Goal: Task Accomplishment & Management: Manage account settings

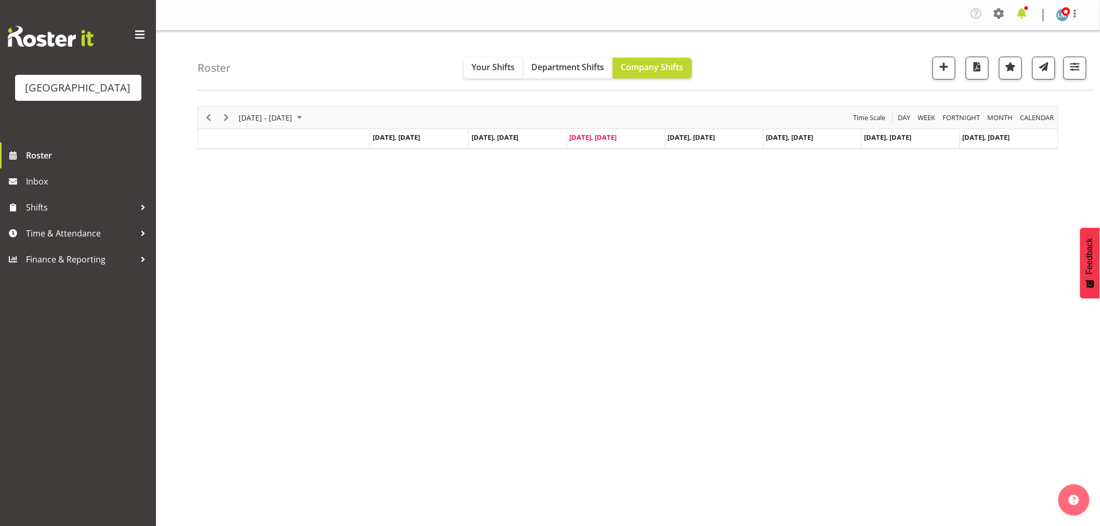
click at [1024, 17] on span at bounding box center [1022, 13] width 17 height 17
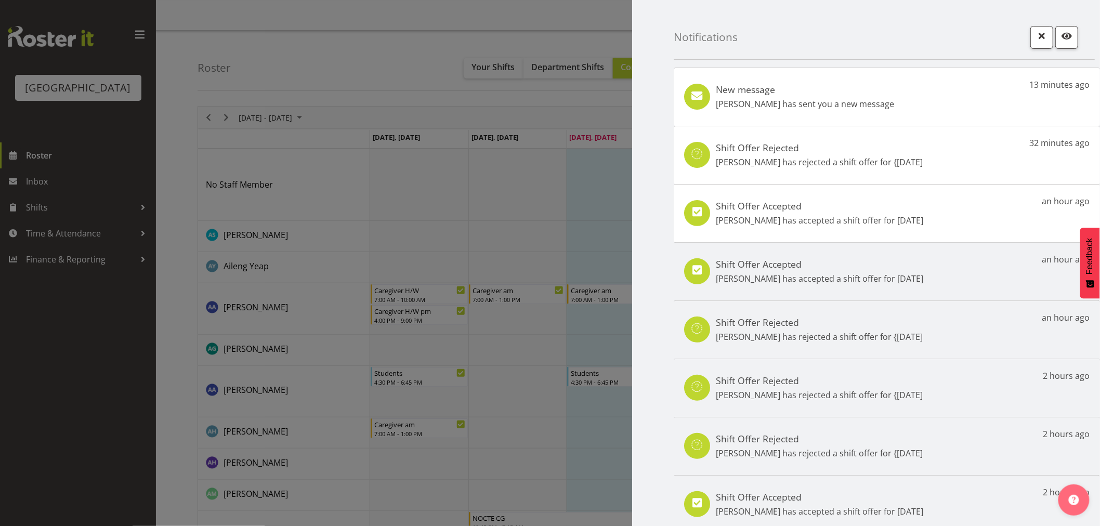
click at [960, 219] on div "Shift Offer Accepted Linda Shearman has accepted a shift offer for 16th Sep an …" at bounding box center [887, 213] width 426 height 58
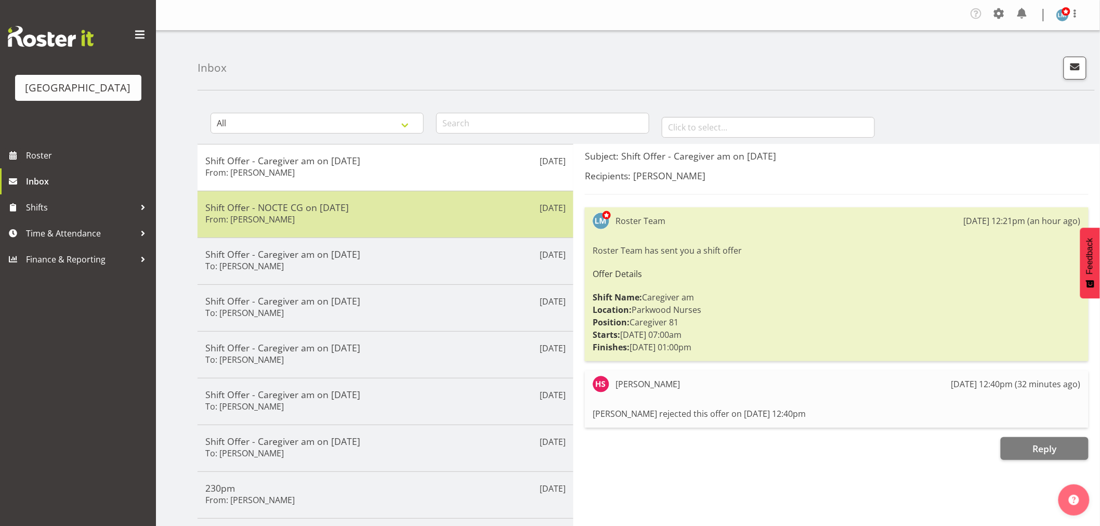
click at [367, 216] on div "Shift Offer - NOCTE CG on [DATE] From: [PERSON_NAME]" at bounding box center [385, 214] width 360 height 25
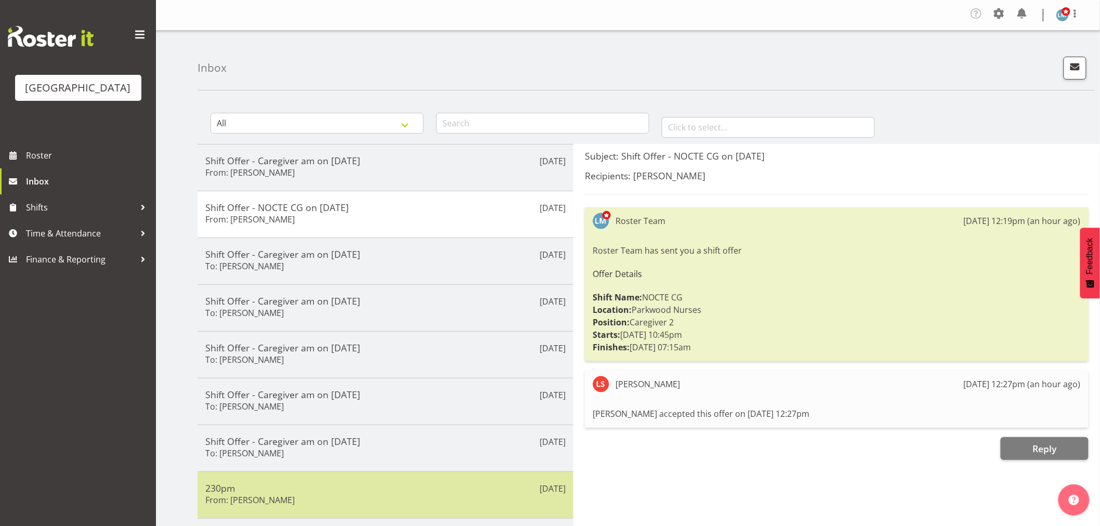
click at [328, 489] on h5 "230pm" at bounding box center [385, 488] width 360 height 11
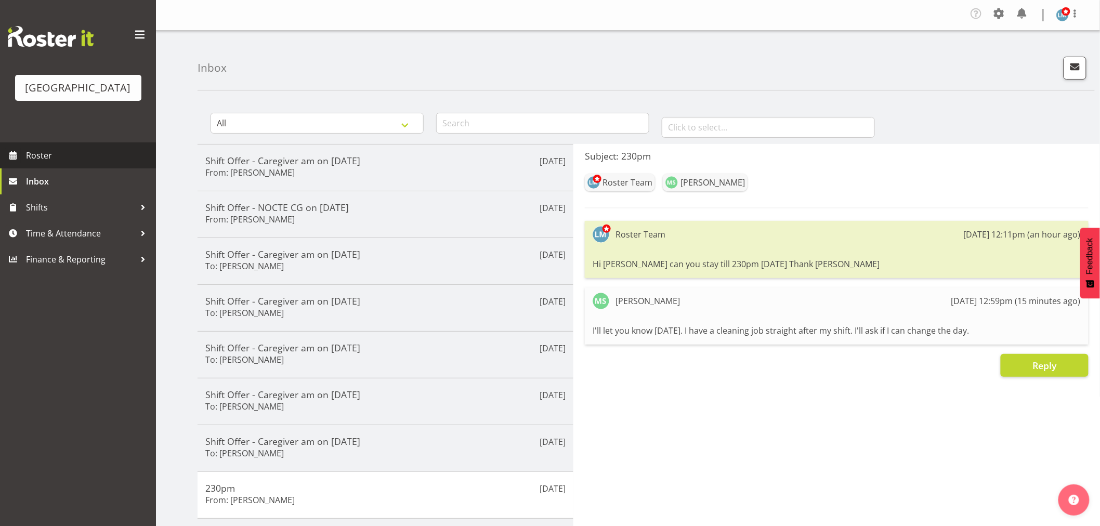
click at [55, 163] on span "Roster" at bounding box center [88, 156] width 125 height 16
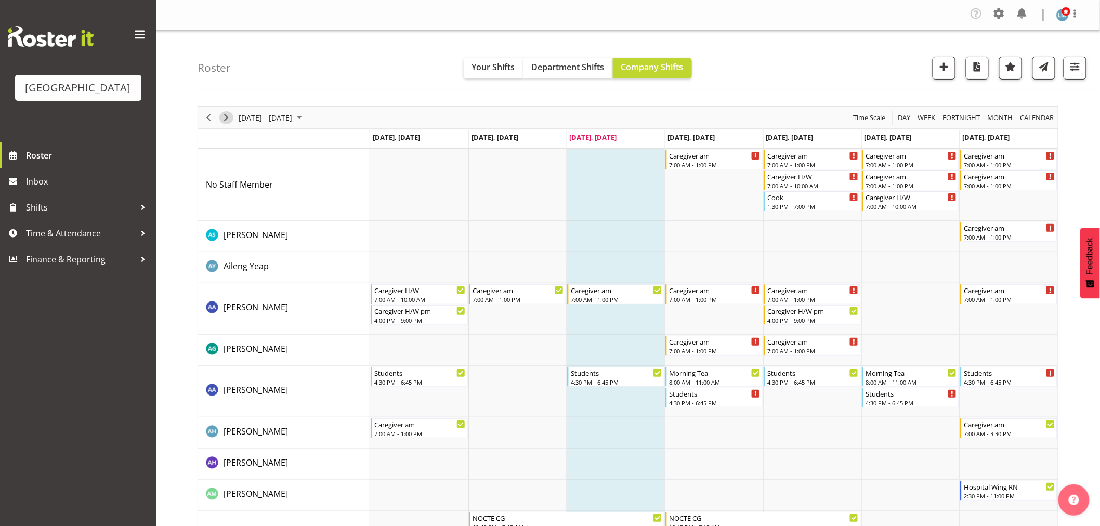
click at [225, 118] on span "Next" at bounding box center [226, 117] width 12 height 13
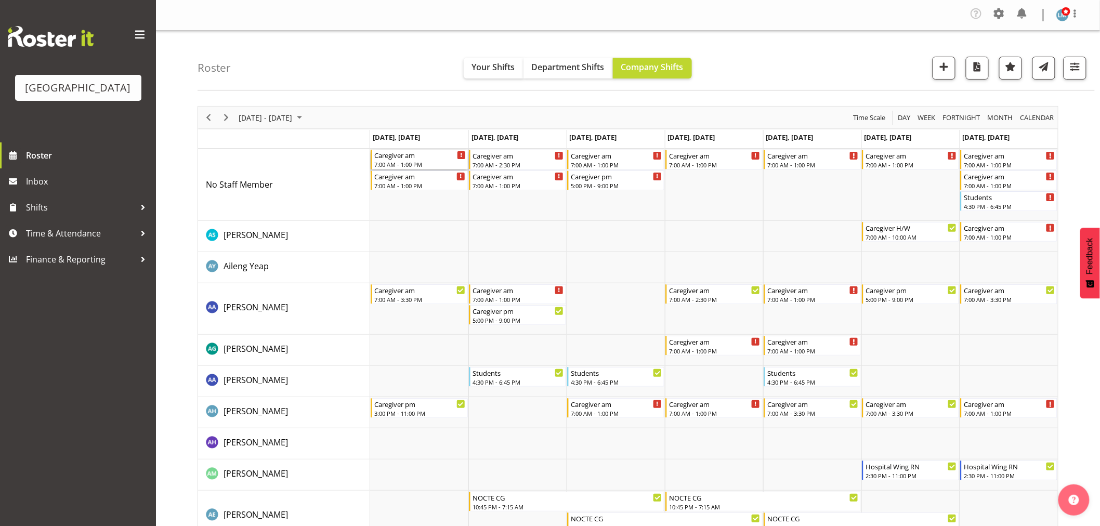
click at [401, 159] on div "Caregiver am" at bounding box center [420, 155] width 92 height 10
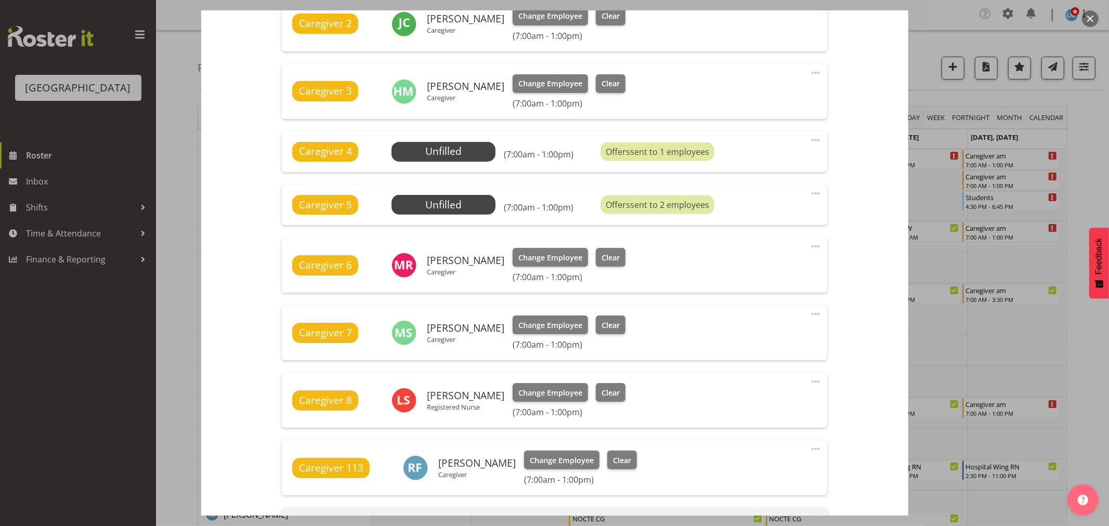
scroll to position [462, 0]
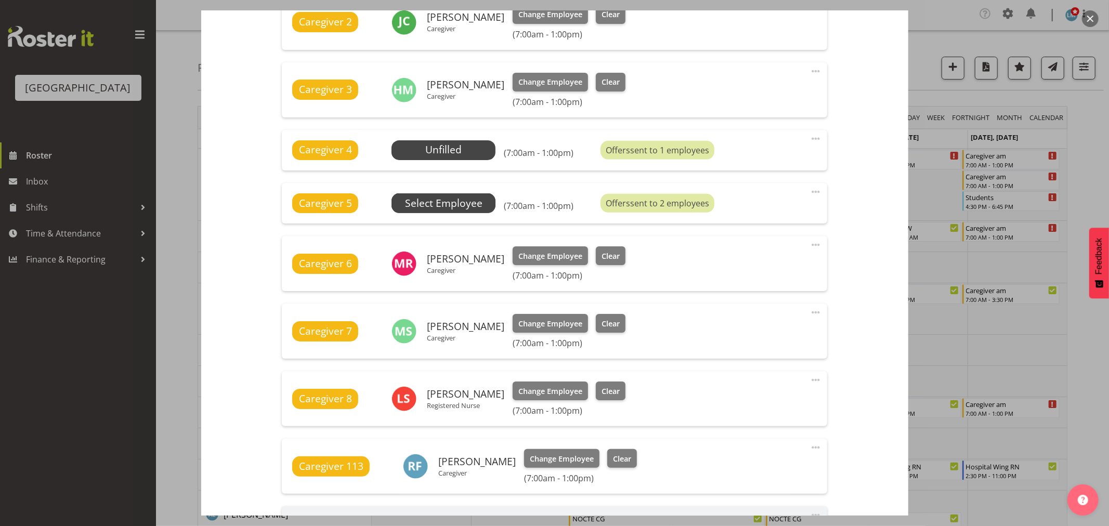
click at [436, 209] on span "Select Employee" at bounding box center [443, 203] width 77 height 15
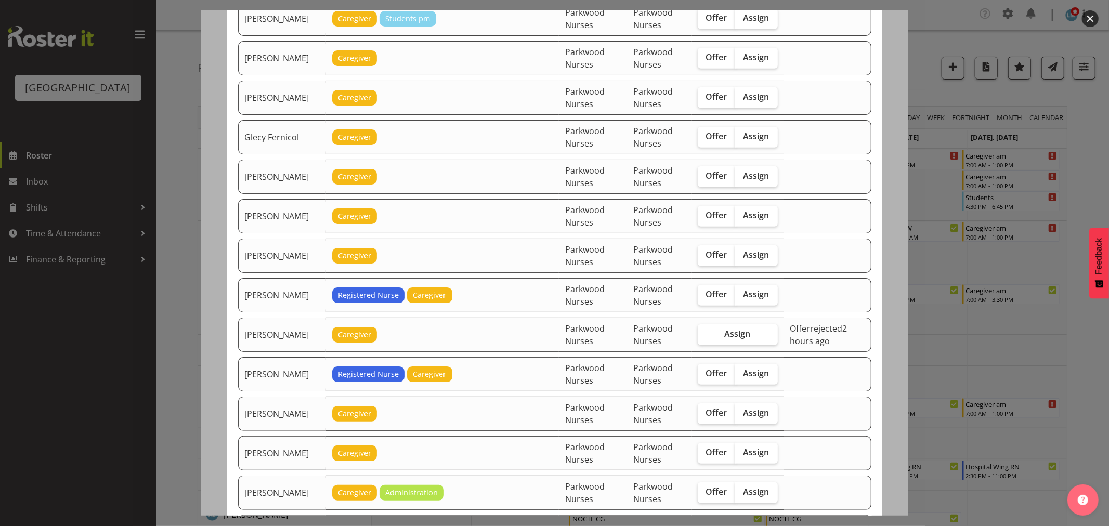
scroll to position [666, 0]
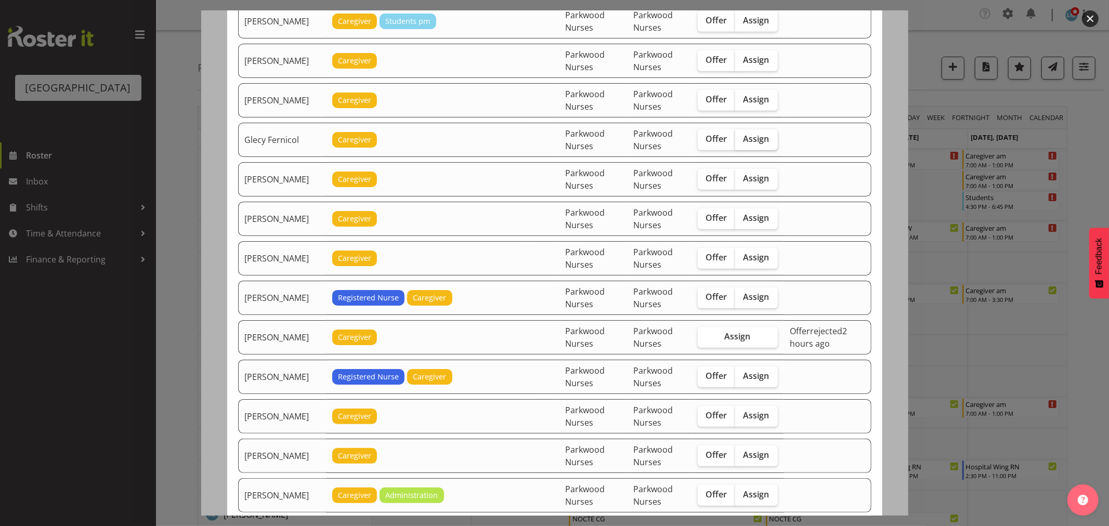
click at [751, 139] on span "Assign" at bounding box center [757, 139] width 26 height 10
click at [742, 139] on input "Assign" at bounding box center [738, 139] width 7 height 7
checkbox input "true"
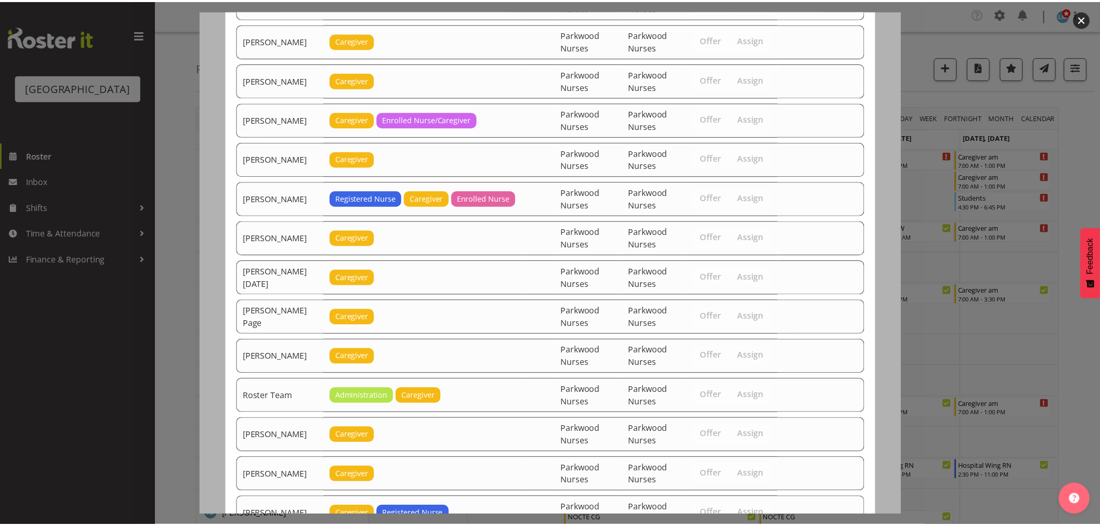
scroll to position [1416, 0]
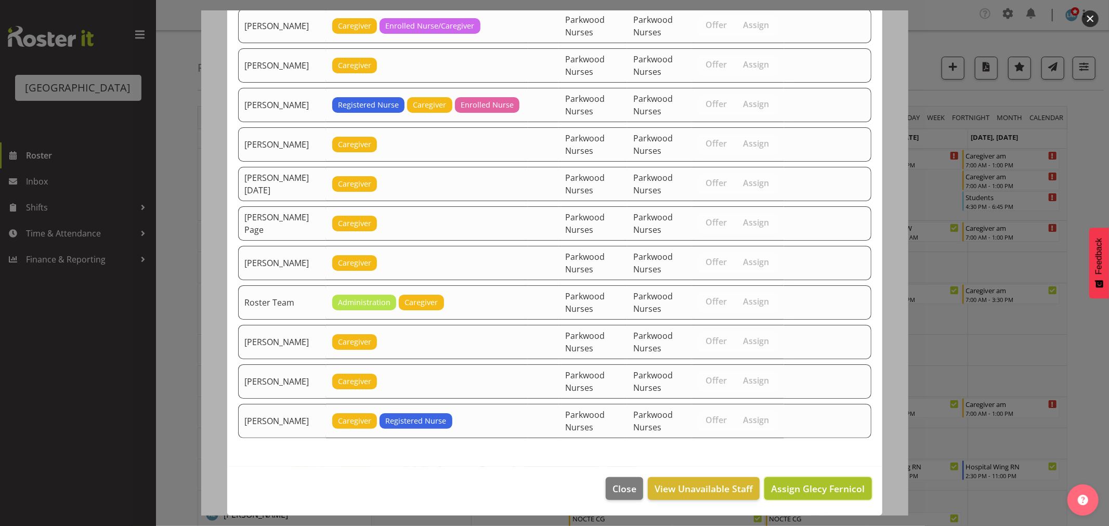
click at [829, 494] on span "Assign Glecy Fernicol" at bounding box center [818, 489] width 94 height 12
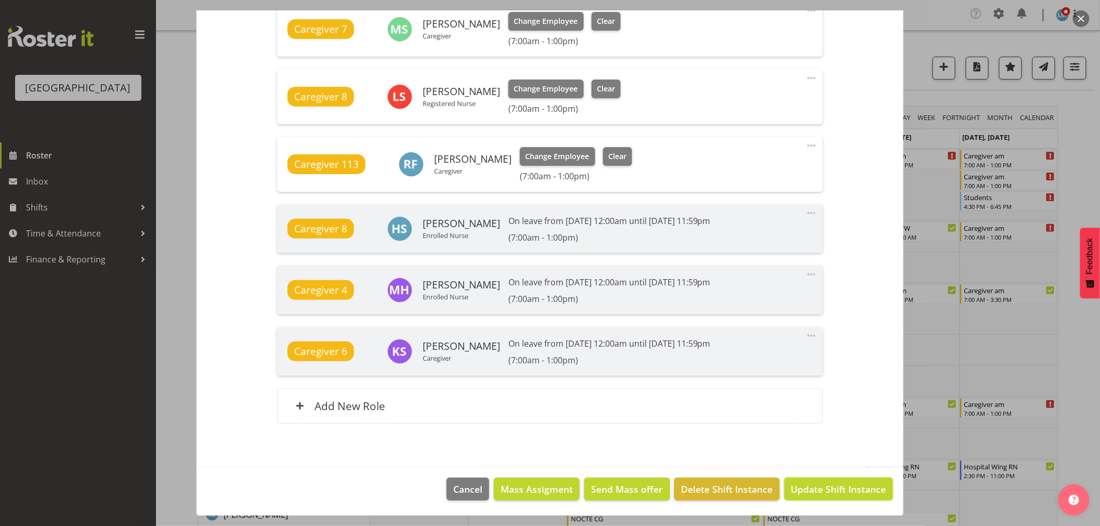
click at [829, 494] on span "Update Shift Instance" at bounding box center [838, 490] width 95 height 14
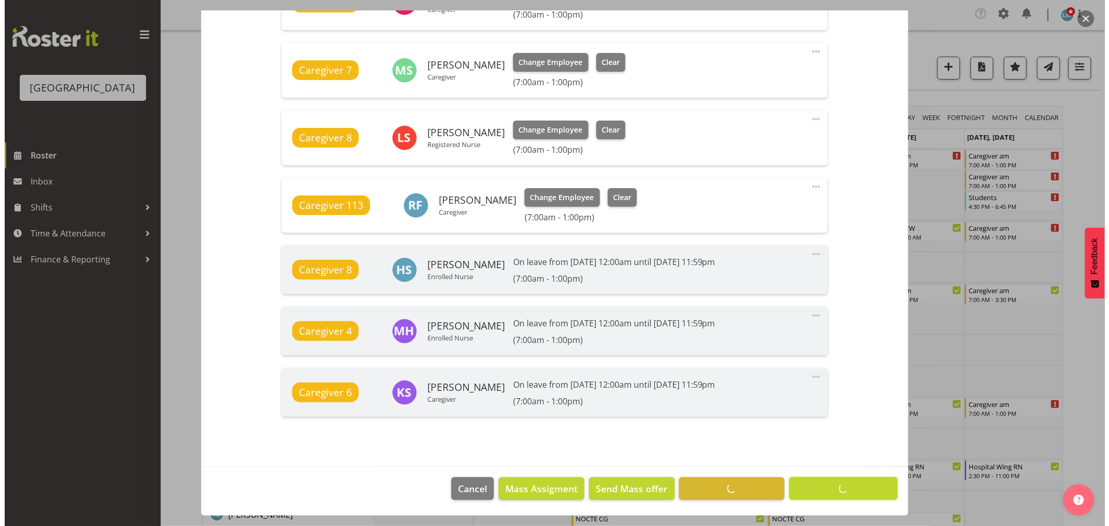
scroll to position [737, 0]
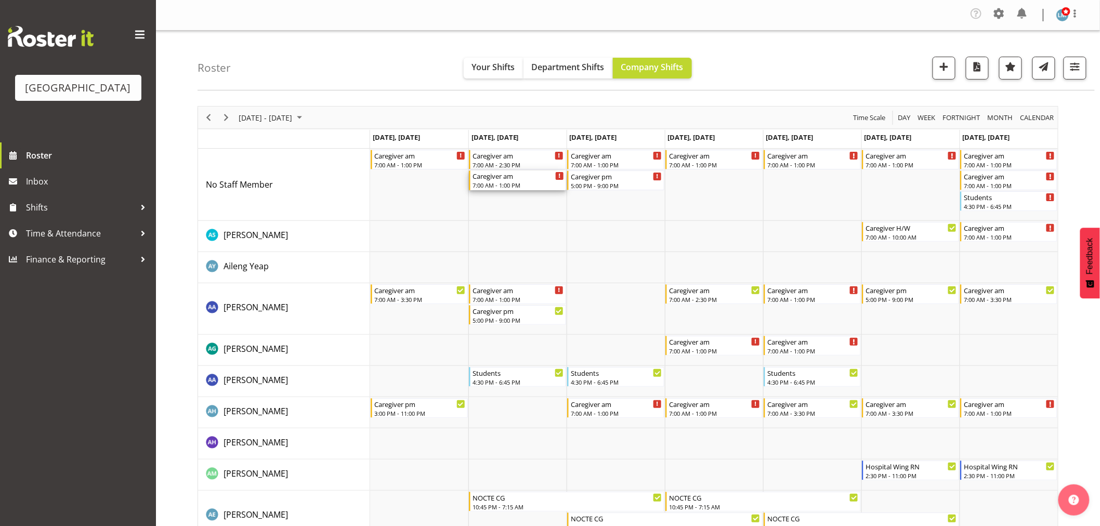
click at [520, 185] on div "7:00 AM - 1:00 PM" at bounding box center [519, 185] width 92 height 8
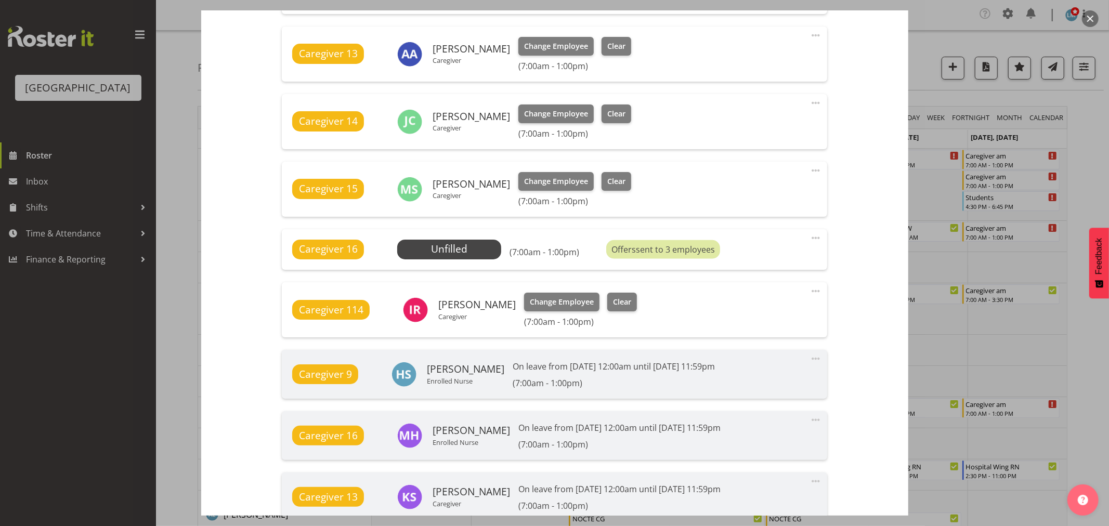
scroll to position [635, 0]
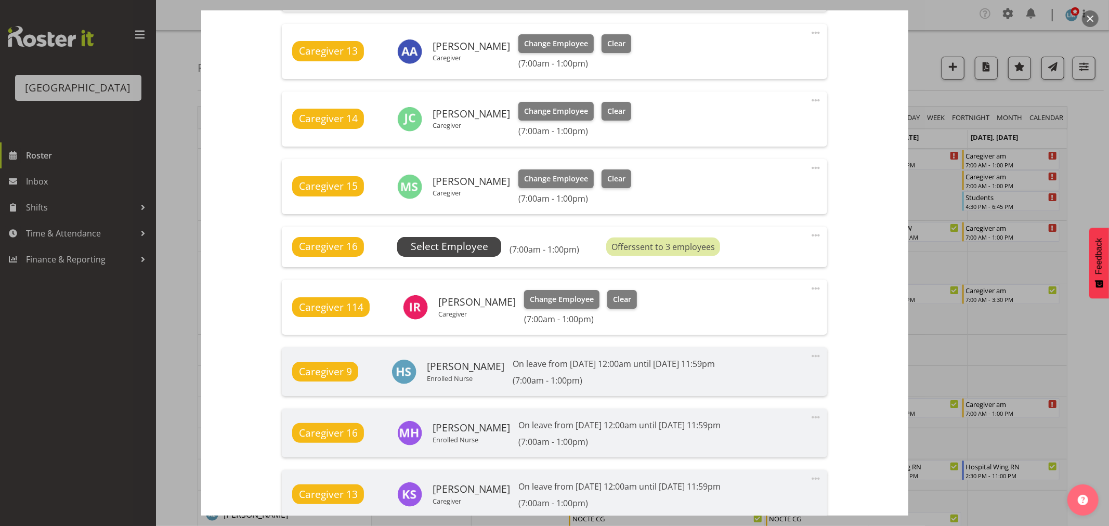
click at [486, 250] on span "Select Employee" at bounding box center [449, 246] width 77 height 15
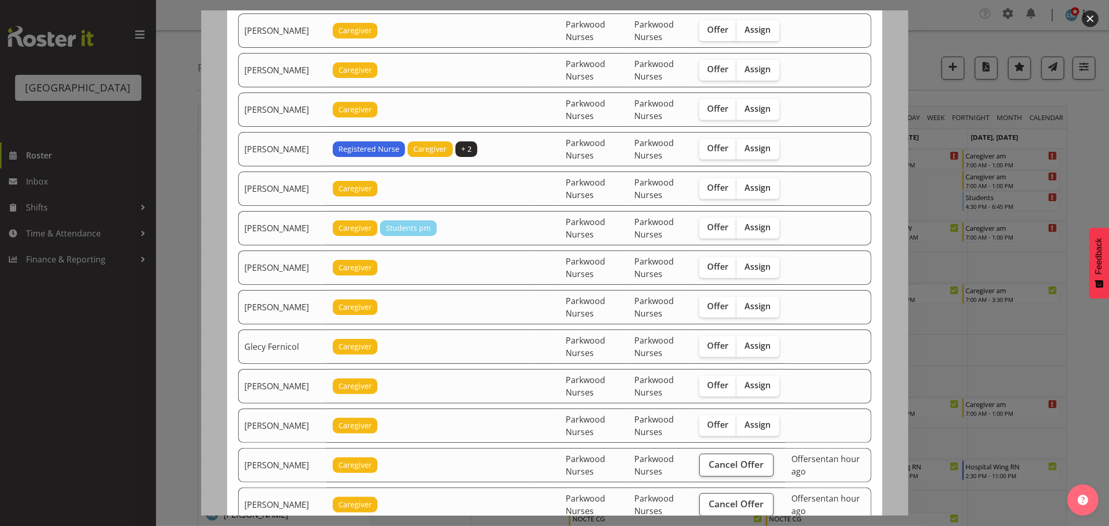
scroll to position [404, 0]
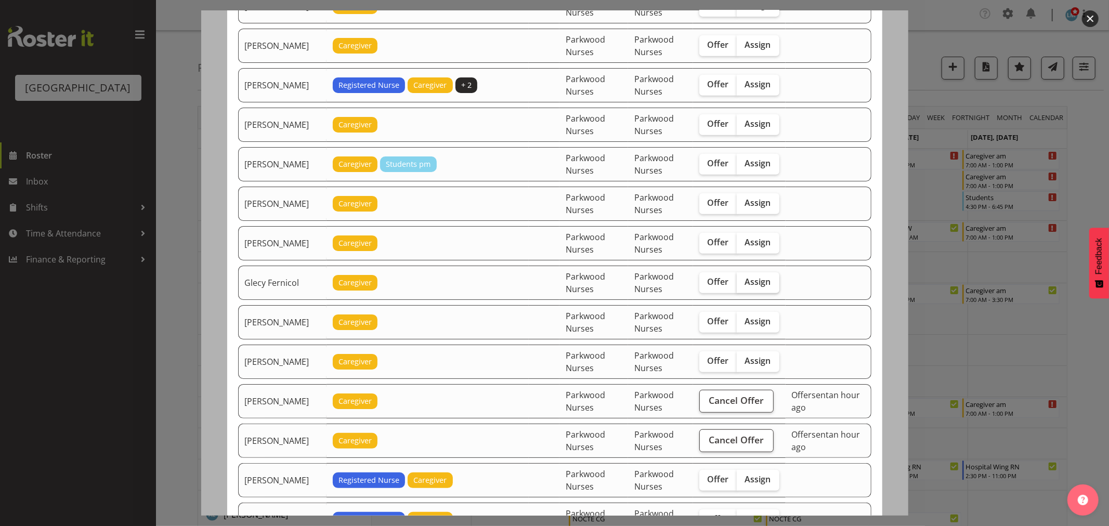
click at [762, 283] on span "Assign" at bounding box center [758, 282] width 26 height 10
click at [744, 283] on input "Assign" at bounding box center [740, 282] width 7 height 7
checkbox input "true"
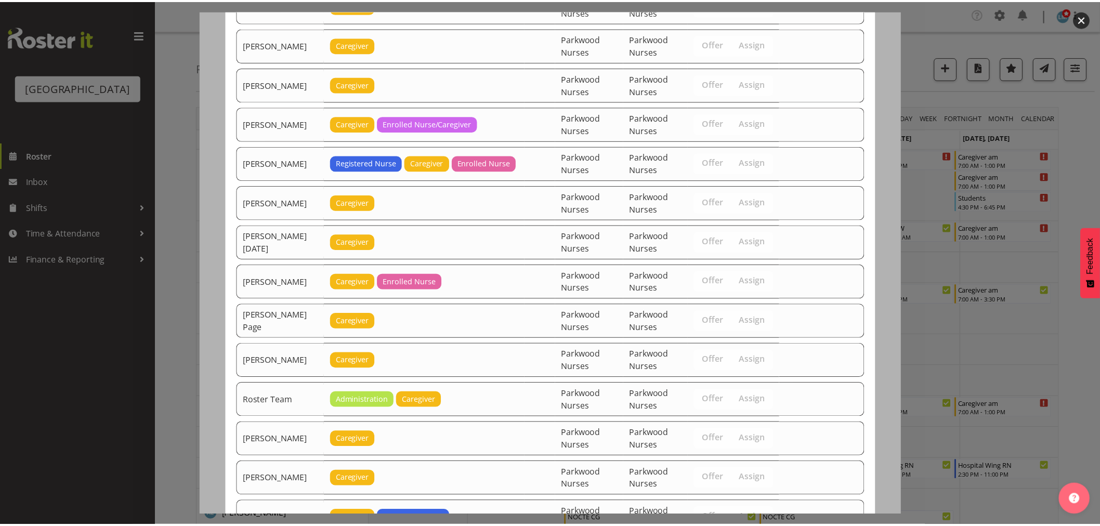
scroll to position [1376, 0]
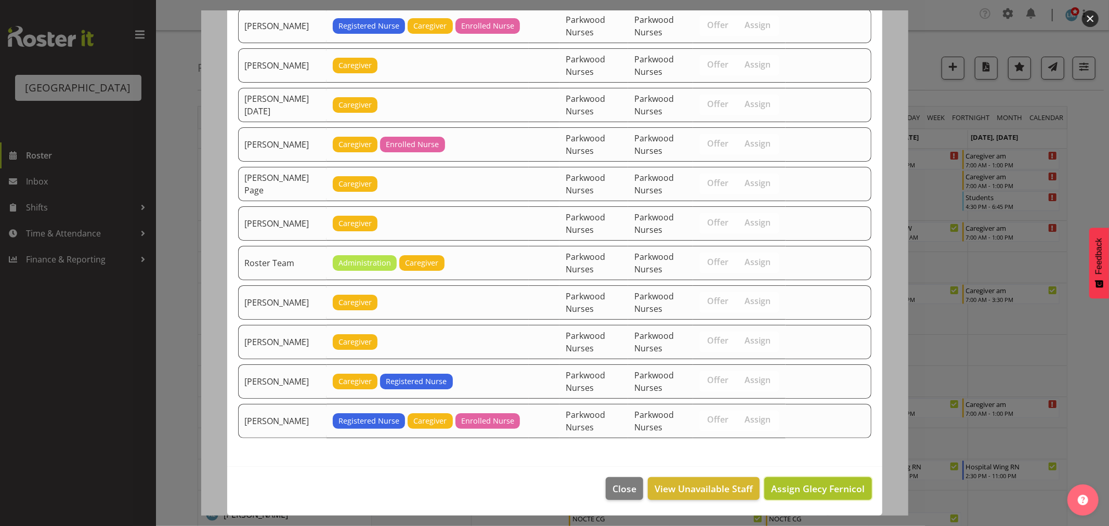
click at [827, 487] on span "Assign Glecy Fernicol" at bounding box center [818, 489] width 94 height 12
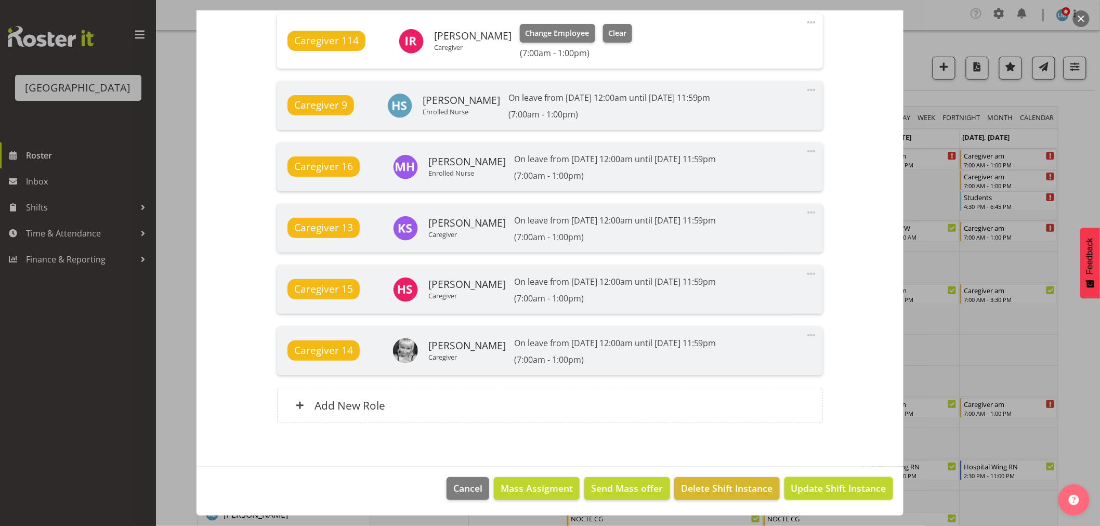
click at [827, 487] on span "Update Shift Instance" at bounding box center [838, 488] width 95 height 14
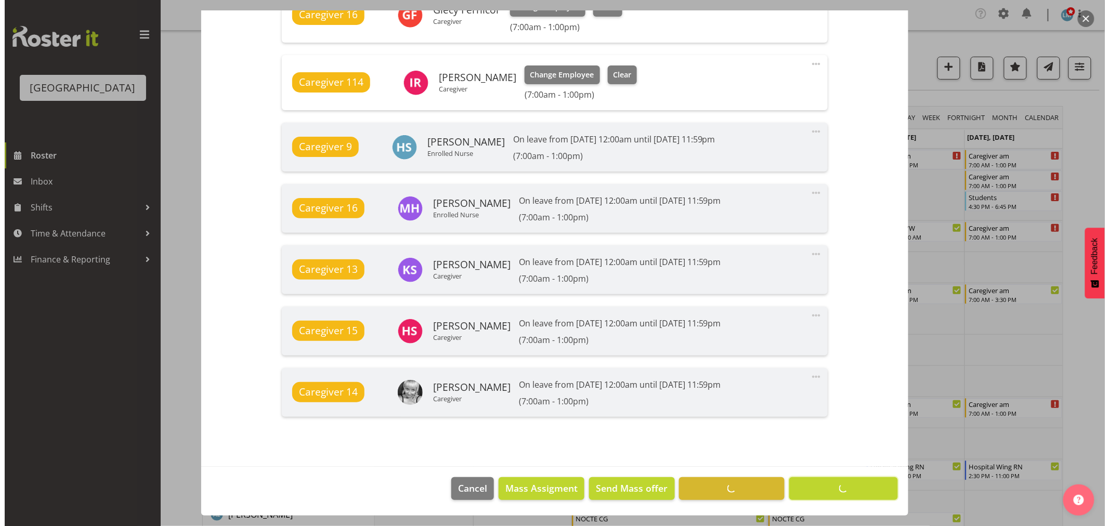
scroll to position [875, 0]
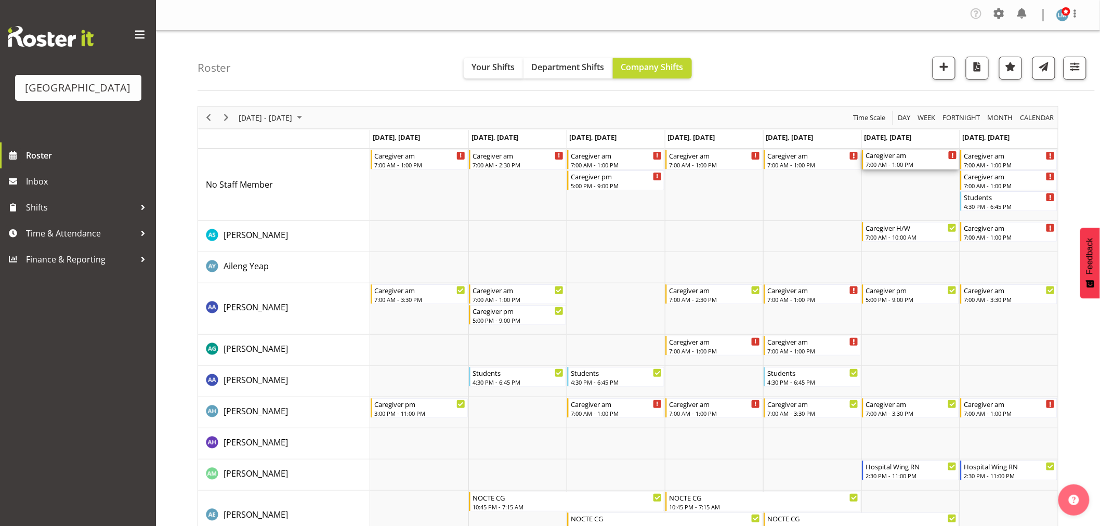
click at [893, 159] on div "Caregiver am" at bounding box center [912, 155] width 92 height 10
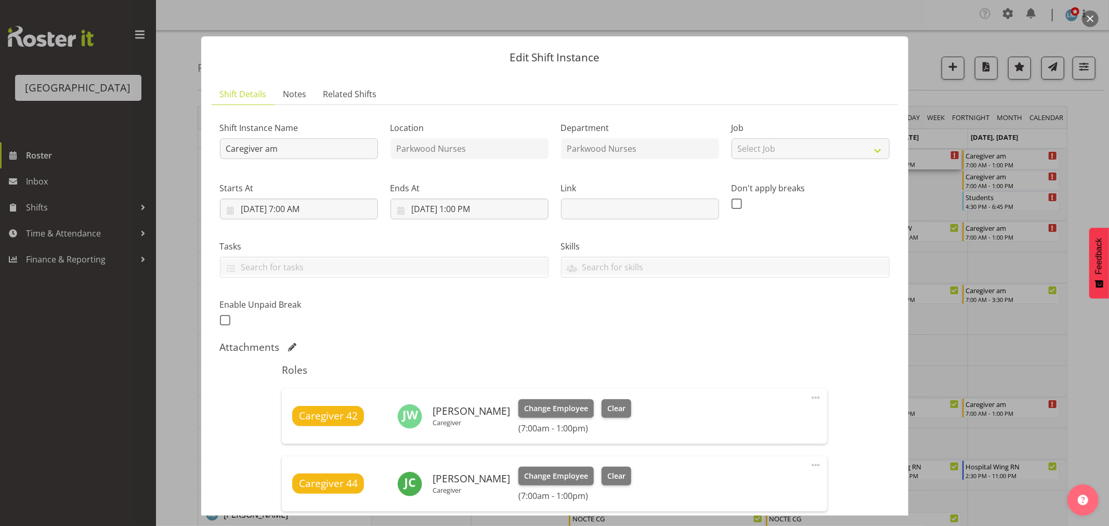
click at [1082, 158] on div at bounding box center [554, 263] width 1109 height 526
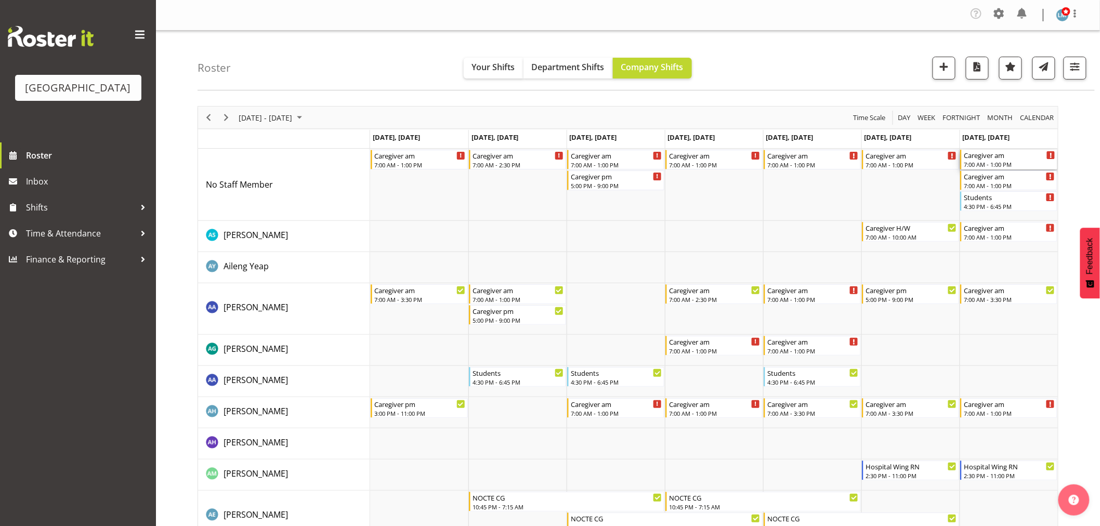
click at [988, 159] on div "Caregiver am" at bounding box center [1010, 155] width 92 height 10
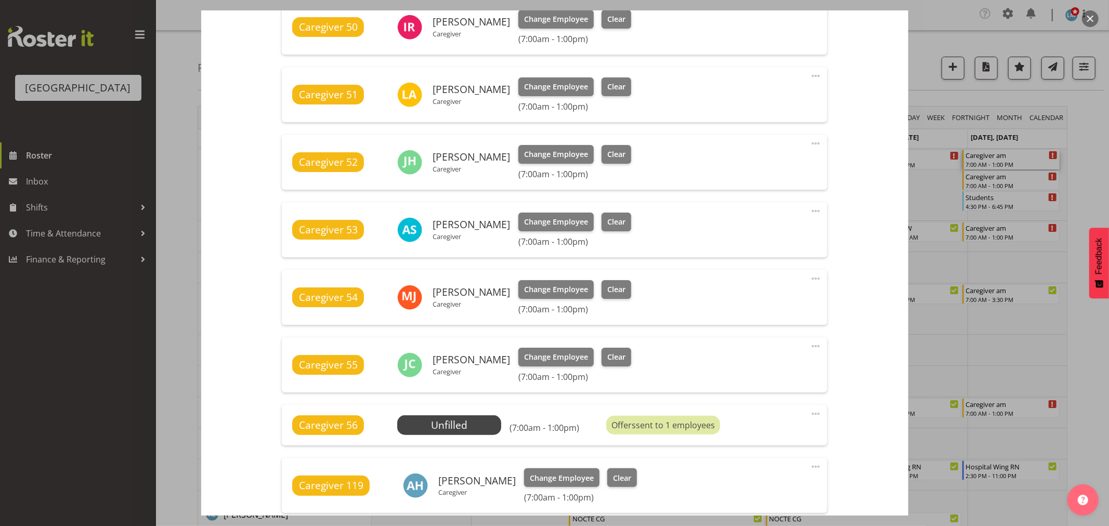
scroll to position [520, 0]
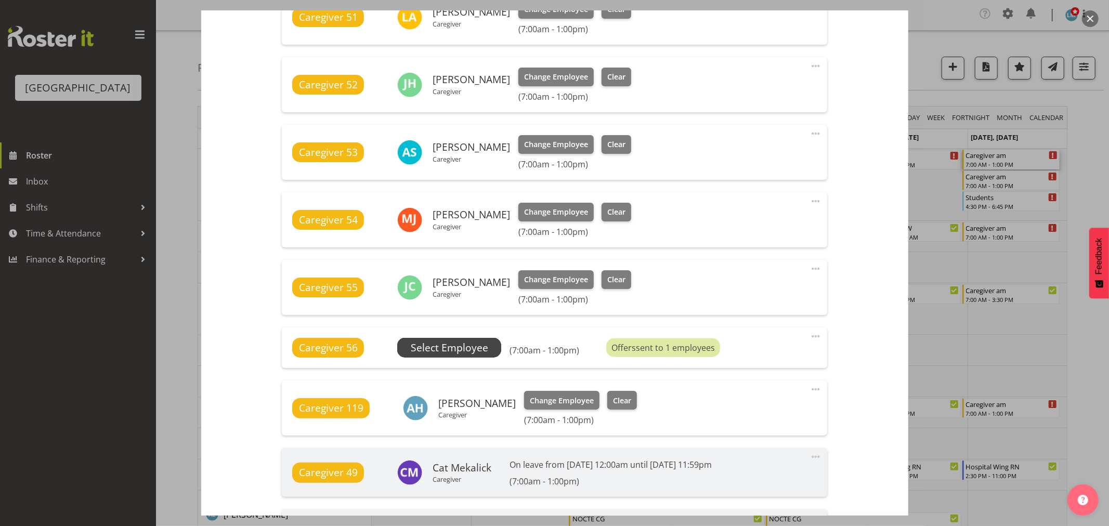
click at [441, 347] on span "Select Employee" at bounding box center [449, 348] width 77 height 15
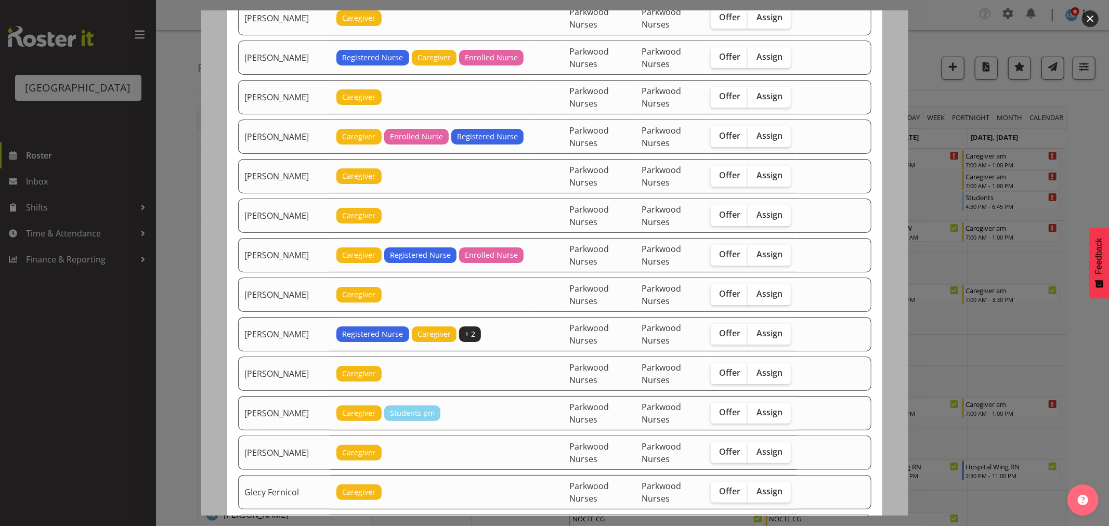
scroll to position [231, 0]
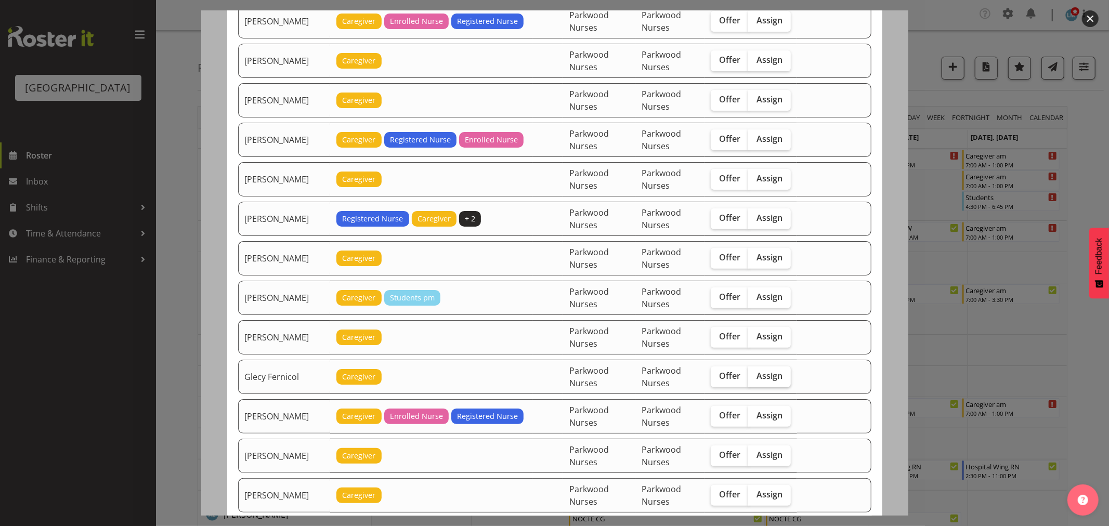
click at [754, 370] on label "Assign" at bounding box center [769, 377] width 43 height 21
click at [754, 373] on input "Assign" at bounding box center [751, 376] width 7 height 7
checkbox input "true"
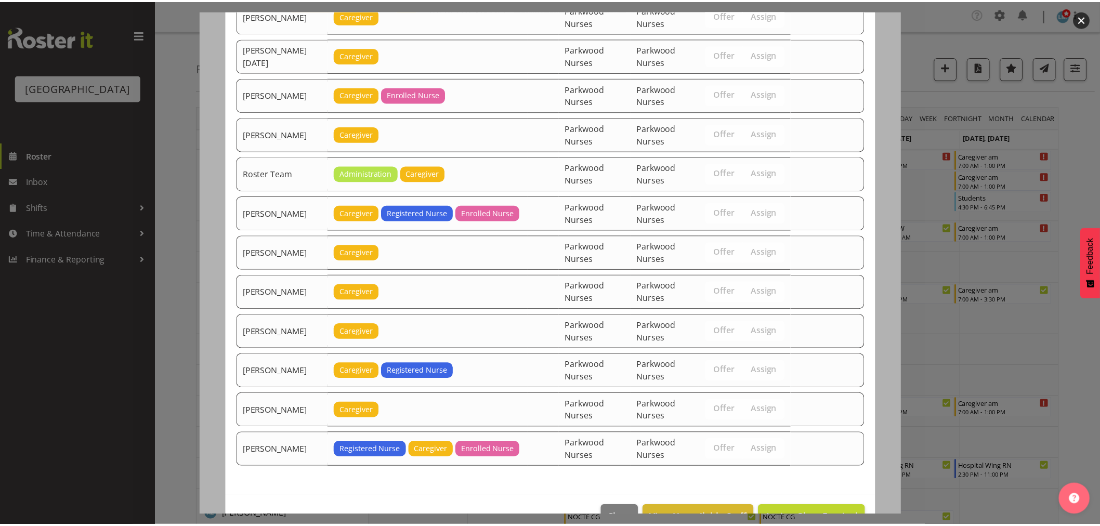
scroll to position [1456, 0]
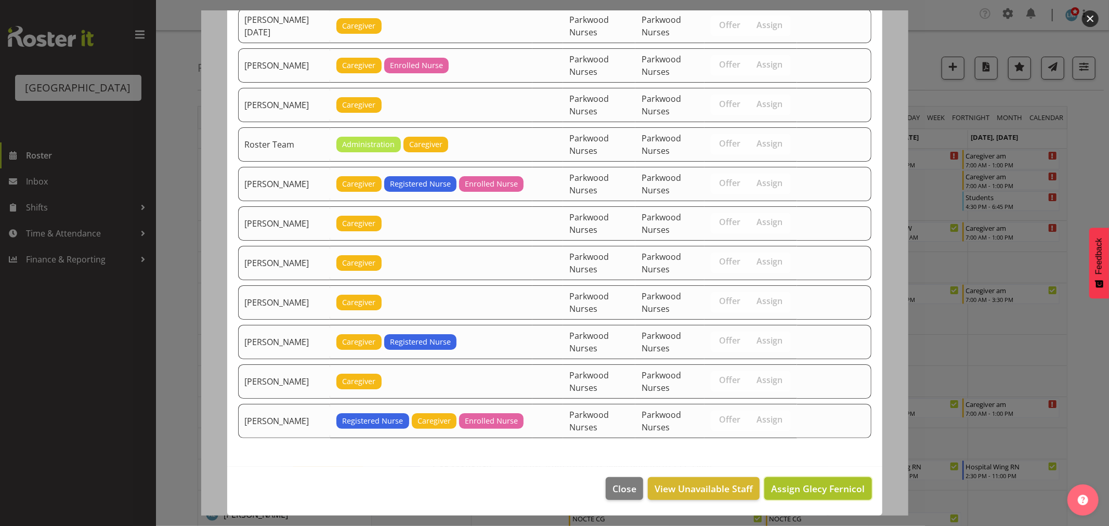
click at [825, 487] on span "Assign Glecy Fernicol" at bounding box center [818, 489] width 94 height 12
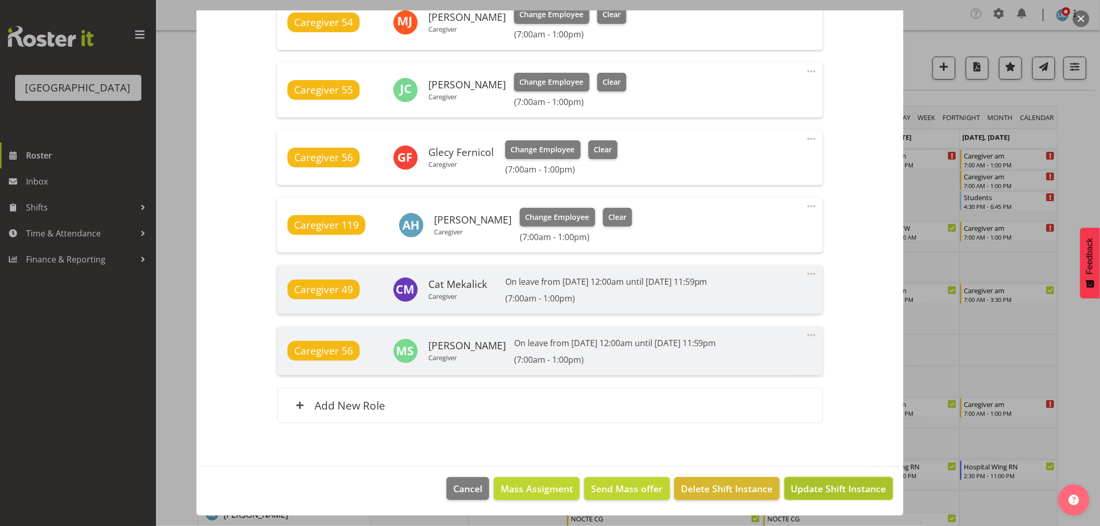
click at [828, 487] on span "Update Shift Instance" at bounding box center [838, 489] width 95 height 14
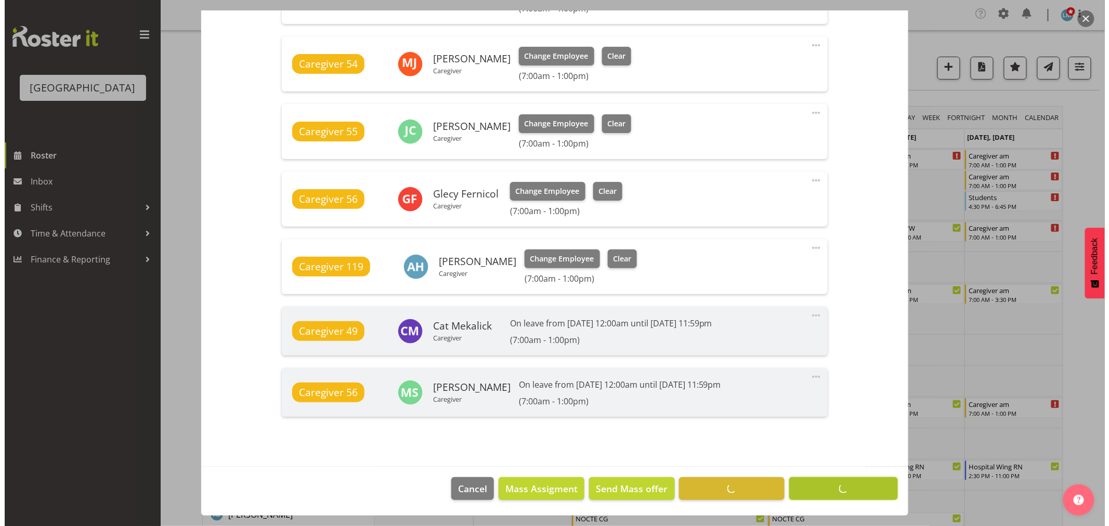
scroll to position [676, 0]
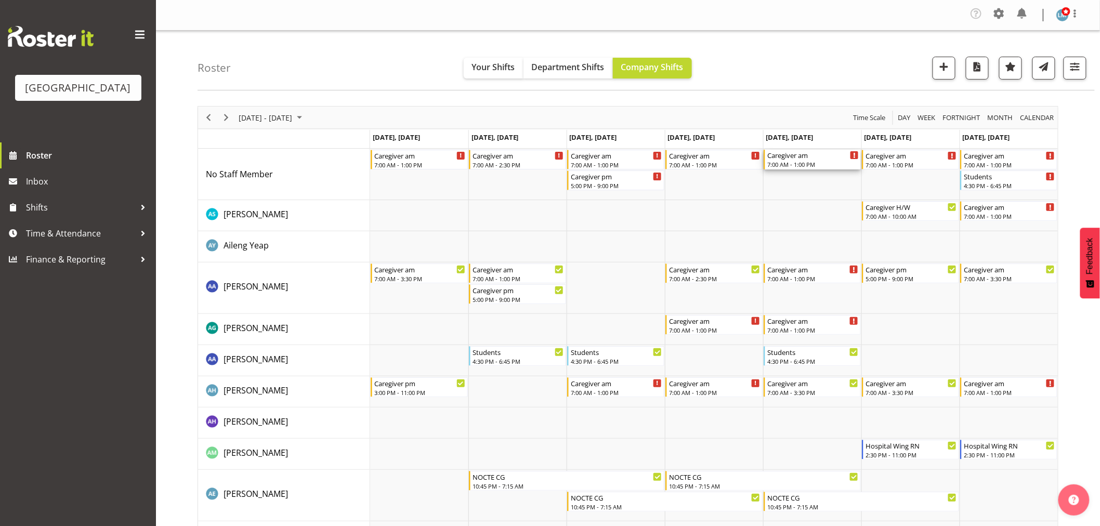
click at [808, 167] on div "7:00 AM - 1:00 PM" at bounding box center [813, 164] width 92 height 8
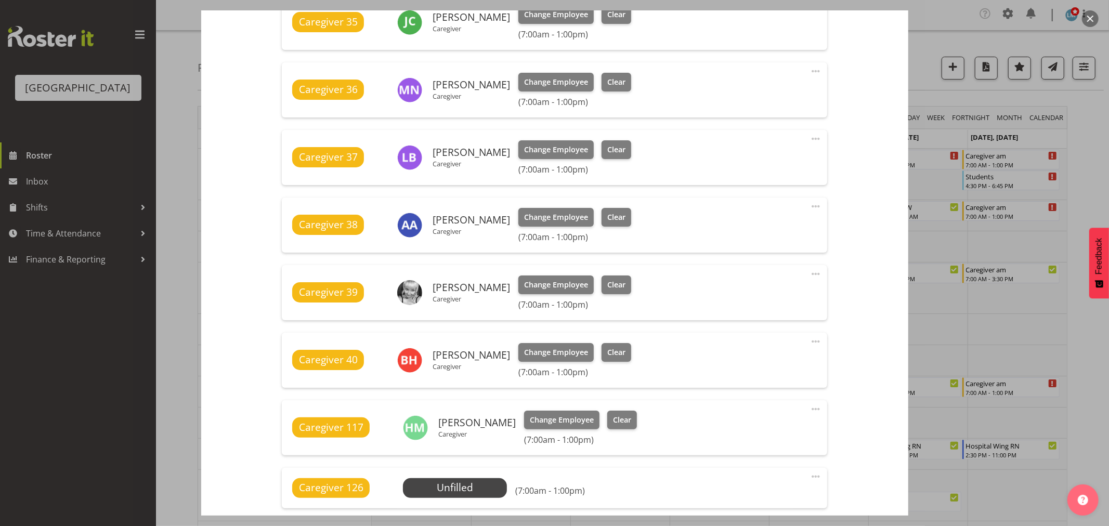
scroll to position [635, 0]
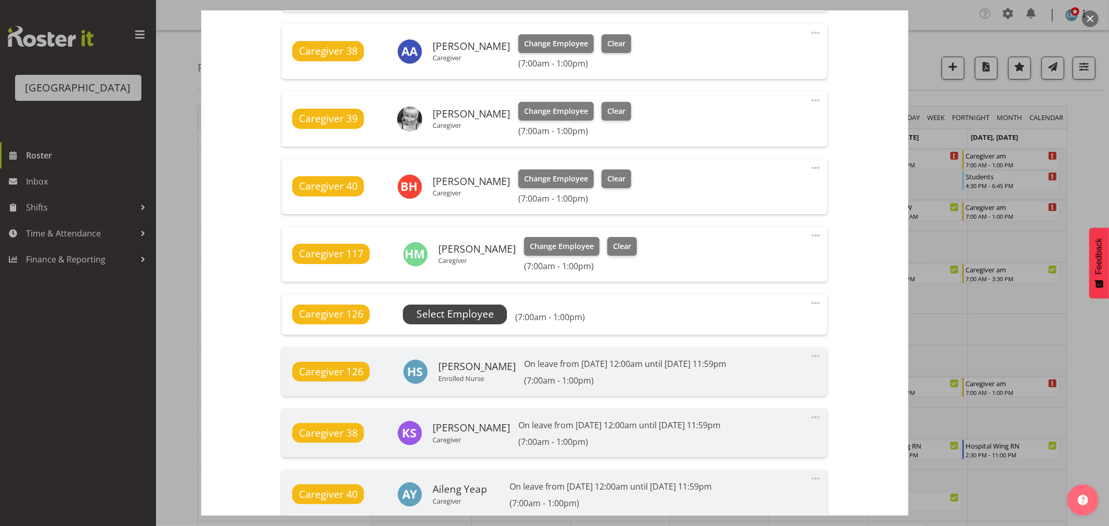
click at [446, 317] on span "Select Employee" at bounding box center [455, 314] width 77 height 15
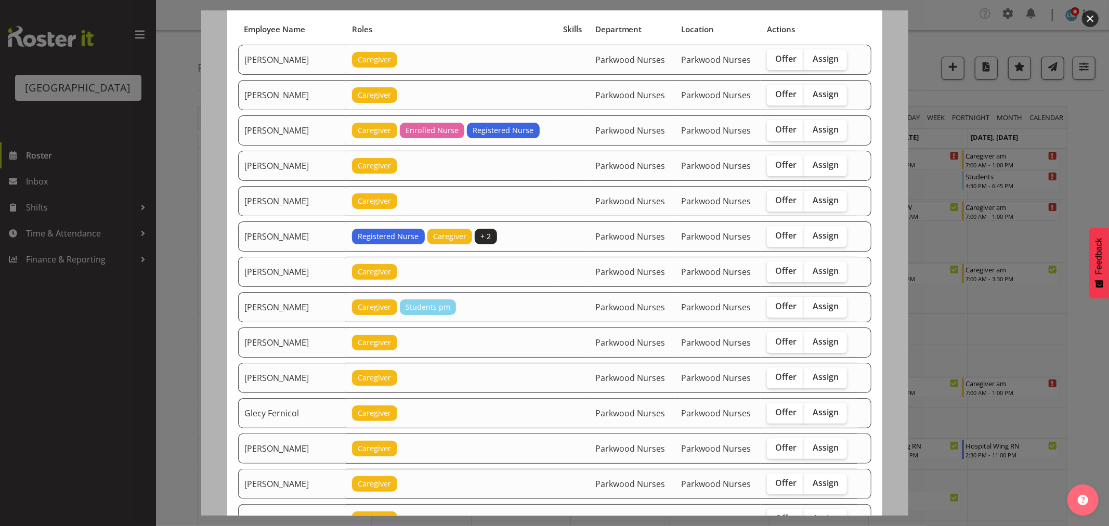
scroll to position [173, 0]
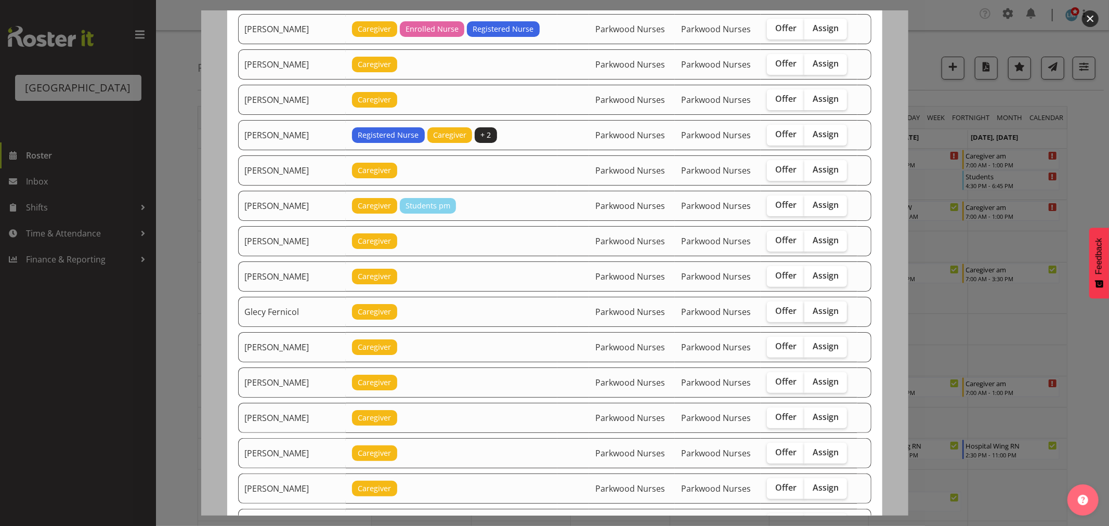
click at [818, 312] on span "Assign" at bounding box center [826, 311] width 26 height 10
click at [811, 312] on input "Assign" at bounding box center [807, 311] width 7 height 7
checkbox input "true"
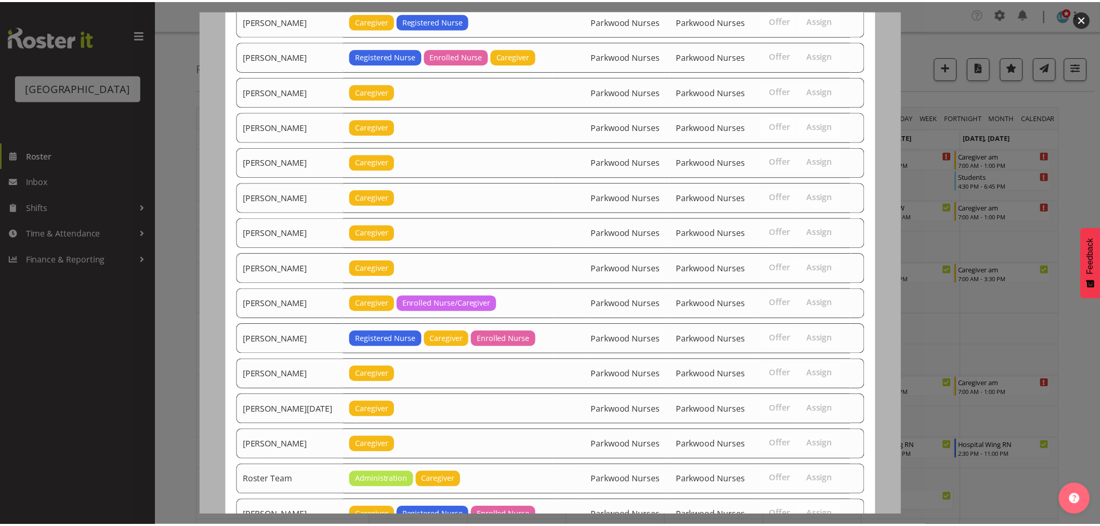
scroll to position [1162, 0]
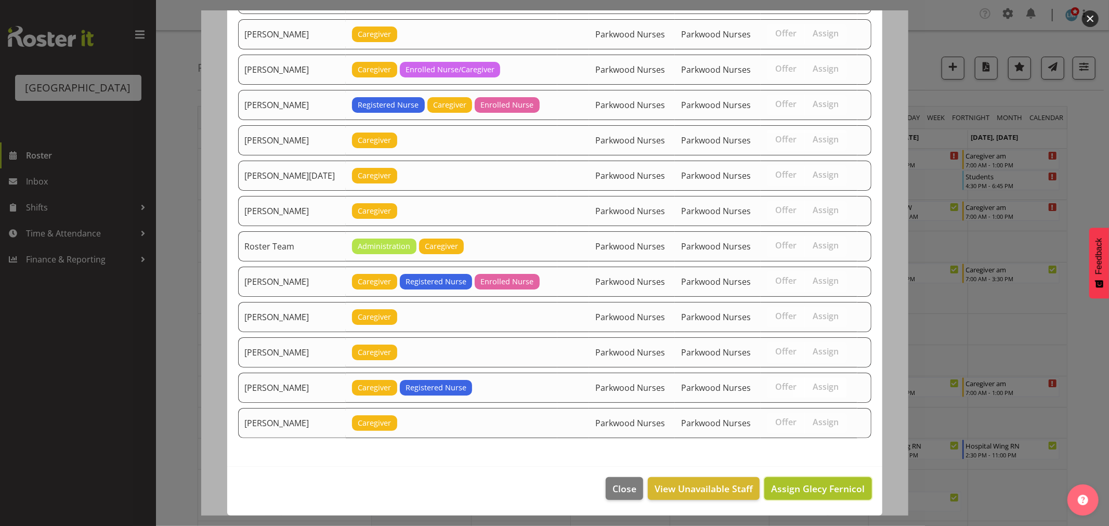
click at [802, 491] on span "Assign Glecy Fernicol" at bounding box center [818, 489] width 94 height 12
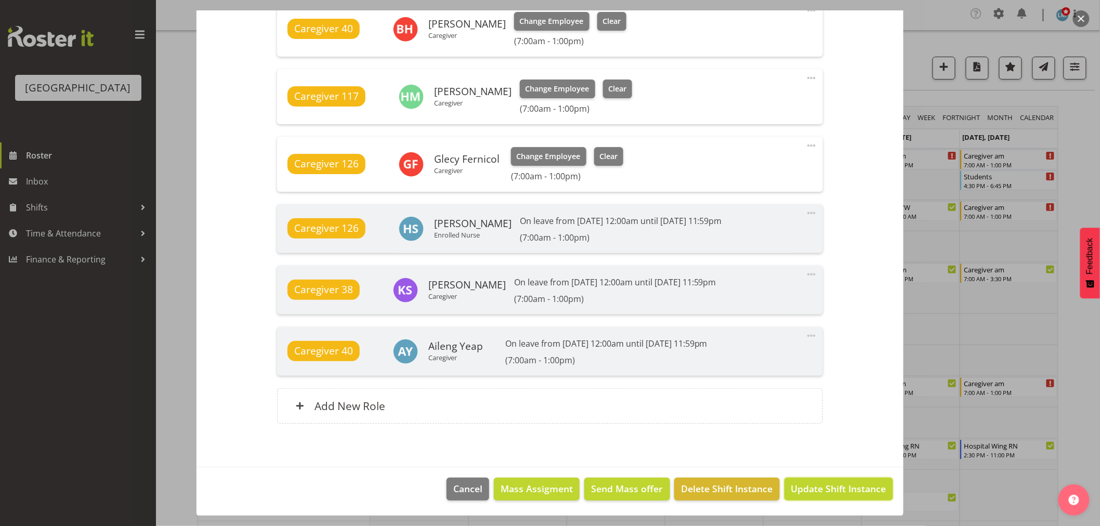
click at [802, 491] on span "Update Shift Instance" at bounding box center [838, 489] width 95 height 14
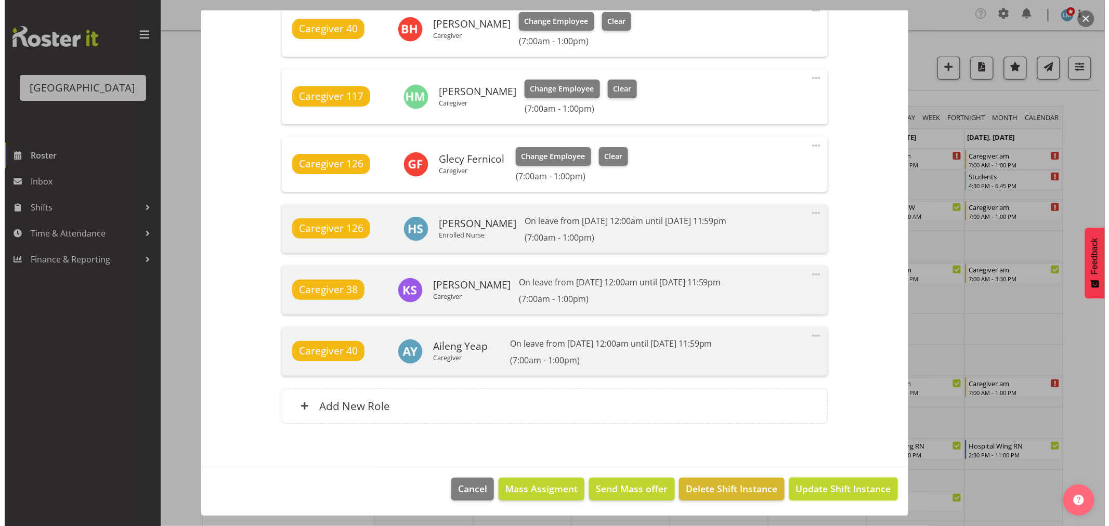
scroll to position [751, 0]
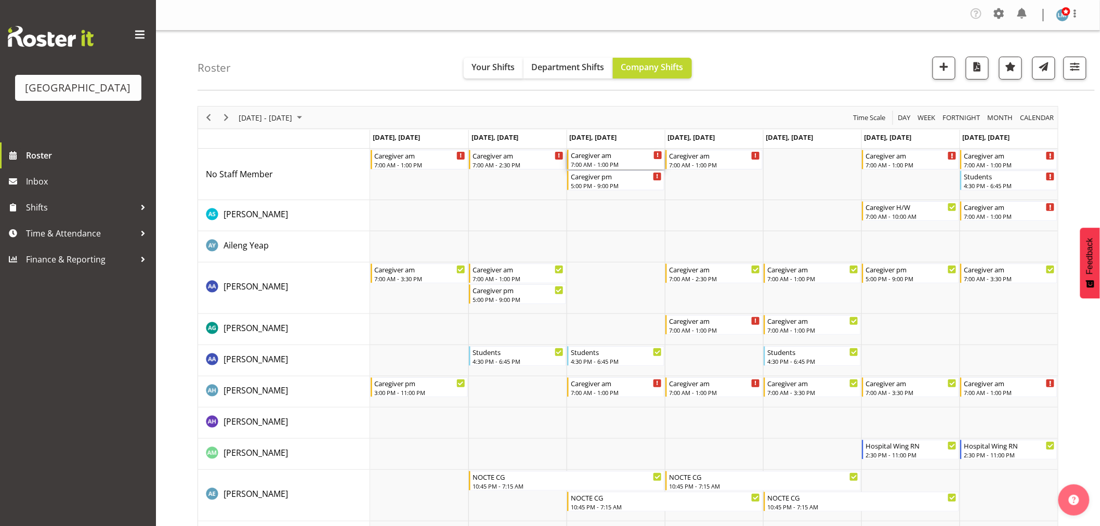
click at [597, 156] on div "Caregiver am" at bounding box center [617, 155] width 92 height 10
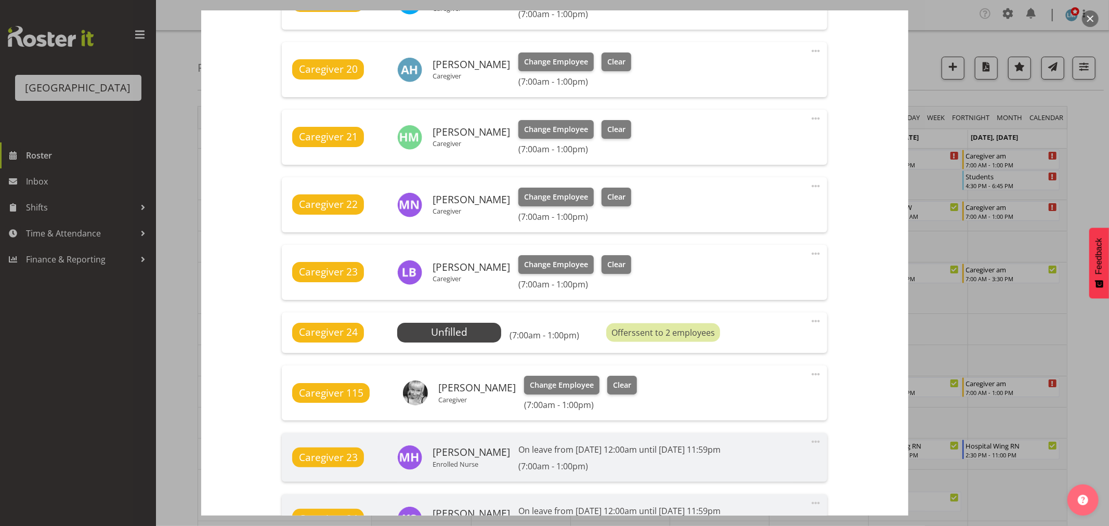
scroll to position [635, 0]
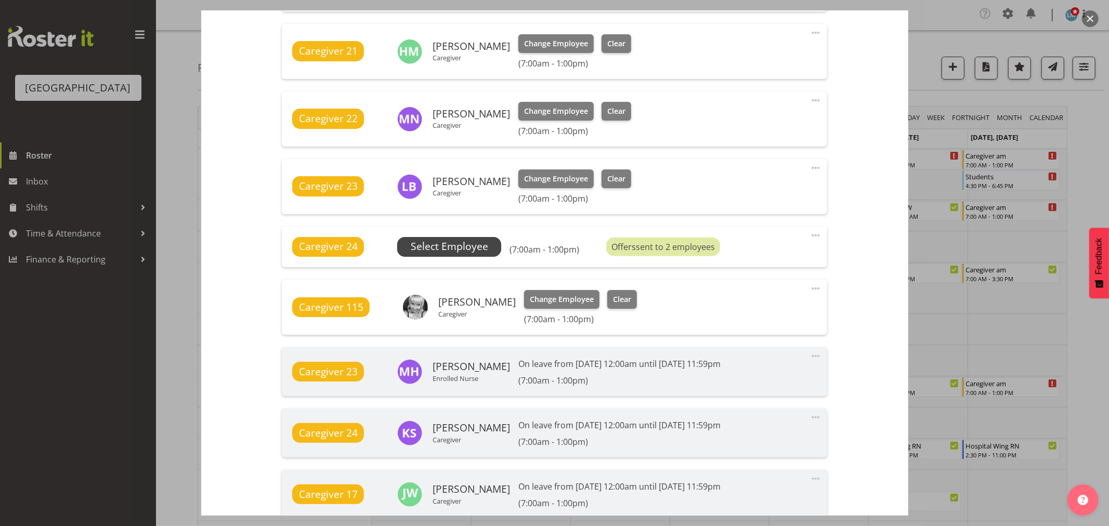
click at [467, 245] on span "Select Employee" at bounding box center [449, 246] width 77 height 15
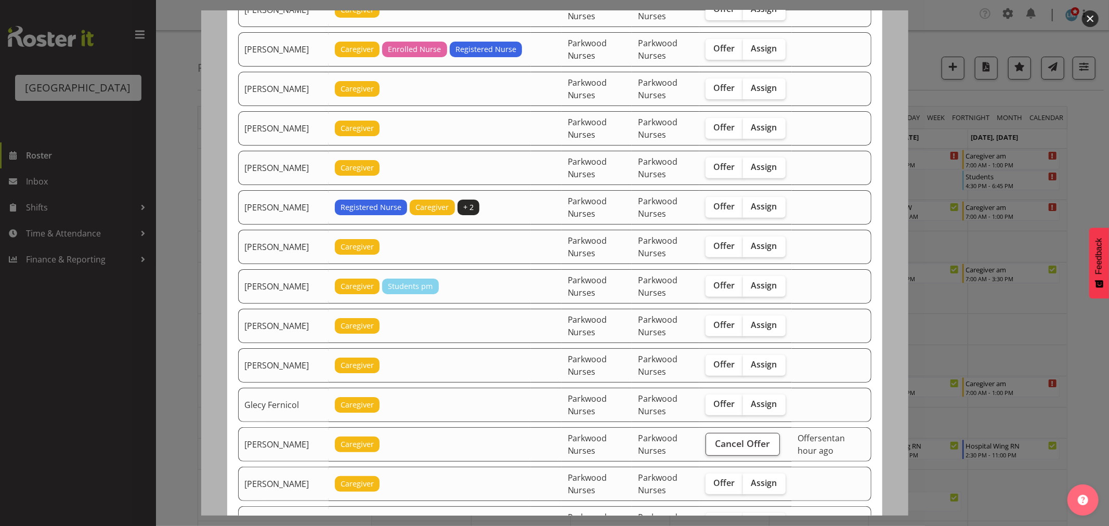
scroll to position [289, 0]
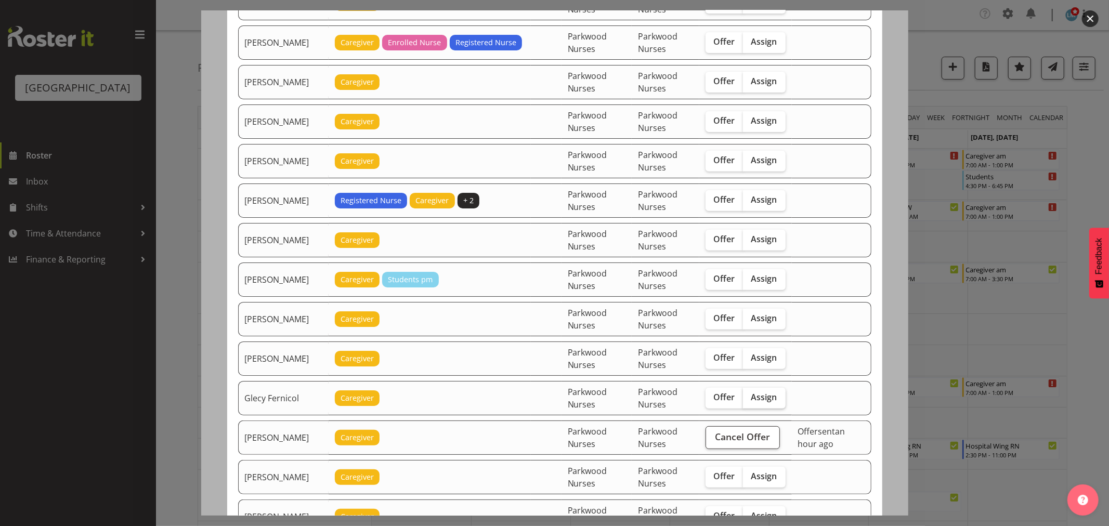
click at [772, 402] on span "Assign" at bounding box center [764, 397] width 26 height 10
click at [750, 401] on input "Assign" at bounding box center [746, 397] width 7 height 7
checkbox input "true"
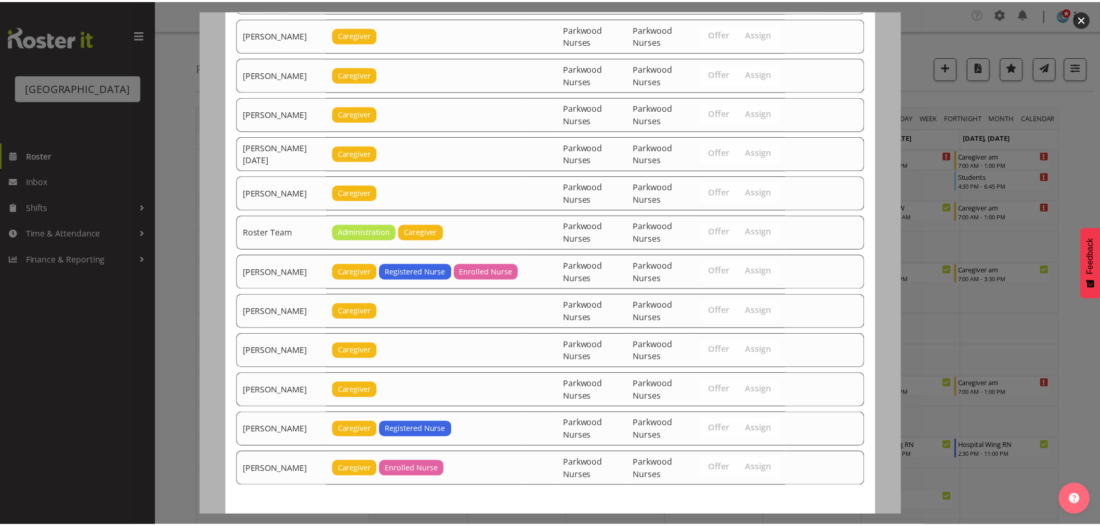
scroll to position [1297, 0]
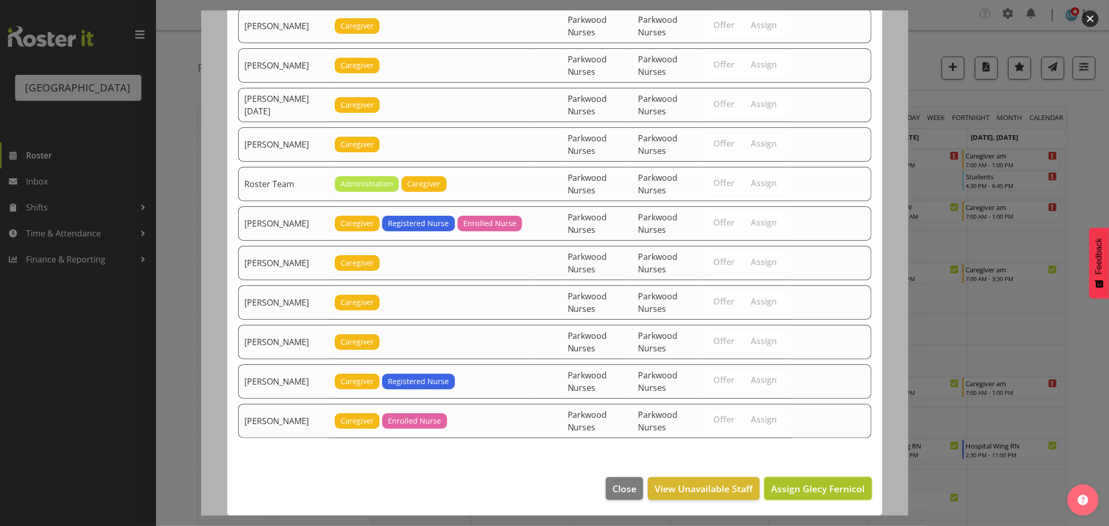
click at [828, 487] on span "Assign Glecy Fernicol" at bounding box center [818, 489] width 94 height 12
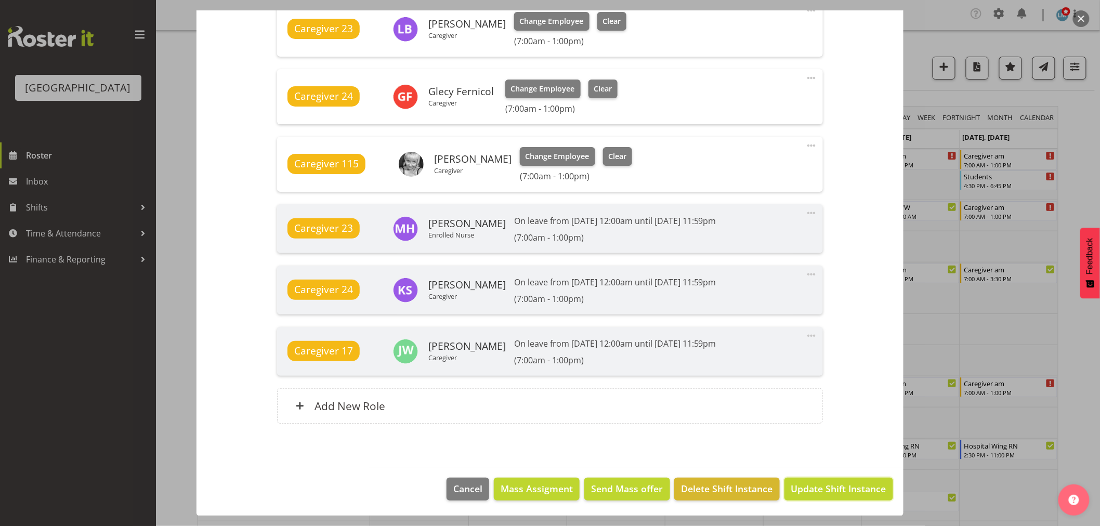
click at [828, 487] on span "Update Shift Instance" at bounding box center [838, 489] width 95 height 14
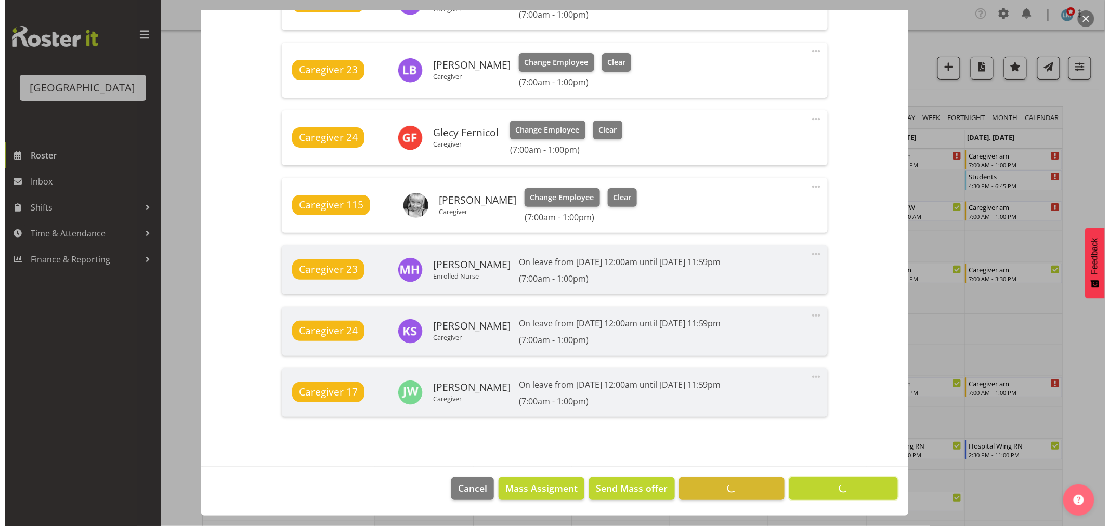
scroll to position [751, 0]
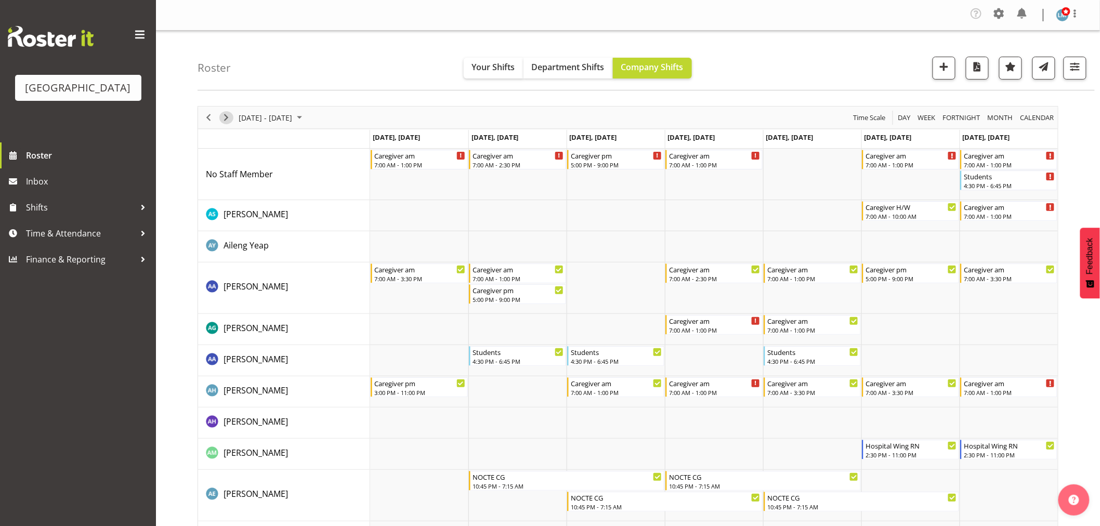
click at [228, 115] on span "Next" at bounding box center [226, 117] width 12 height 13
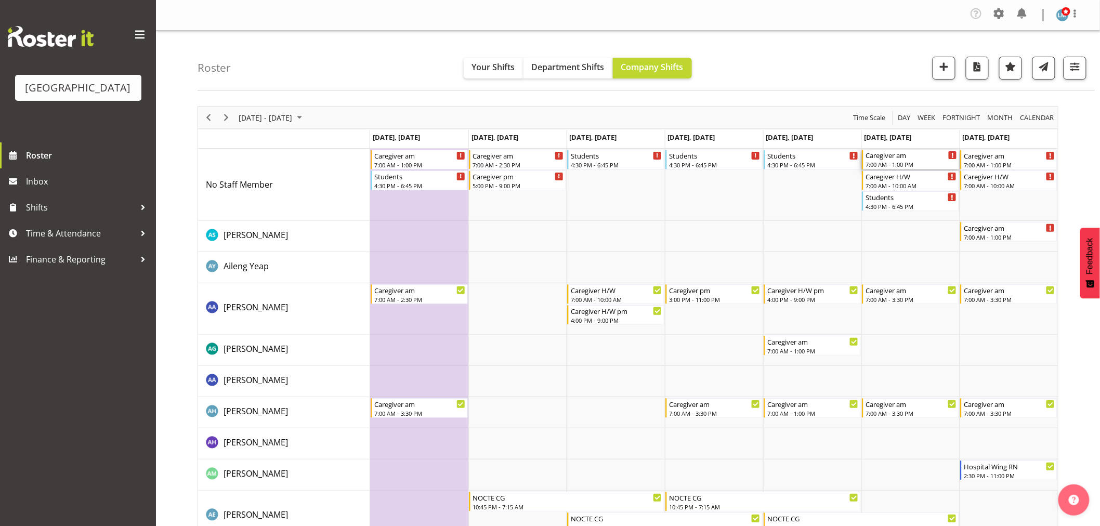
click at [901, 160] on div "Caregiver am 7:00 AM - 1:00 PM" at bounding box center [912, 160] width 92 height 20
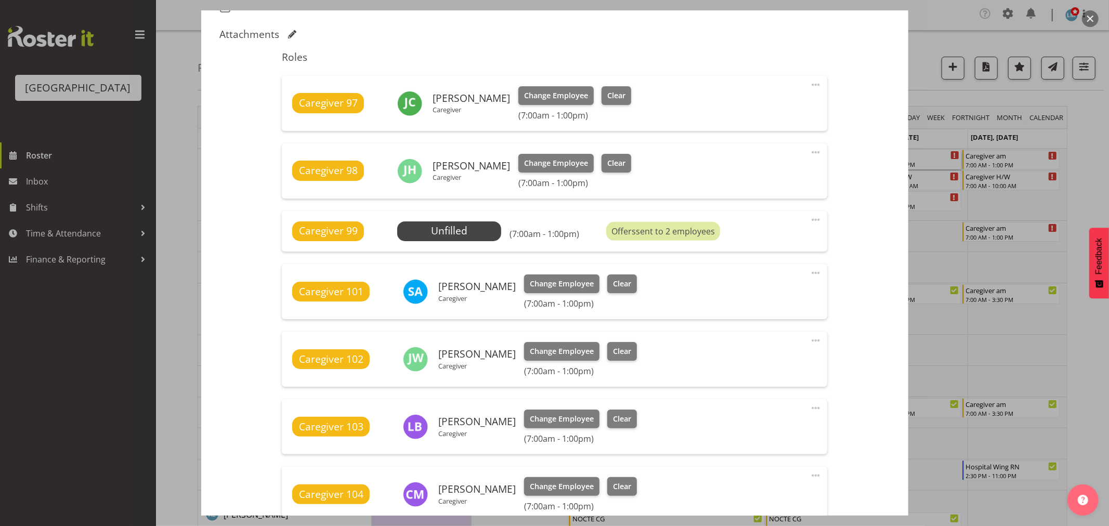
scroll to position [309, 0]
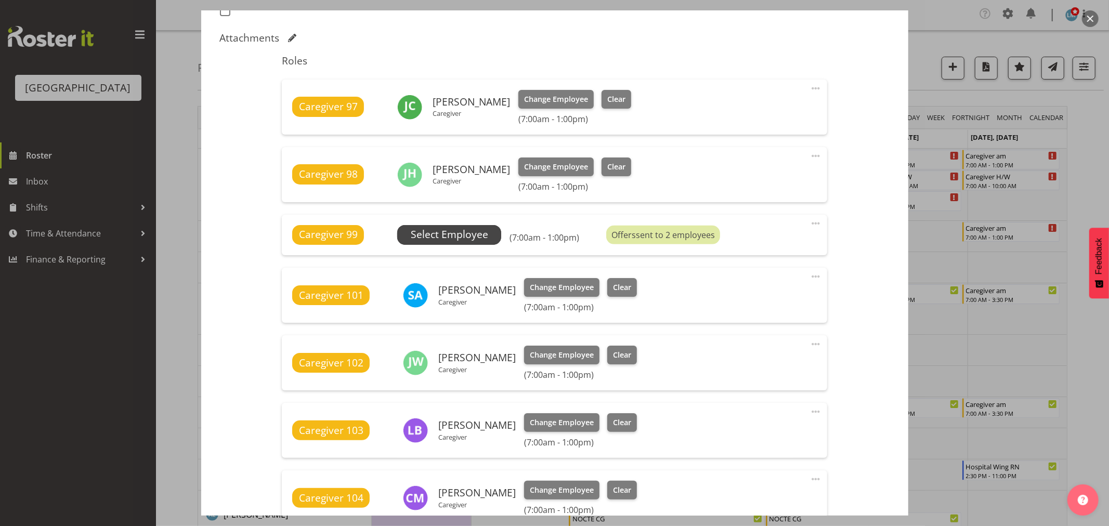
click at [450, 231] on span "Select Employee" at bounding box center [449, 234] width 77 height 15
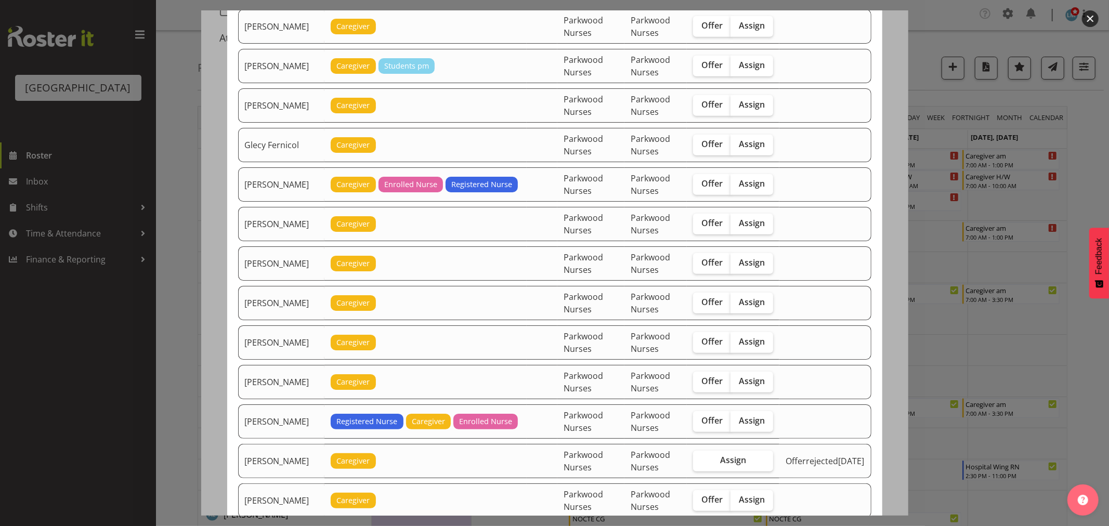
scroll to position [462, 0]
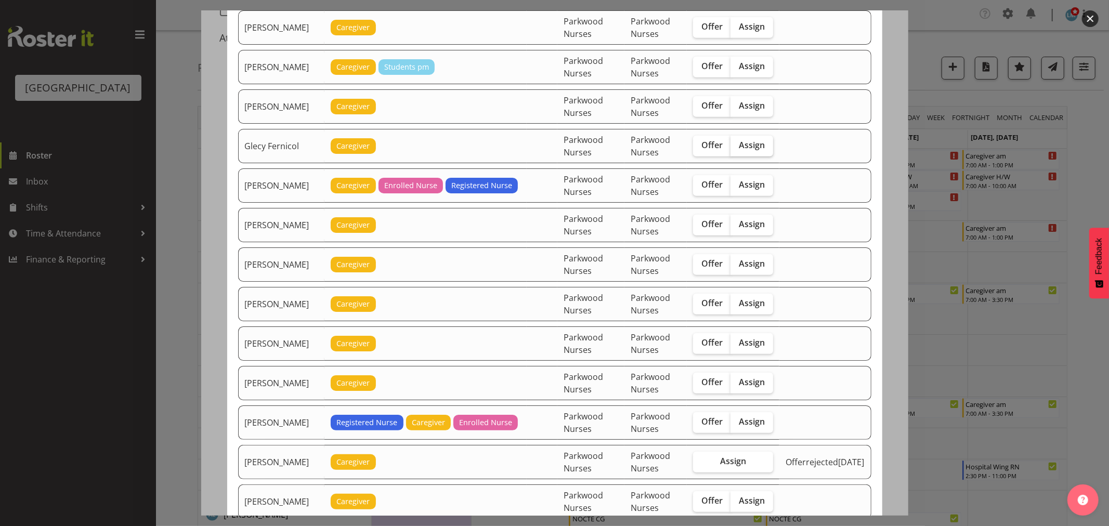
click at [757, 150] on span "Assign" at bounding box center [752, 145] width 26 height 10
click at [737, 149] on input "Assign" at bounding box center [734, 145] width 7 height 7
checkbox input "true"
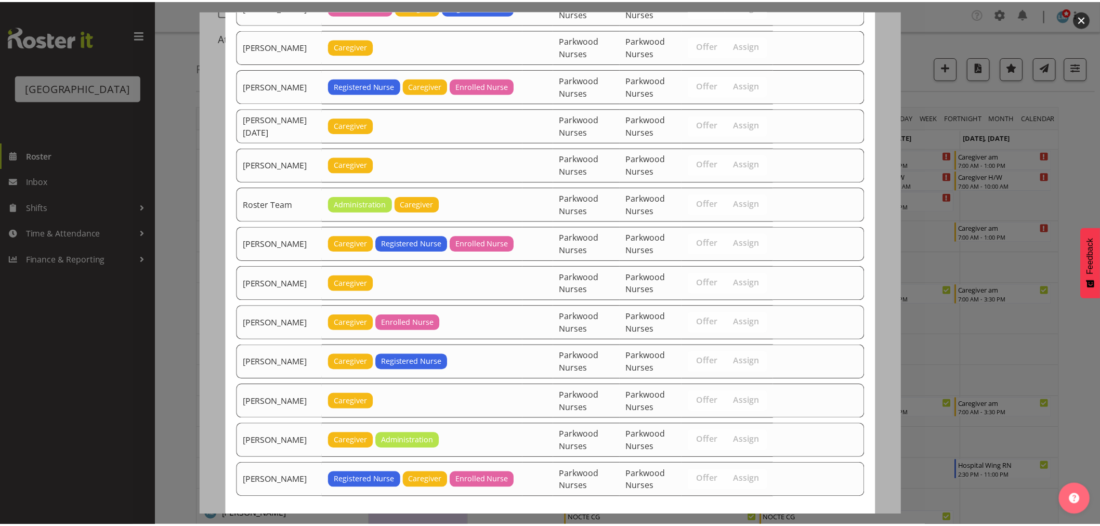
scroll to position [1416, 0]
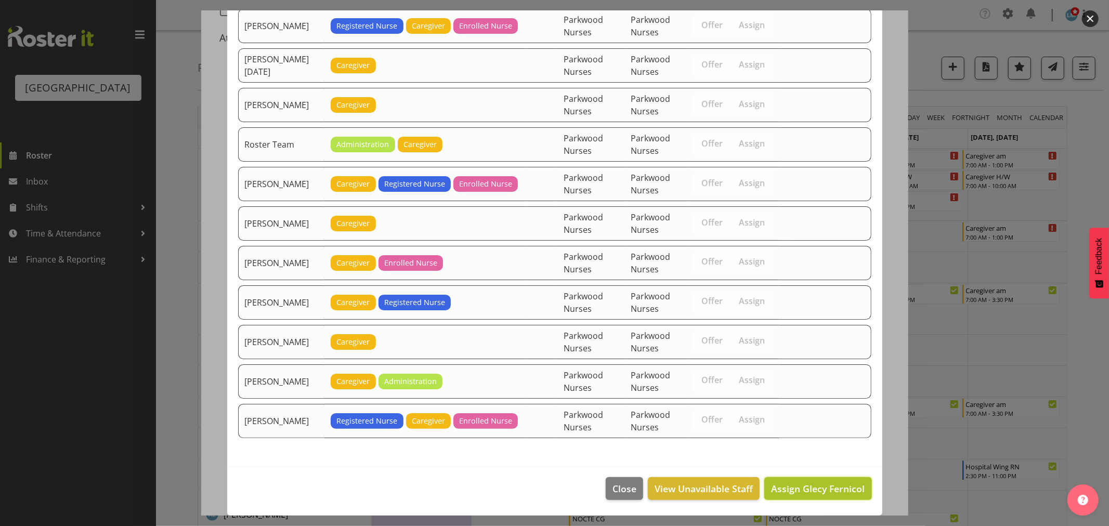
click at [850, 484] on span "Assign Glecy Fernicol" at bounding box center [818, 489] width 94 height 12
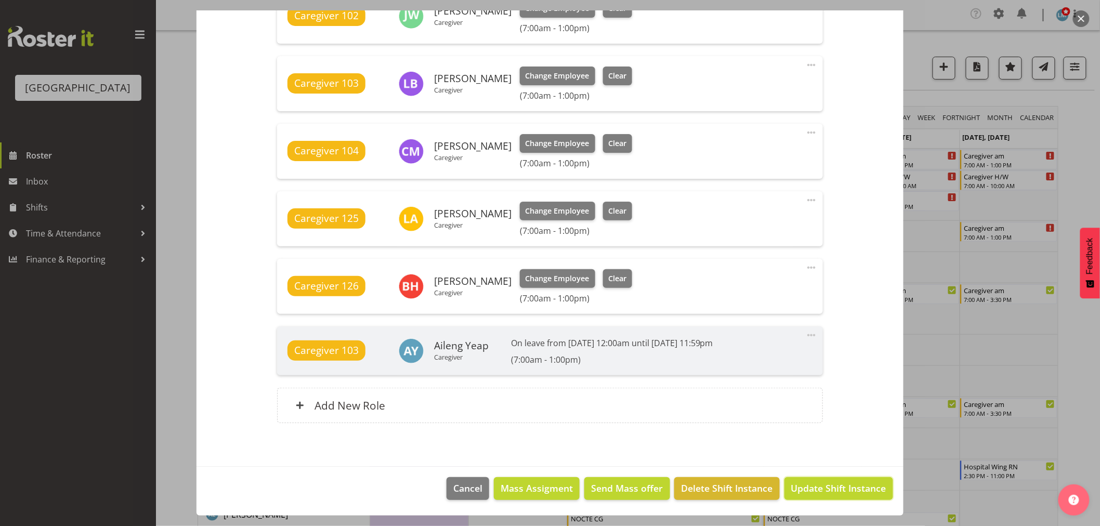
click at [848, 491] on span "Update Shift Instance" at bounding box center [838, 488] width 95 height 14
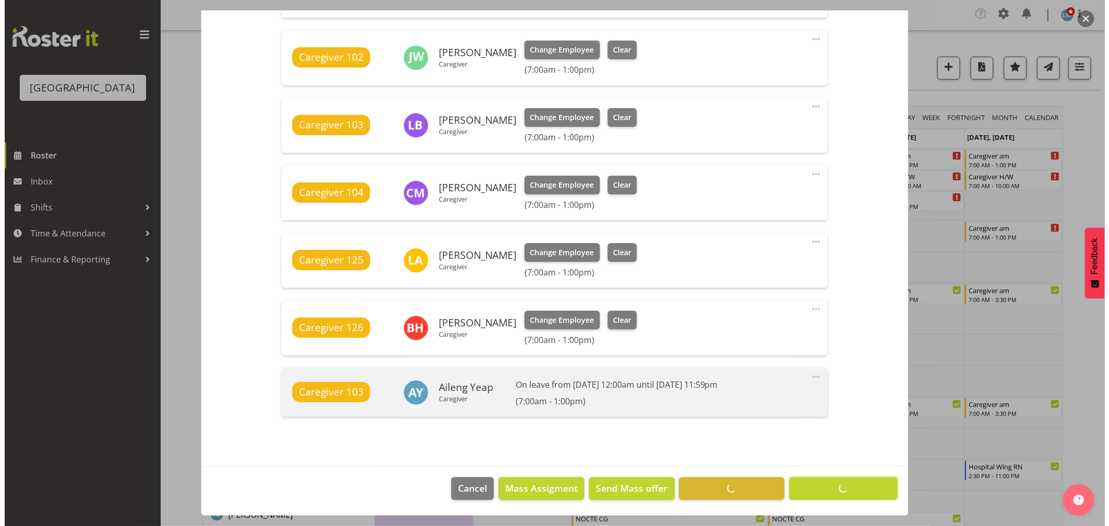
scroll to position [629, 0]
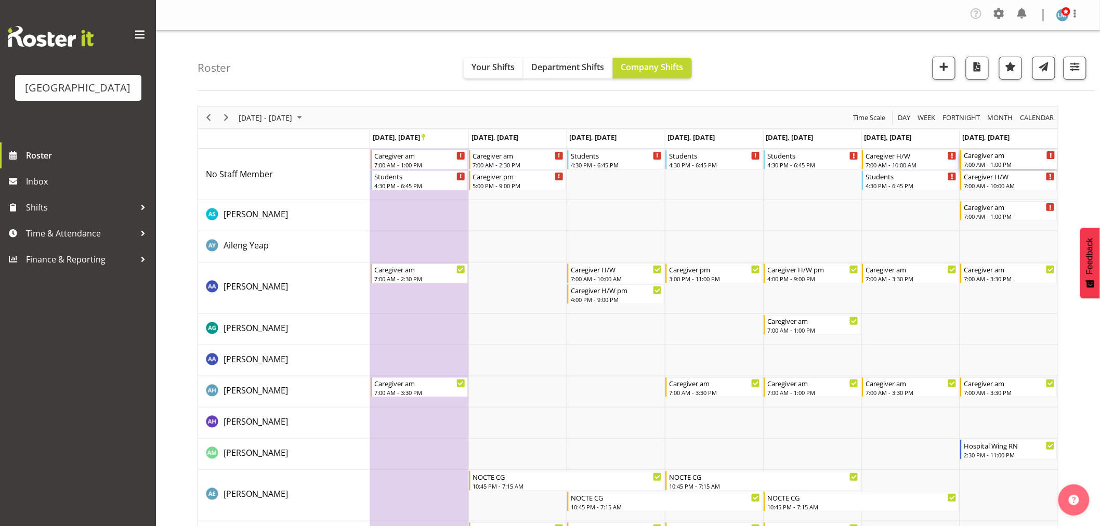
click at [1014, 154] on div "Caregiver am" at bounding box center [1010, 155] width 92 height 10
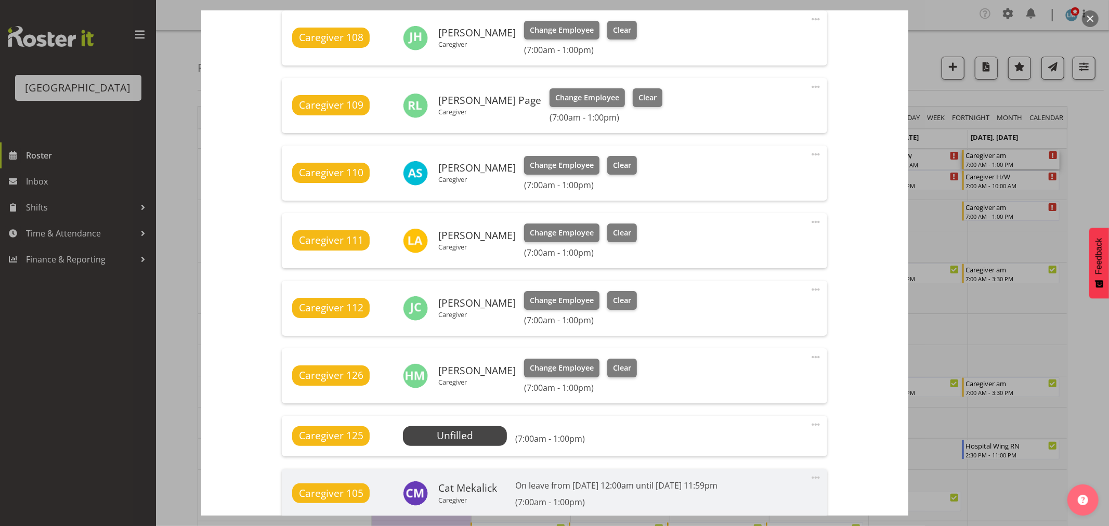
scroll to position [520, 0]
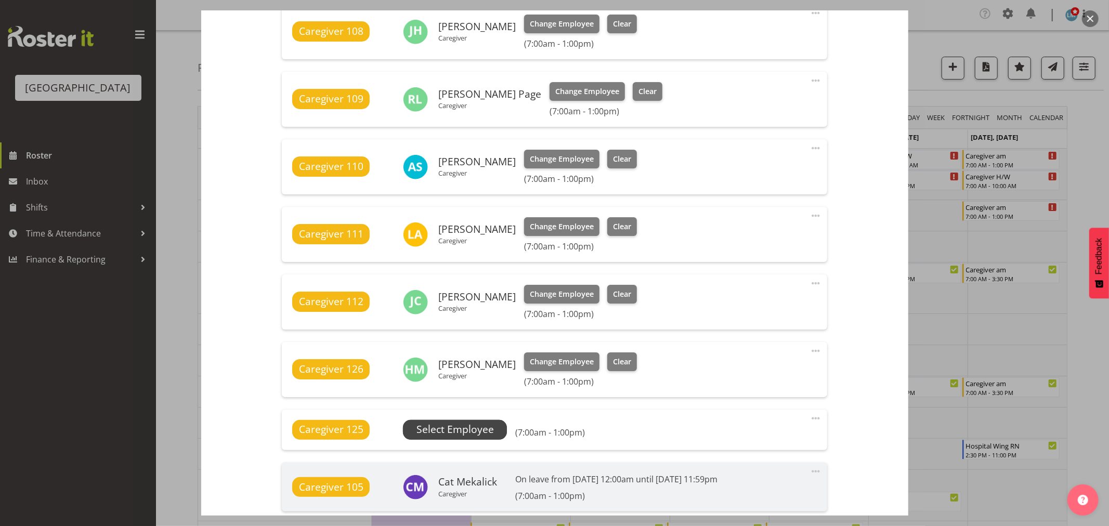
click at [494, 433] on span "Select Employee" at bounding box center [455, 430] width 104 height 20
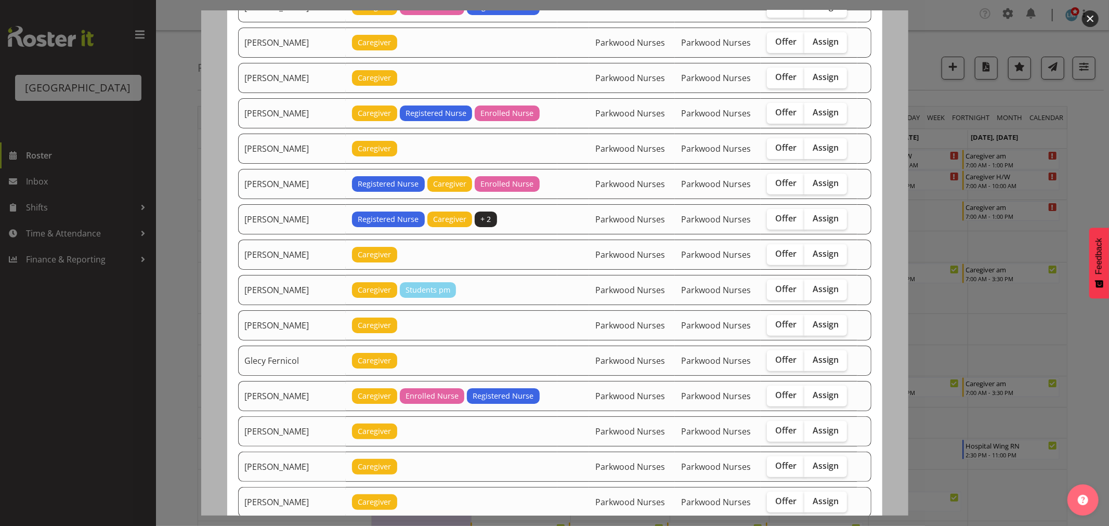
scroll to position [289, 0]
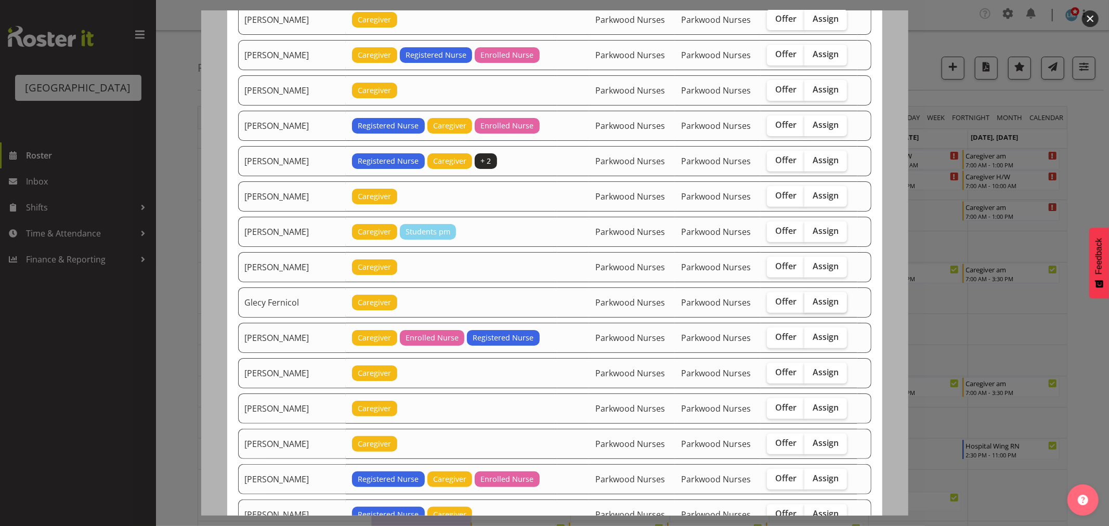
click at [828, 309] on label "Assign" at bounding box center [825, 302] width 43 height 21
click at [811, 305] on input "Assign" at bounding box center [807, 301] width 7 height 7
checkbox input "true"
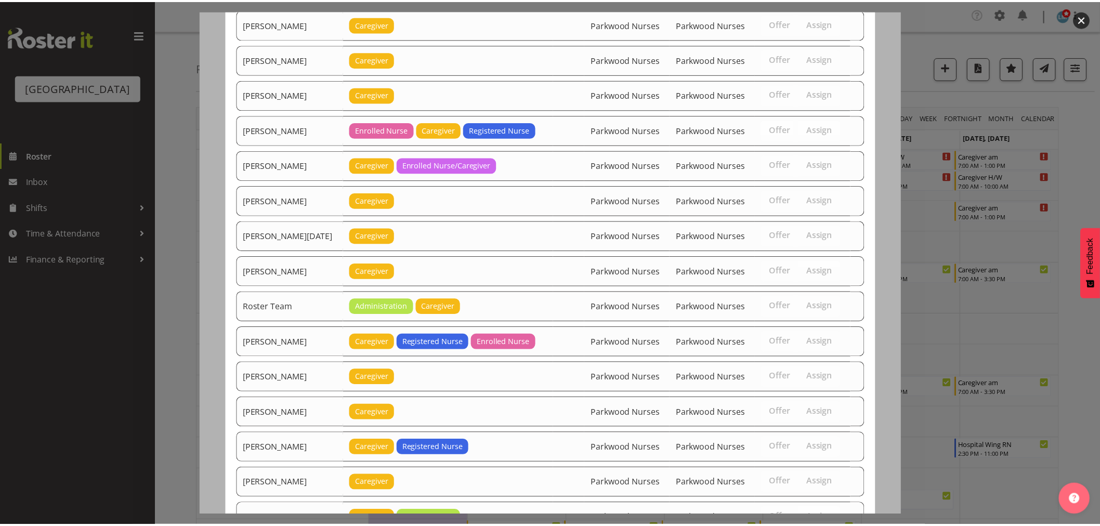
scroll to position [1233, 0]
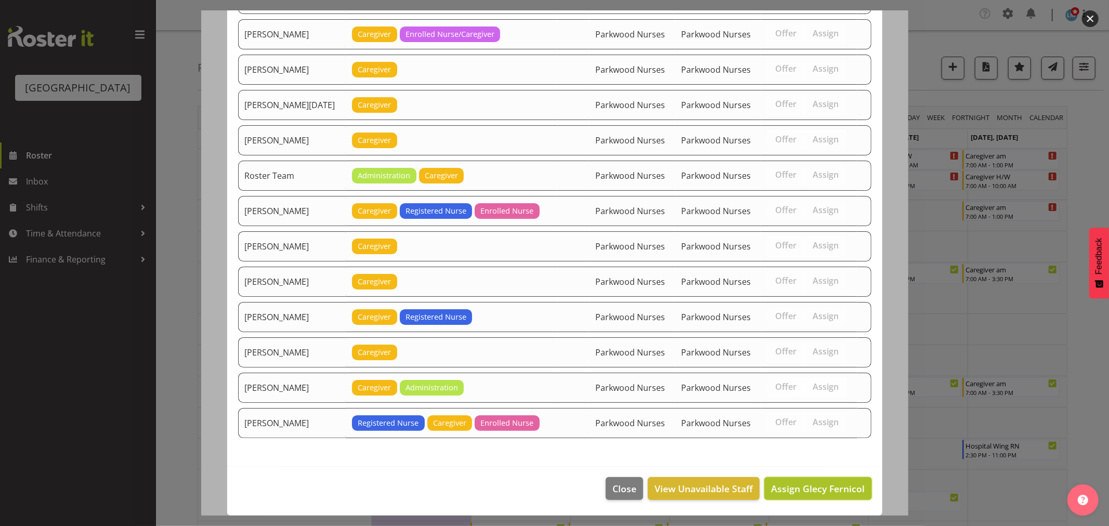
click at [849, 484] on span "Assign Glecy Fernicol" at bounding box center [818, 489] width 94 height 12
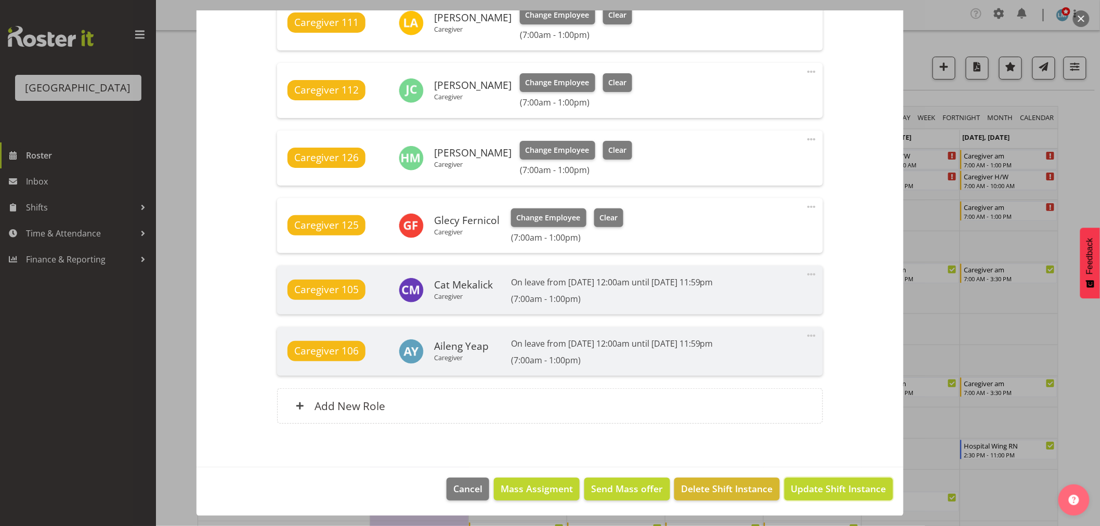
click at [849, 484] on span "Update Shift Instance" at bounding box center [838, 489] width 95 height 14
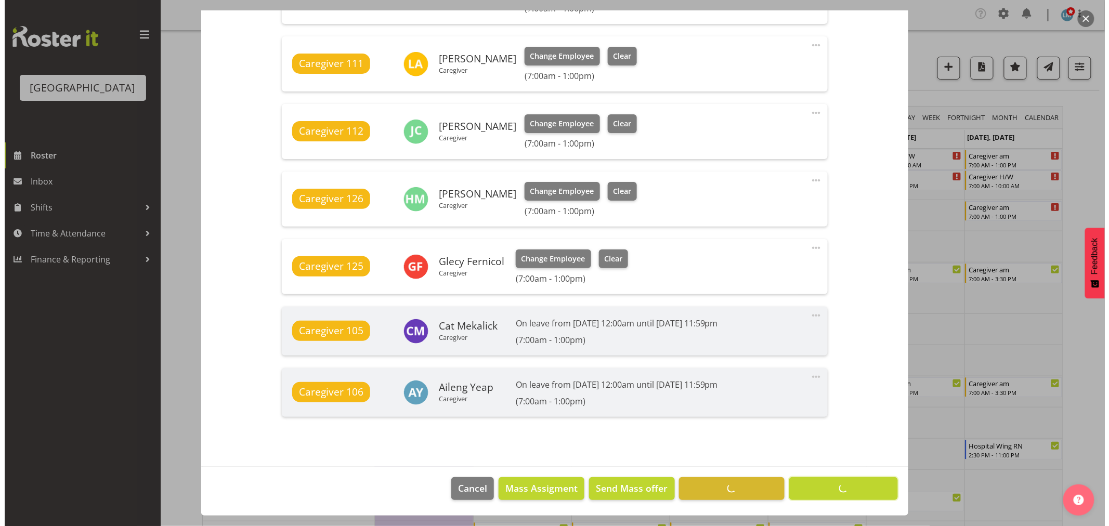
scroll to position [690, 0]
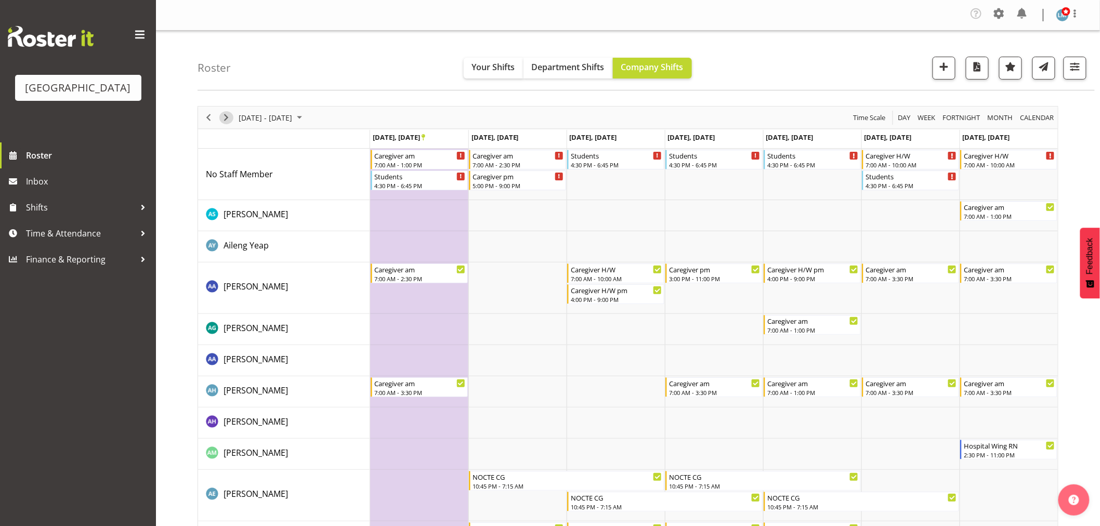
click at [222, 122] on span "Next" at bounding box center [226, 117] width 12 height 13
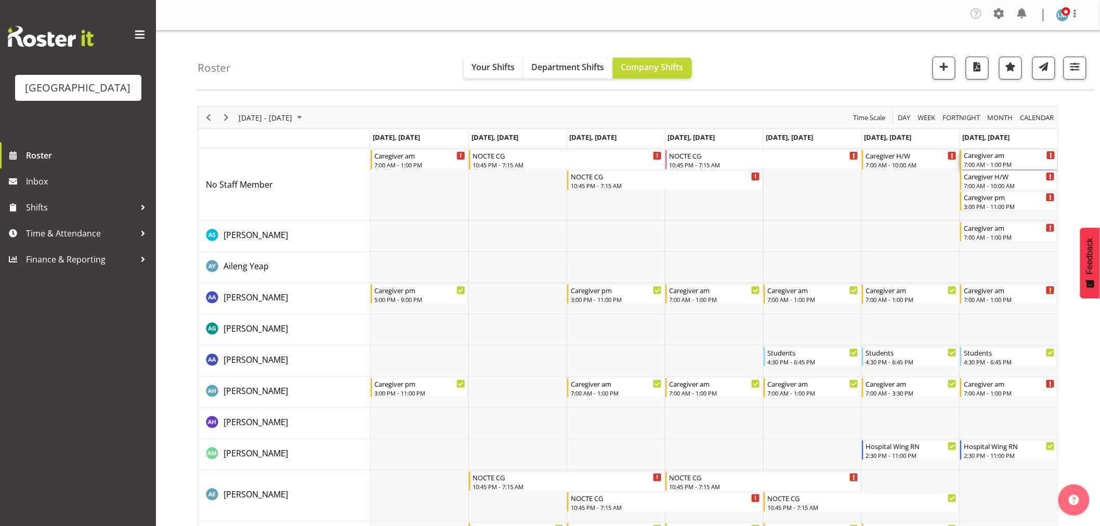
click at [976, 159] on div "Caregiver am" at bounding box center [1010, 155] width 92 height 10
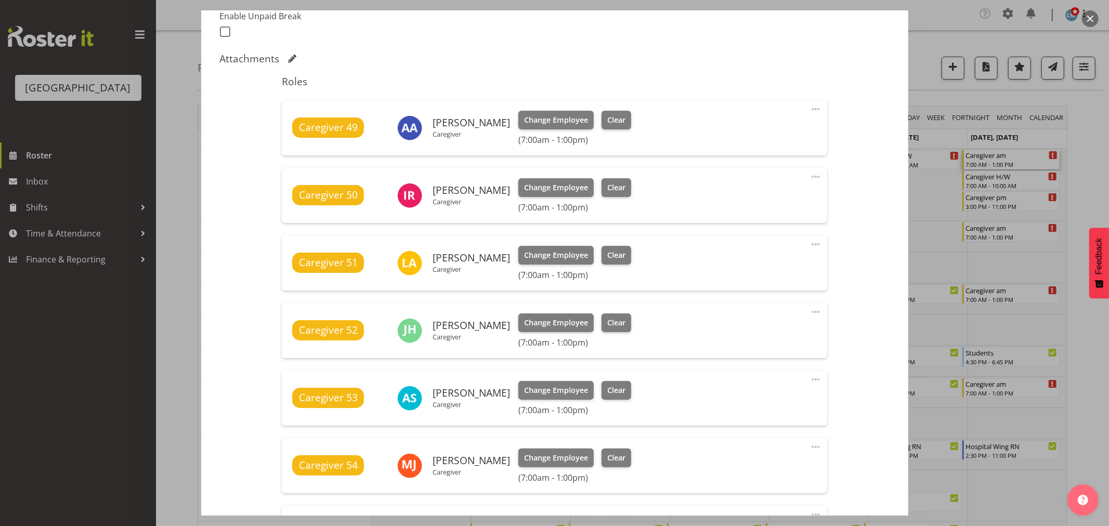
scroll to position [462, 0]
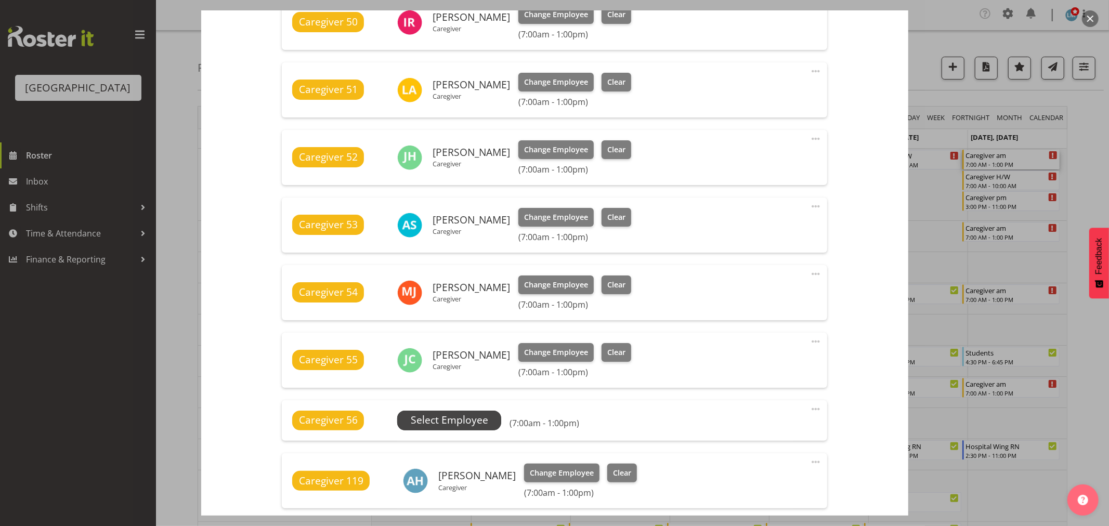
click at [461, 414] on span "Select Employee" at bounding box center [449, 420] width 77 height 15
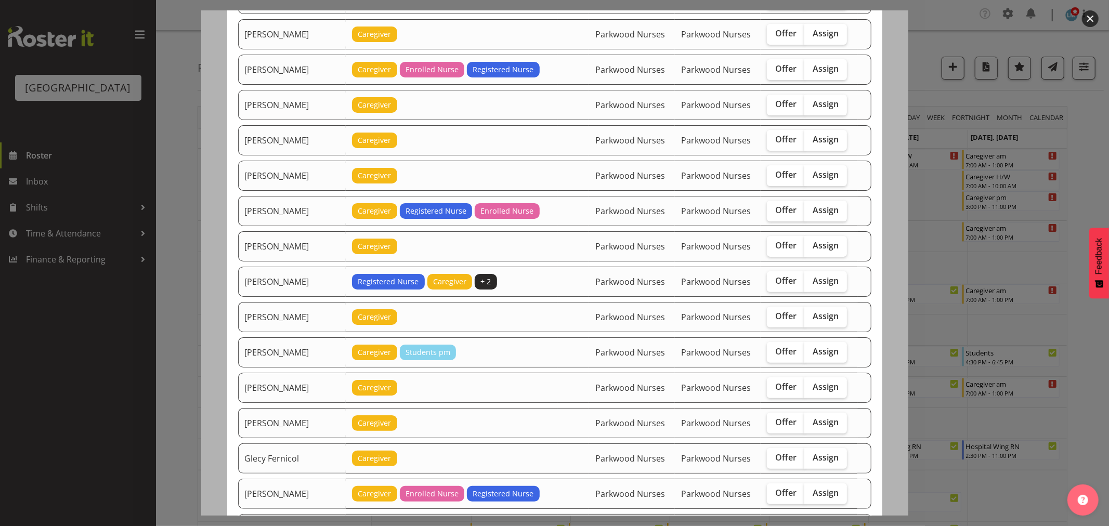
scroll to position [173, 0]
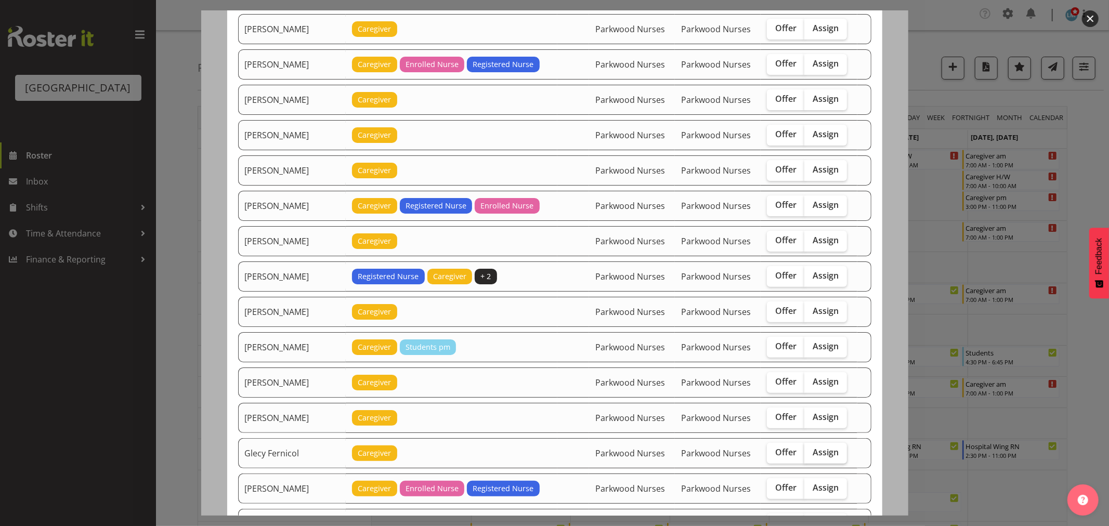
click at [829, 452] on span "Assign" at bounding box center [826, 452] width 26 height 10
click at [811, 452] on input "Assign" at bounding box center [807, 452] width 7 height 7
checkbox input "true"
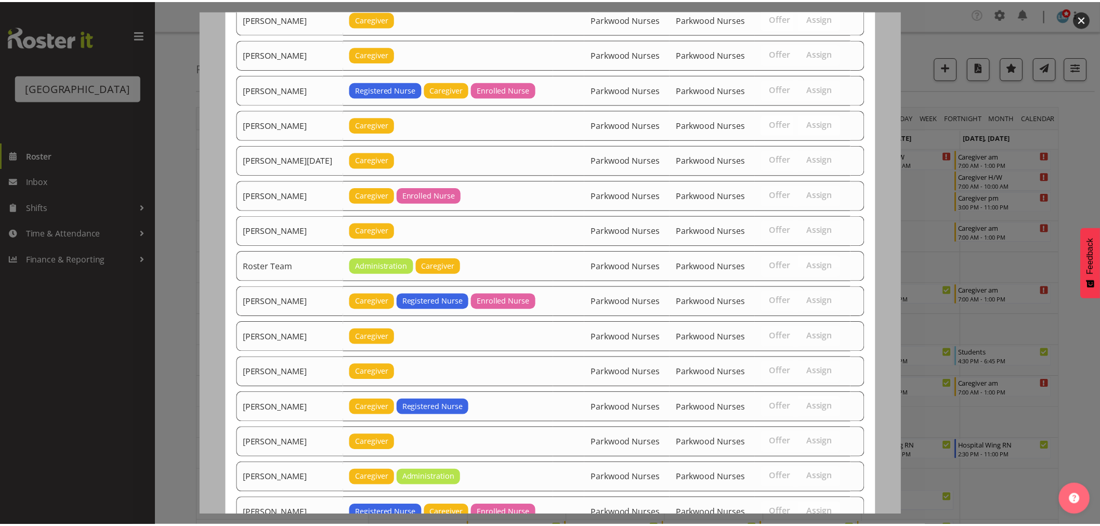
scroll to position [1339, 0]
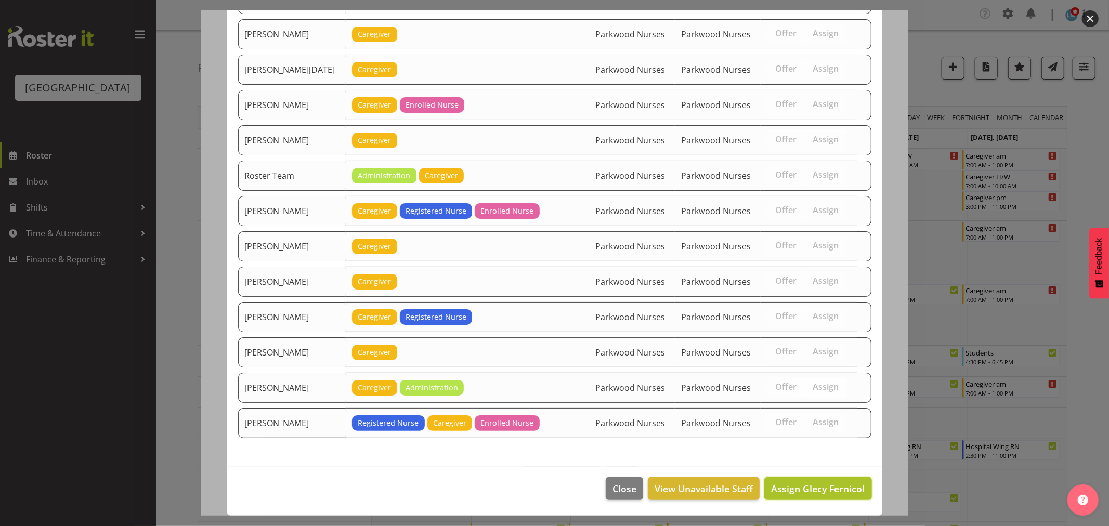
click at [841, 496] on span "Assign Glecy Fernicol" at bounding box center [818, 489] width 94 height 14
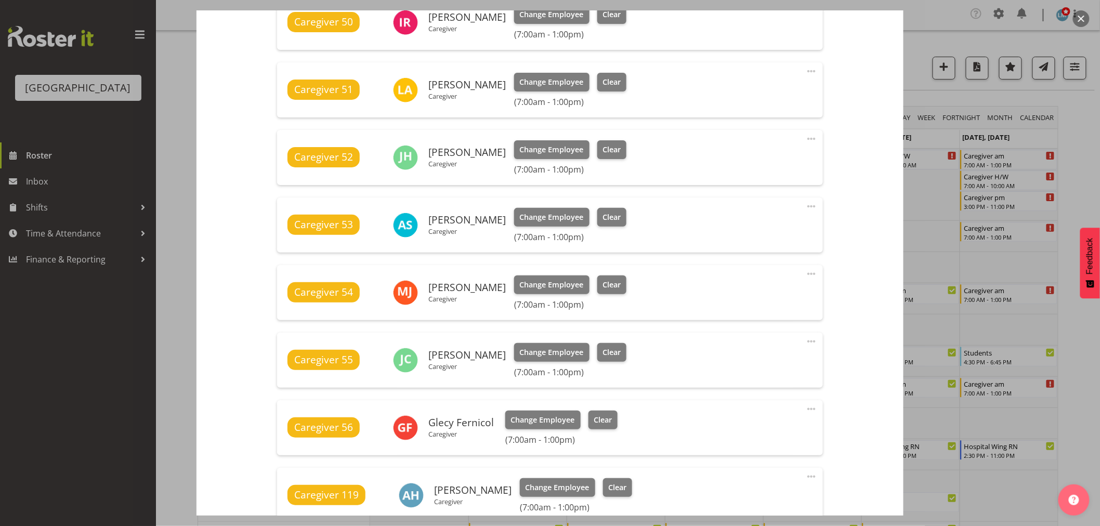
scroll to position [732, 0]
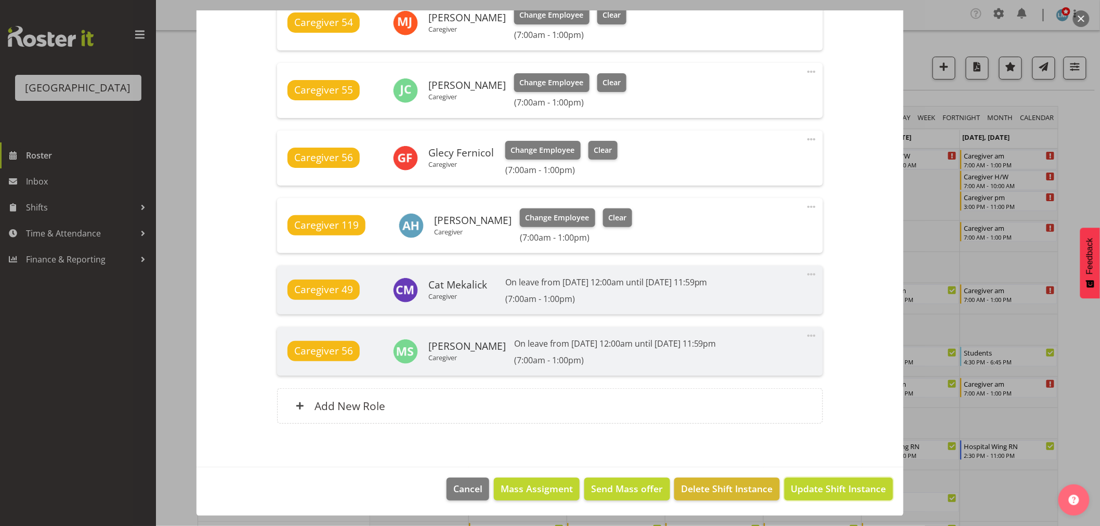
click at [841, 496] on span "Update Shift Instance" at bounding box center [838, 489] width 95 height 14
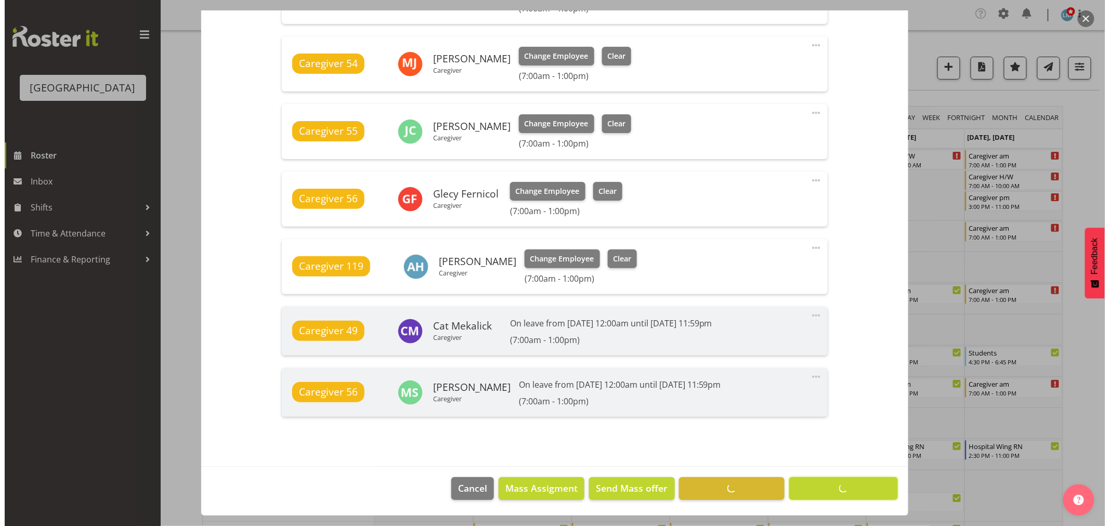
scroll to position [690, 0]
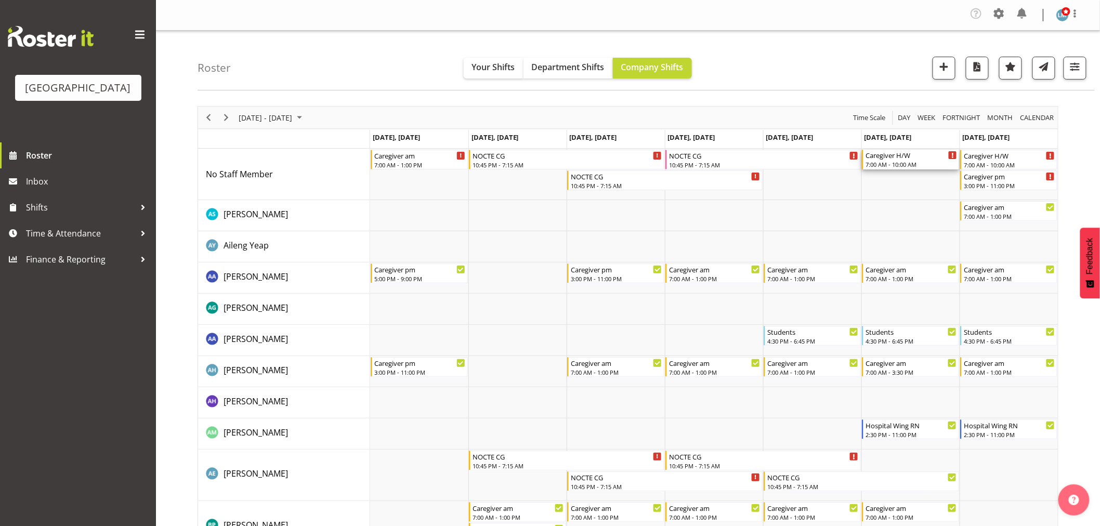
click at [892, 162] on div "7:00 AM - 10:00 AM" at bounding box center [912, 164] width 92 height 8
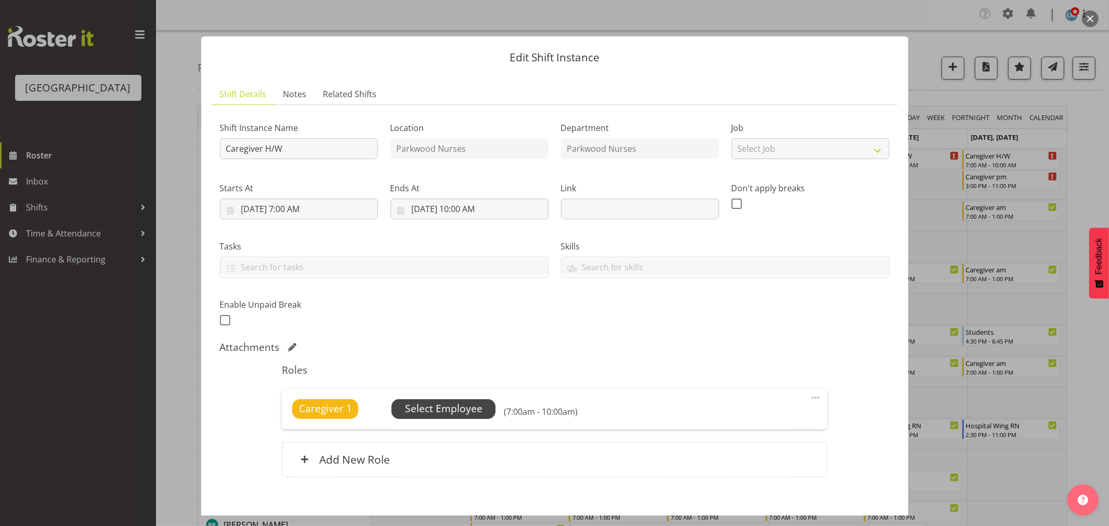
click at [479, 407] on span "Select Employee" at bounding box center [443, 408] width 77 height 15
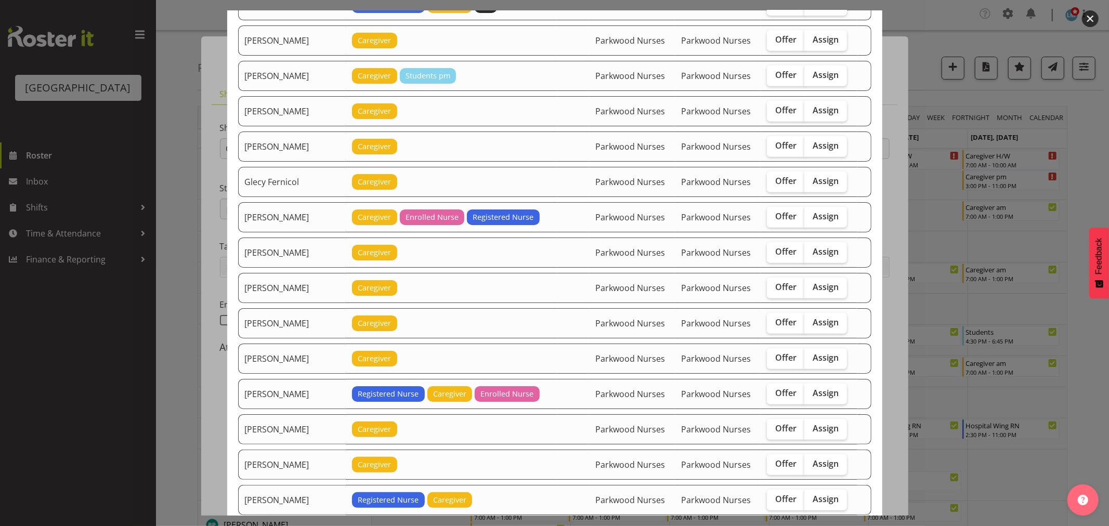
scroll to position [404, 0]
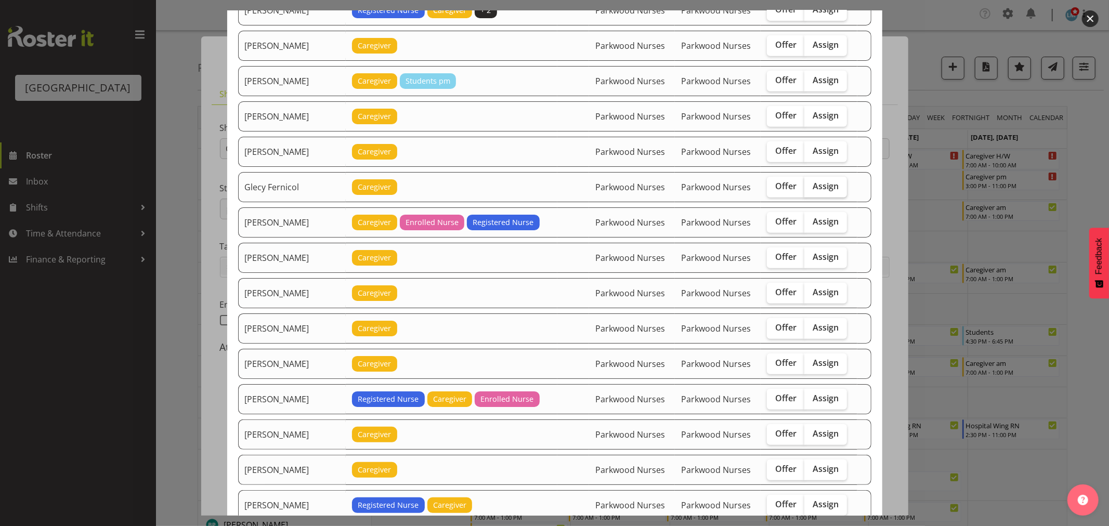
click at [815, 193] on label "Assign" at bounding box center [825, 187] width 43 height 21
click at [811, 190] on input "Assign" at bounding box center [807, 186] width 7 height 7
checkbox input "true"
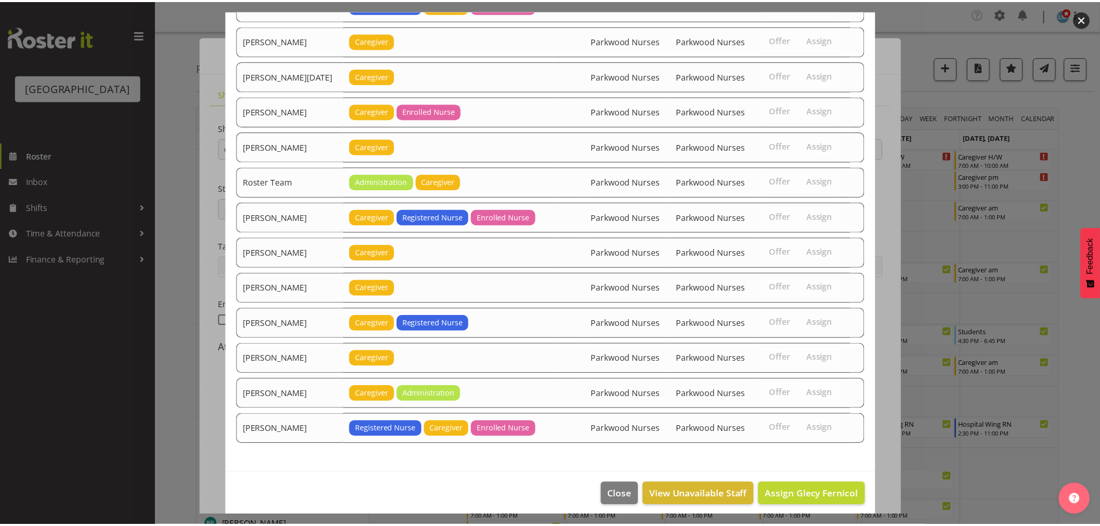
scroll to position [1339, 0]
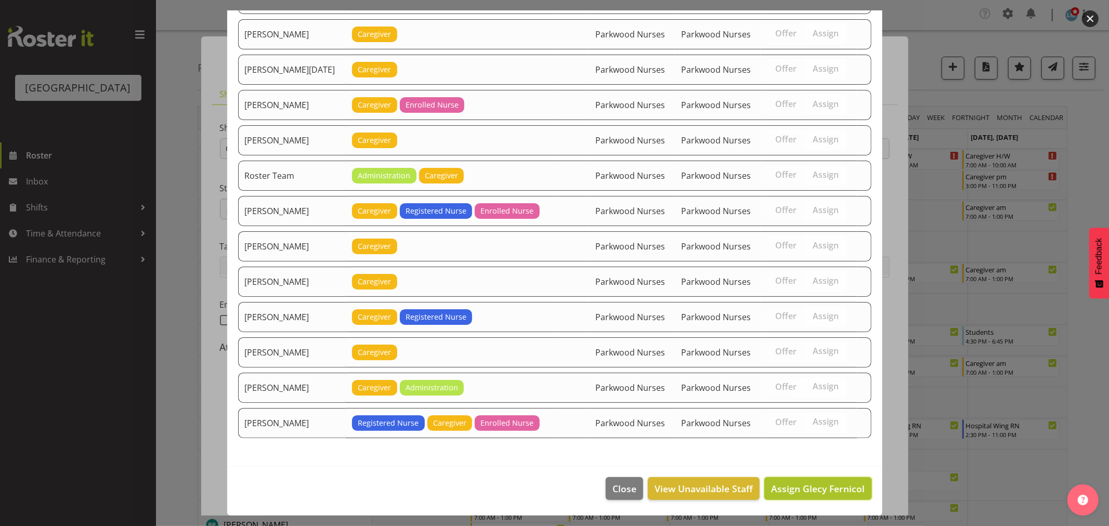
click at [830, 486] on span "Assign Glecy Fernicol" at bounding box center [818, 489] width 94 height 12
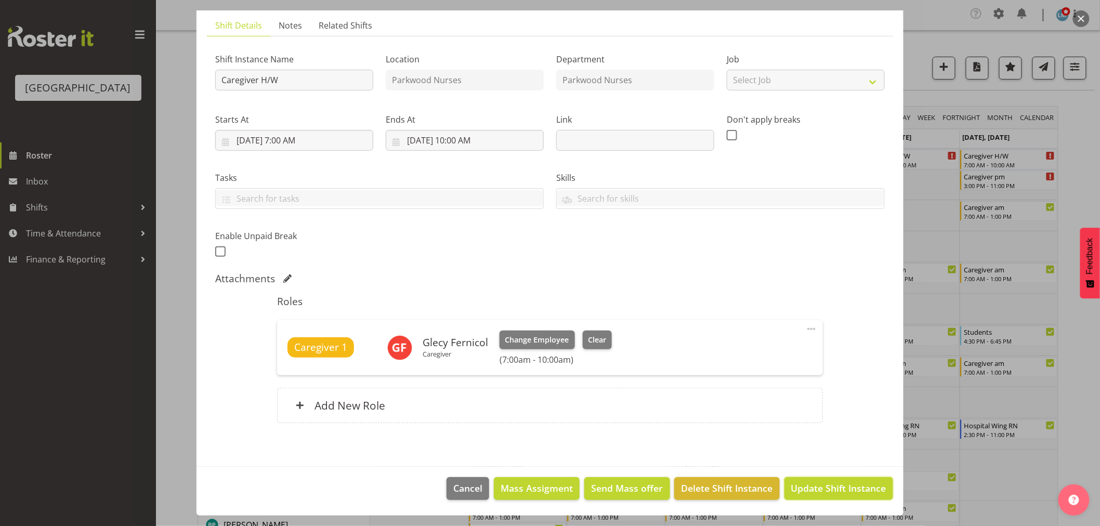
click at [830, 486] on span "Update Shift Instance" at bounding box center [838, 488] width 95 height 14
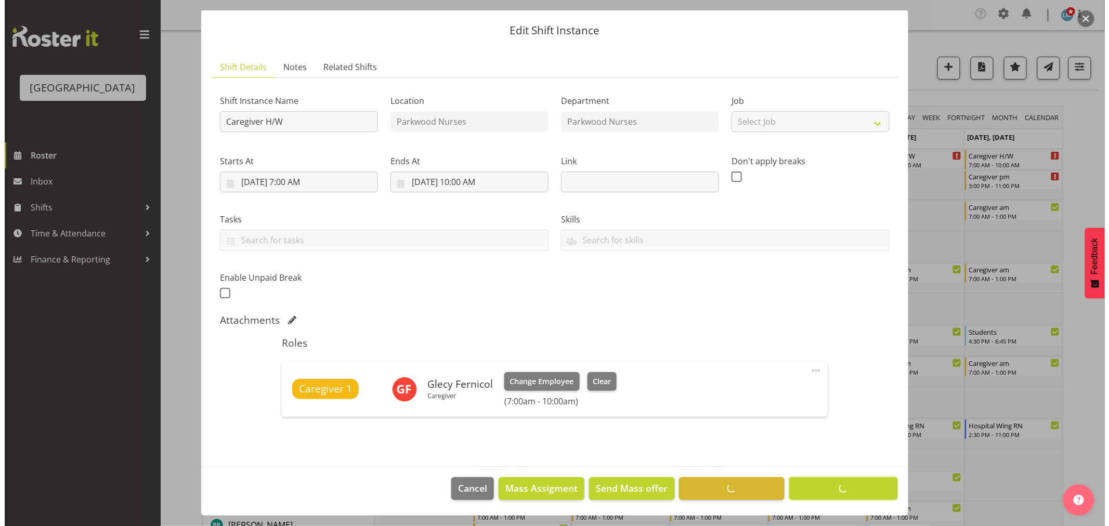
scroll to position [27, 0]
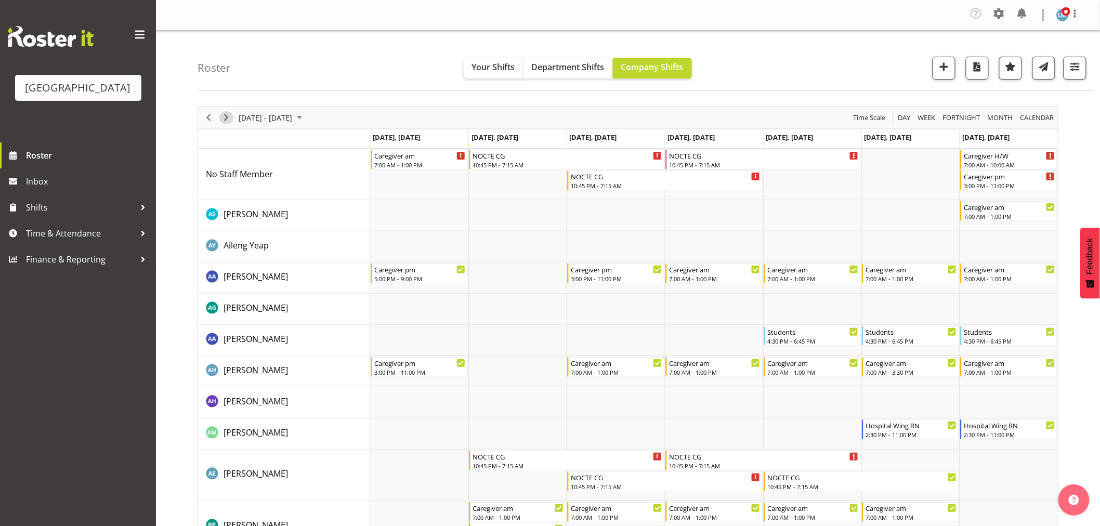
click at [229, 114] on span "Next" at bounding box center [226, 117] width 12 height 13
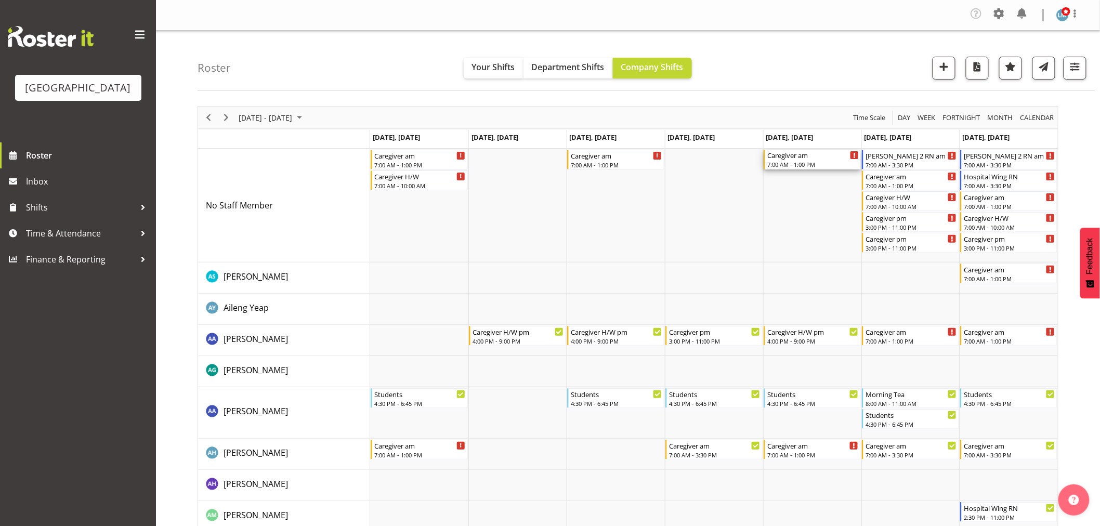
click at [823, 156] on div "Caregiver am" at bounding box center [813, 155] width 92 height 10
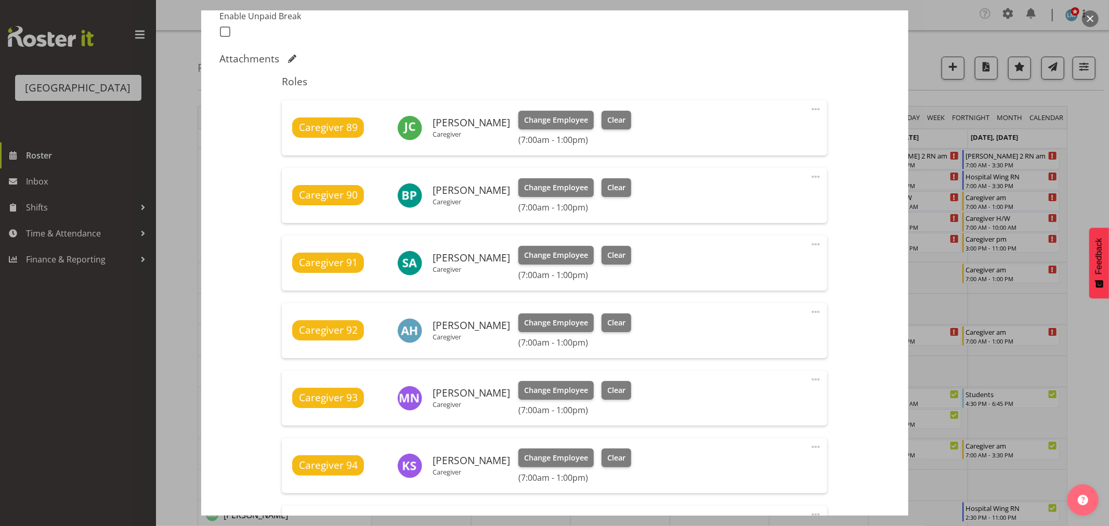
scroll to position [462, 0]
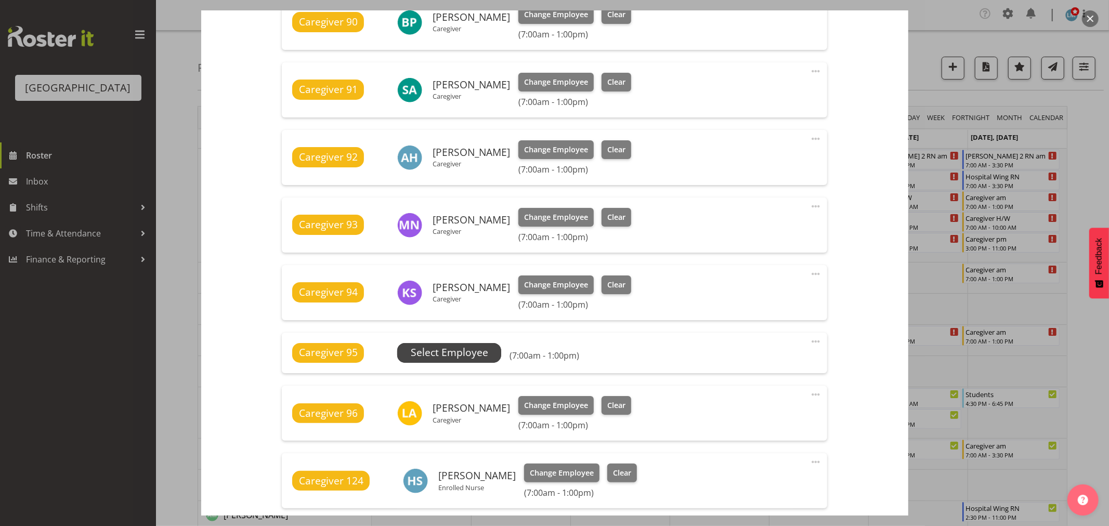
click at [425, 352] on span "Select Employee" at bounding box center [449, 352] width 77 height 15
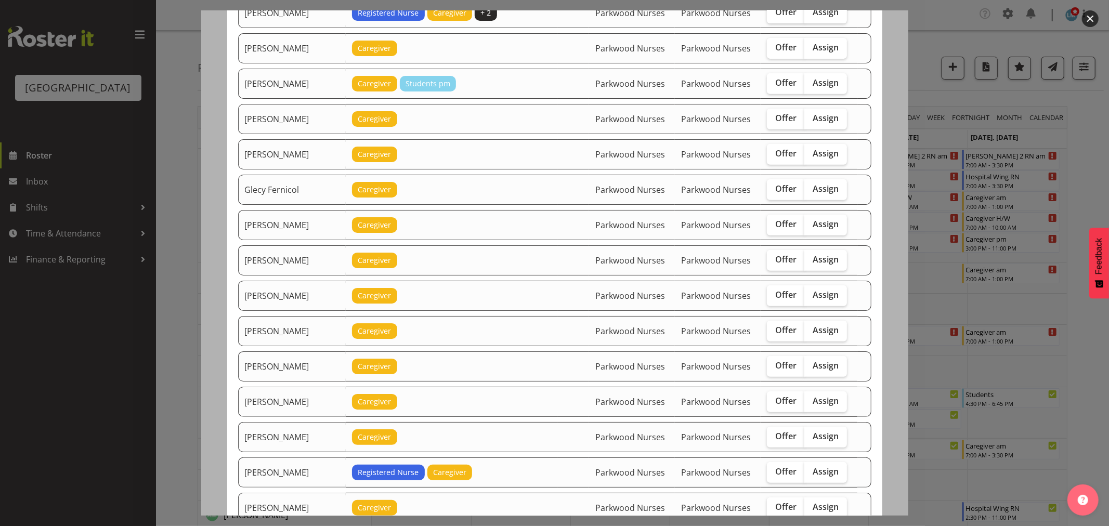
scroll to position [289, 0]
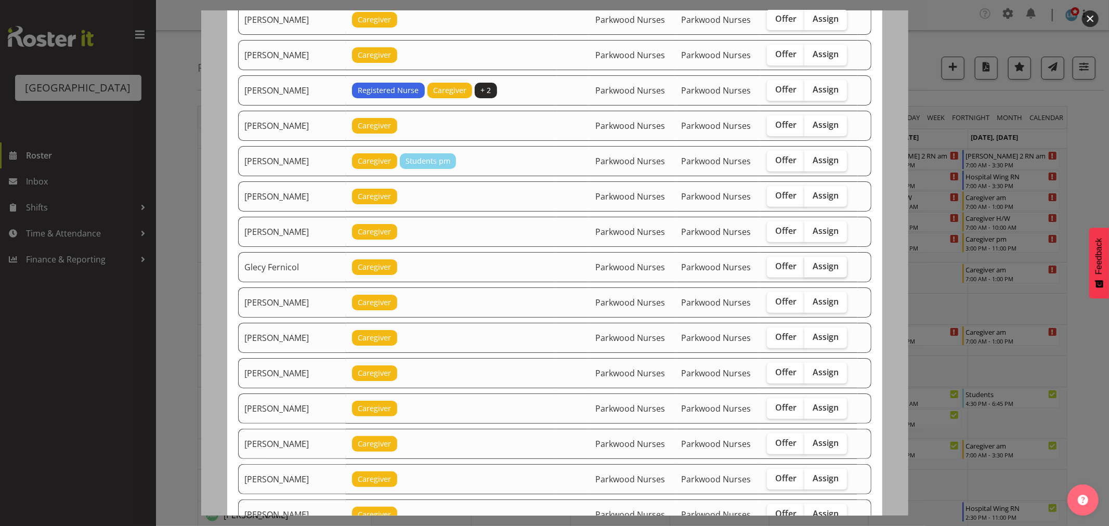
click at [825, 263] on span "Assign" at bounding box center [826, 266] width 26 height 10
click at [811, 263] on input "Assign" at bounding box center [807, 266] width 7 height 7
checkbox input "true"
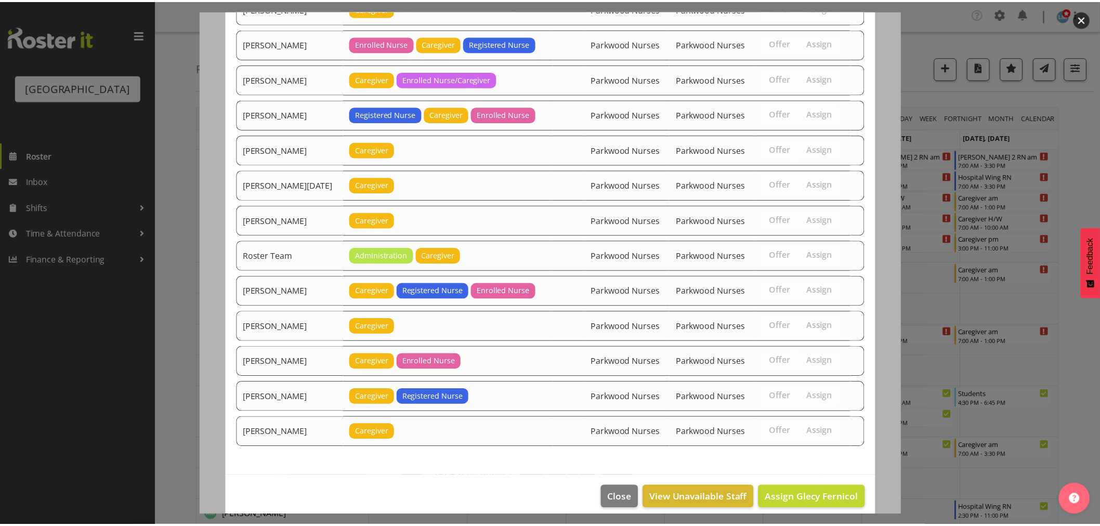
scroll to position [1198, 0]
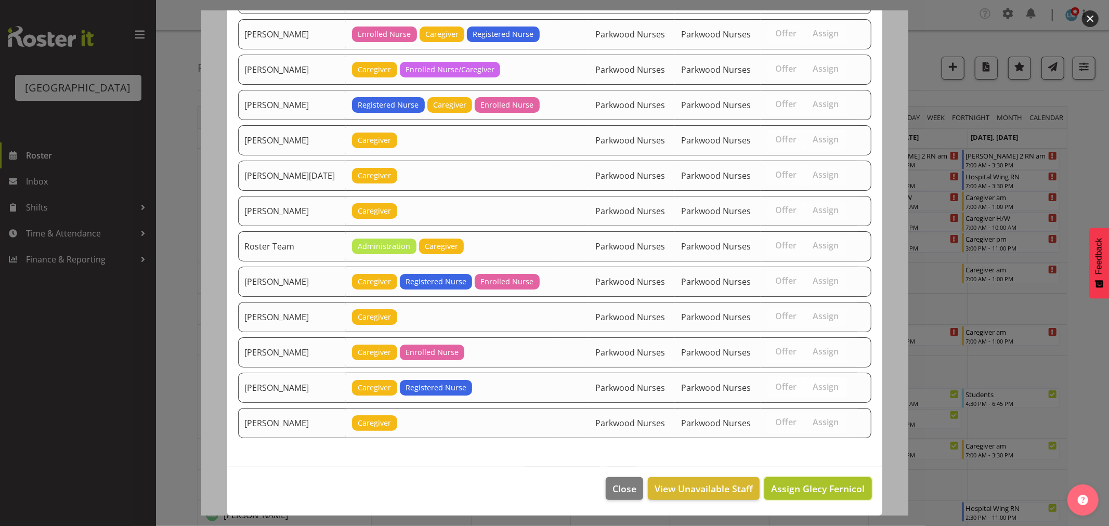
click at [828, 490] on span "Assign Glecy Fernicol" at bounding box center [818, 489] width 94 height 12
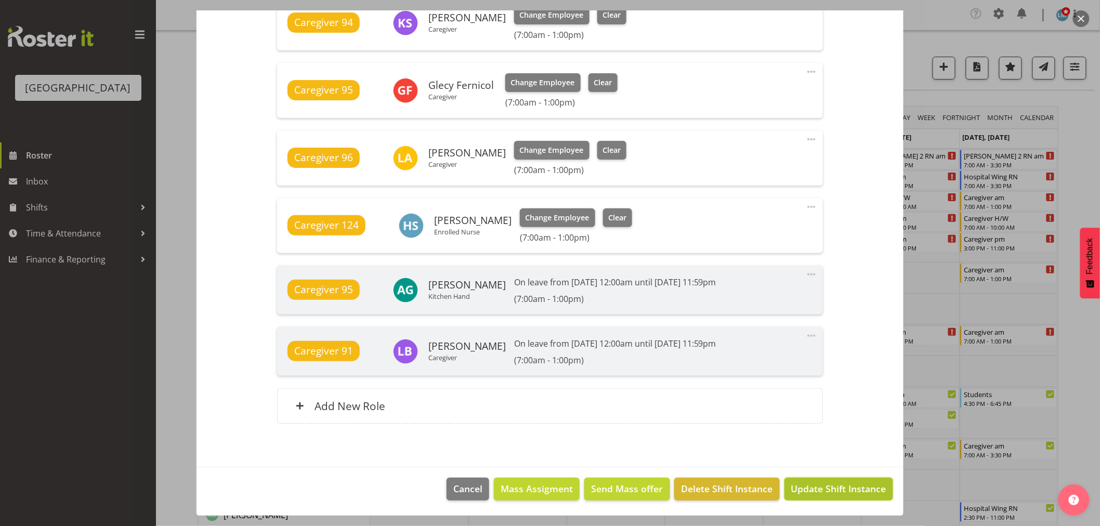
click at [828, 490] on span "Update Shift Instance" at bounding box center [838, 489] width 95 height 14
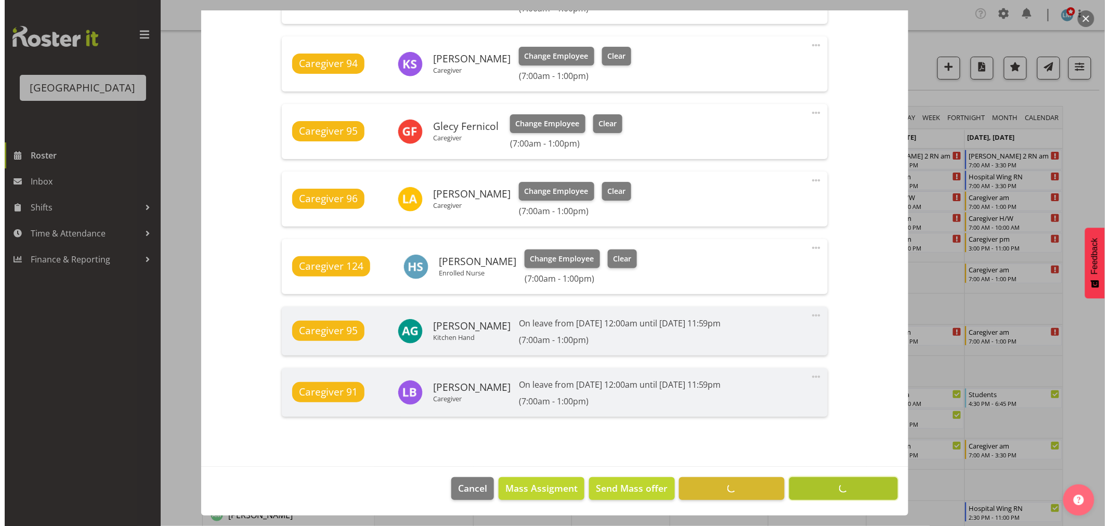
scroll to position [690, 0]
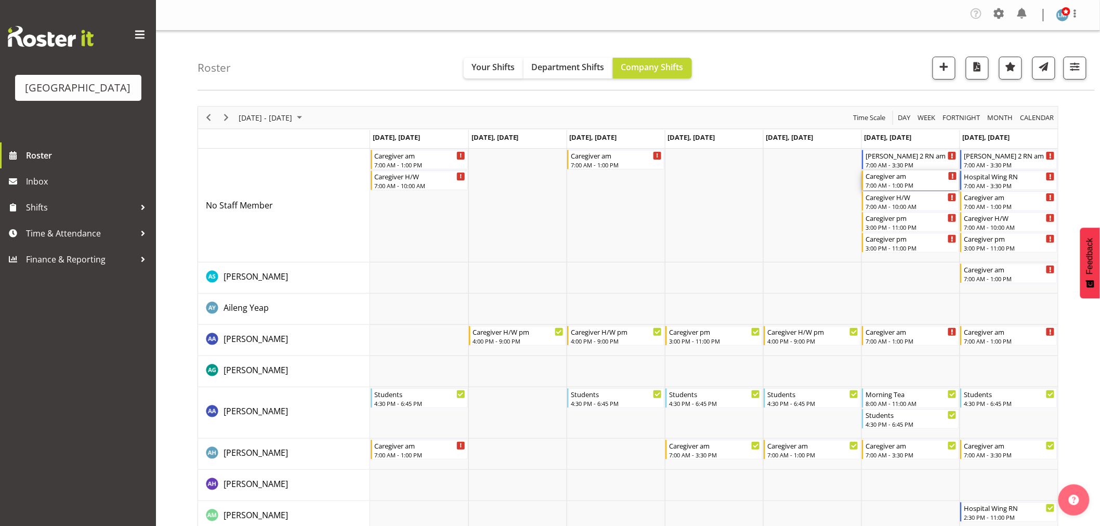
click at [901, 185] on div "7:00 AM - 1:00 PM" at bounding box center [912, 185] width 92 height 8
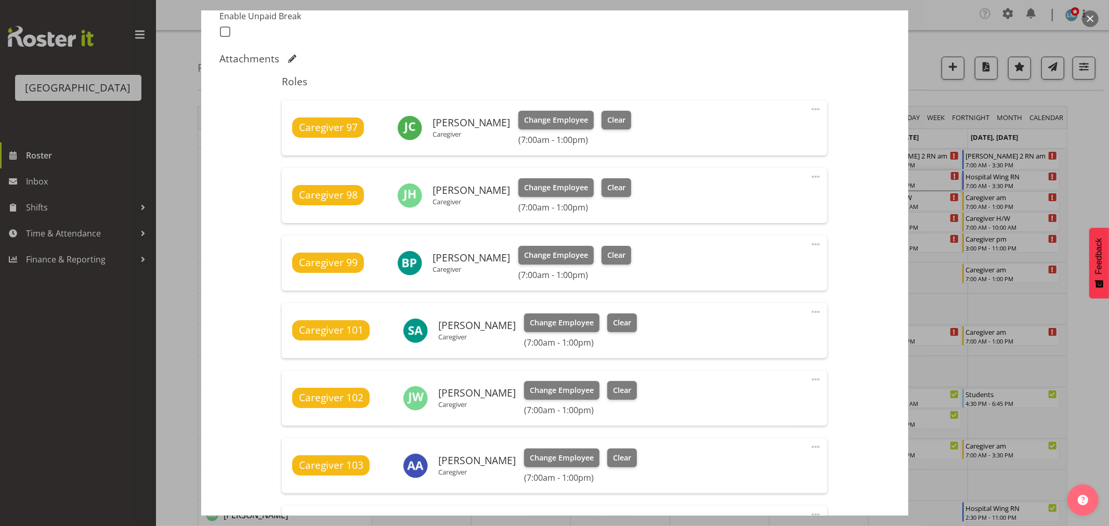
scroll to position [520, 0]
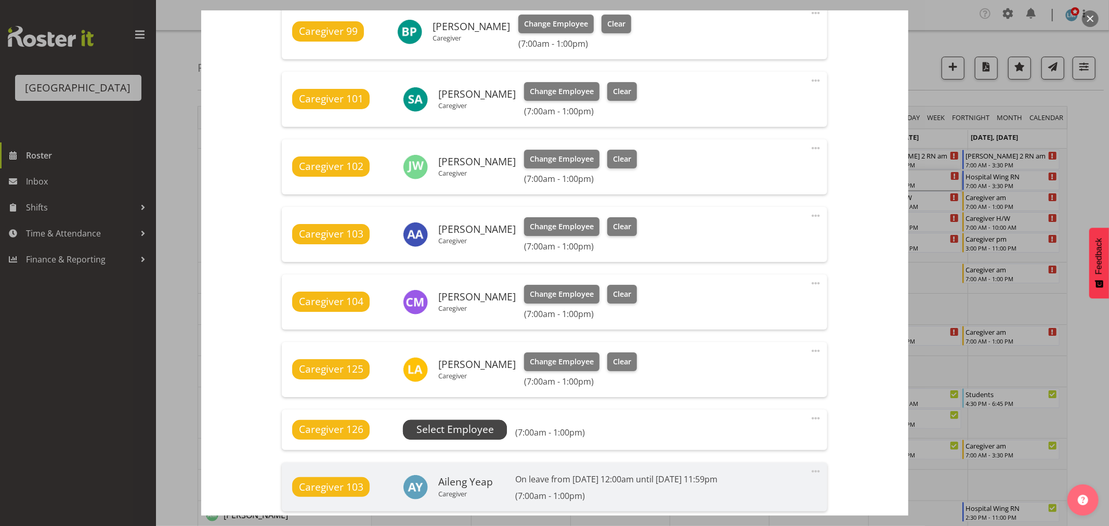
click at [498, 433] on span "Select Employee" at bounding box center [455, 430] width 104 height 20
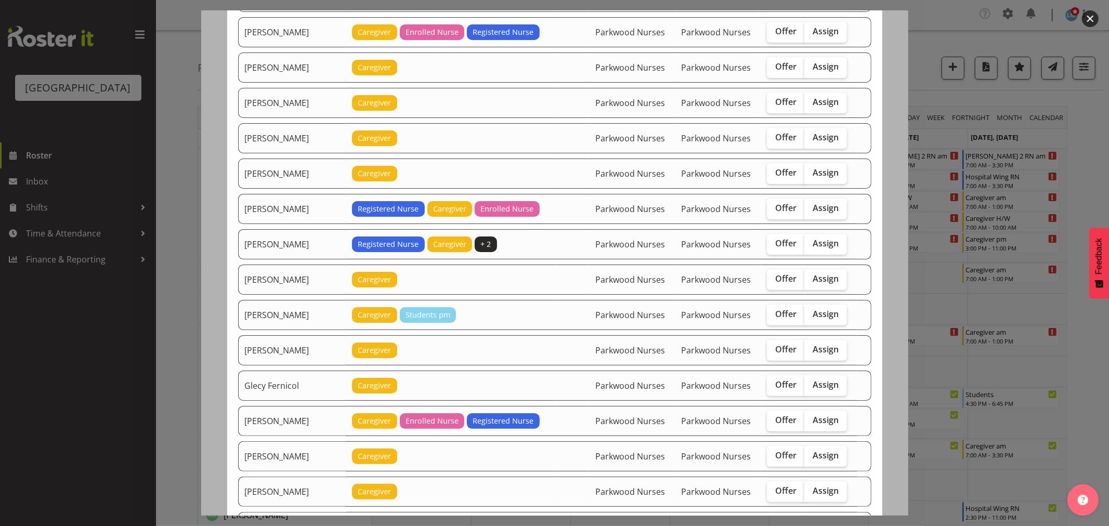
scroll to position [173, 0]
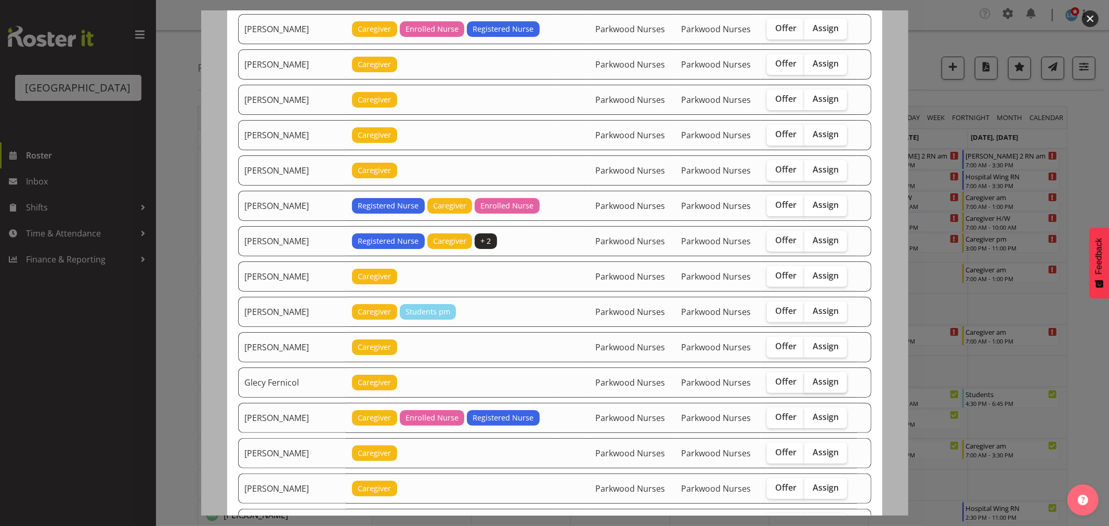
click at [814, 382] on span "Assign" at bounding box center [826, 381] width 26 height 10
click at [811, 382] on input "Assign" at bounding box center [807, 382] width 7 height 7
checkbox input "true"
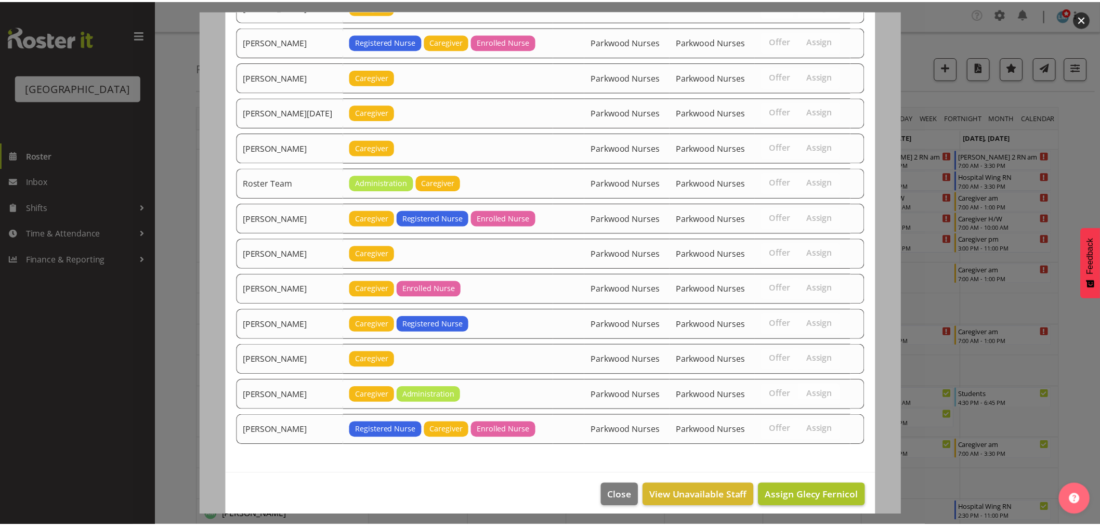
scroll to position [1304, 0]
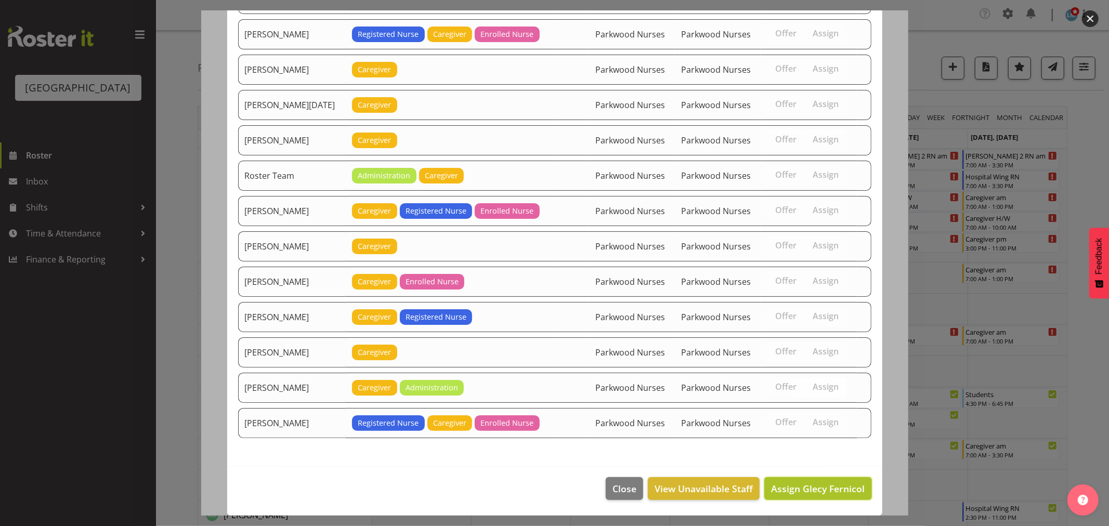
click at [845, 485] on span "Assign Glecy Fernicol" at bounding box center [818, 489] width 94 height 12
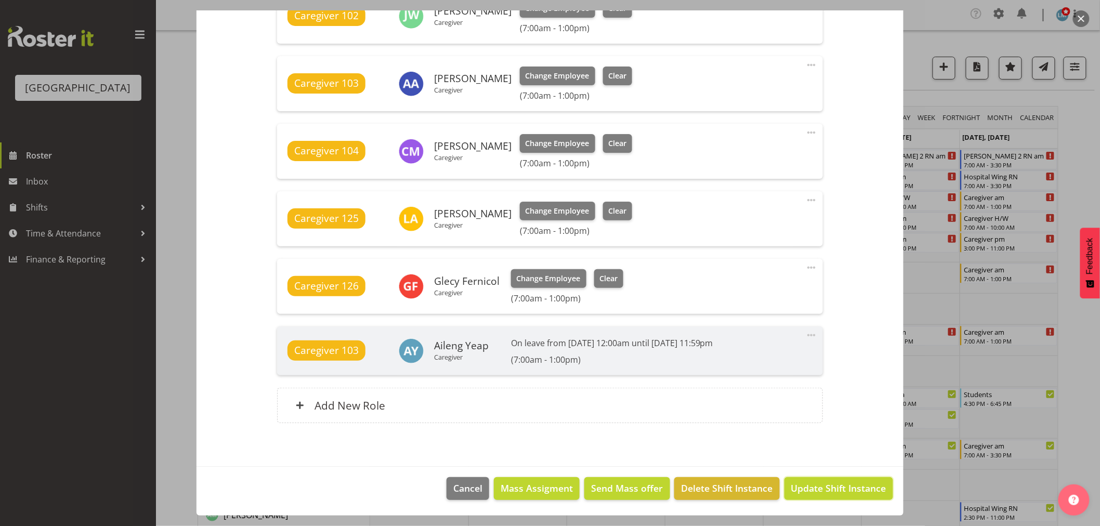
click at [845, 485] on span "Update Shift Instance" at bounding box center [838, 488] width 95 height 14
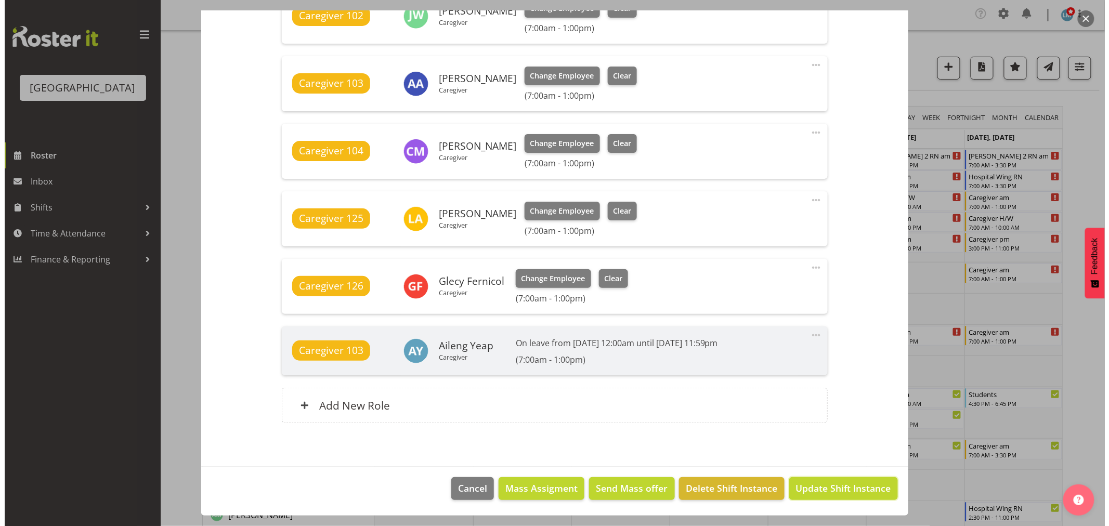
scroll to position [629, 0]
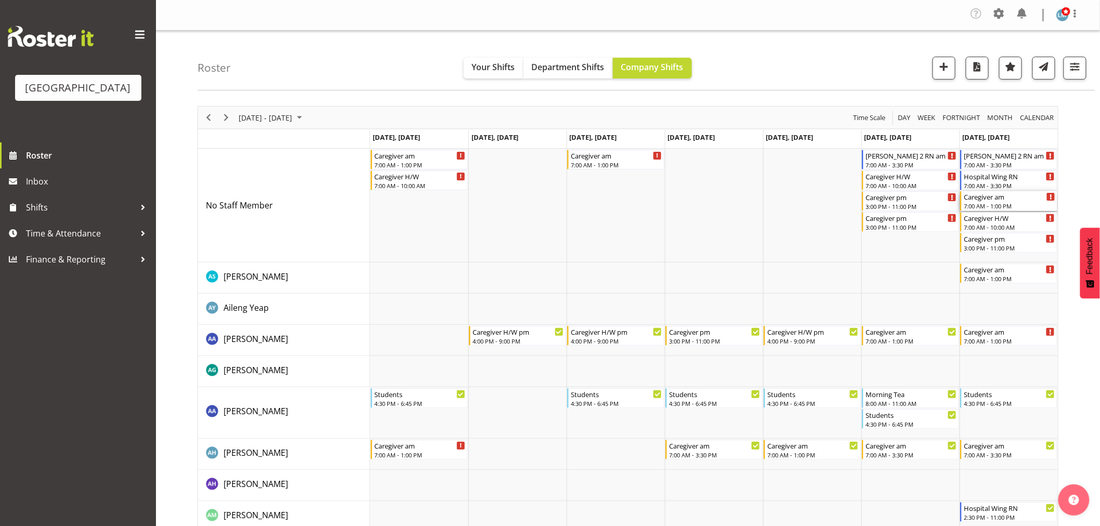
click at [1004, 201] on div "Caregiver am 7:00 AM - 1:00 PM" at bounding box center [1010, 201] width 92 height 20
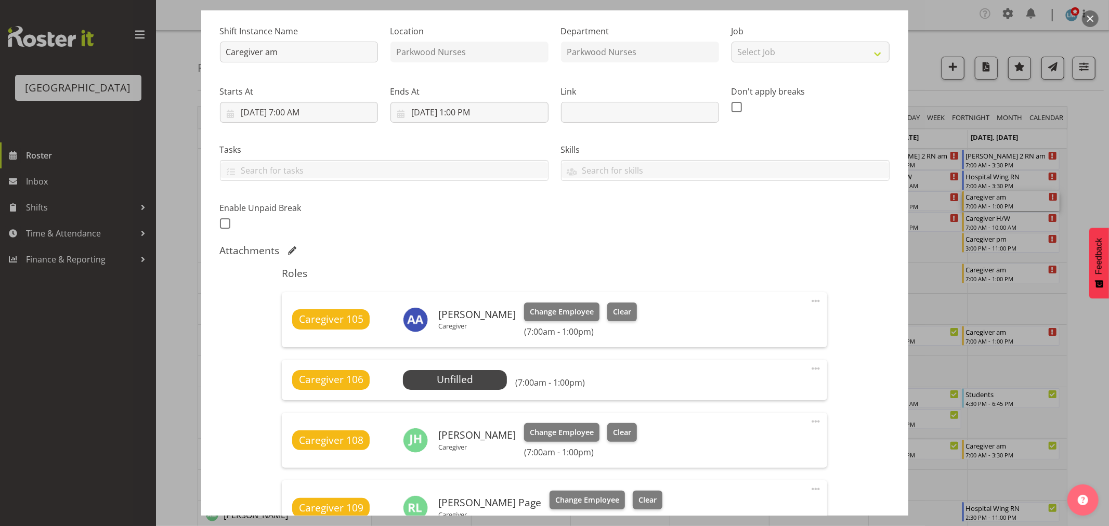
scroll to position [231, 0]
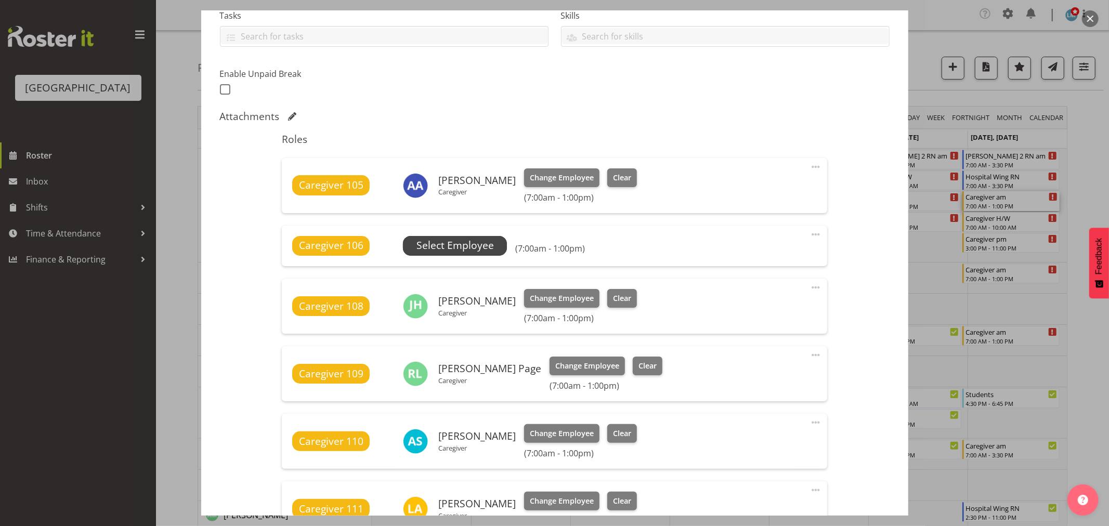
click at [477, 244] on span "Select Employee" at bounding box center [455, 245] width 77 height 15
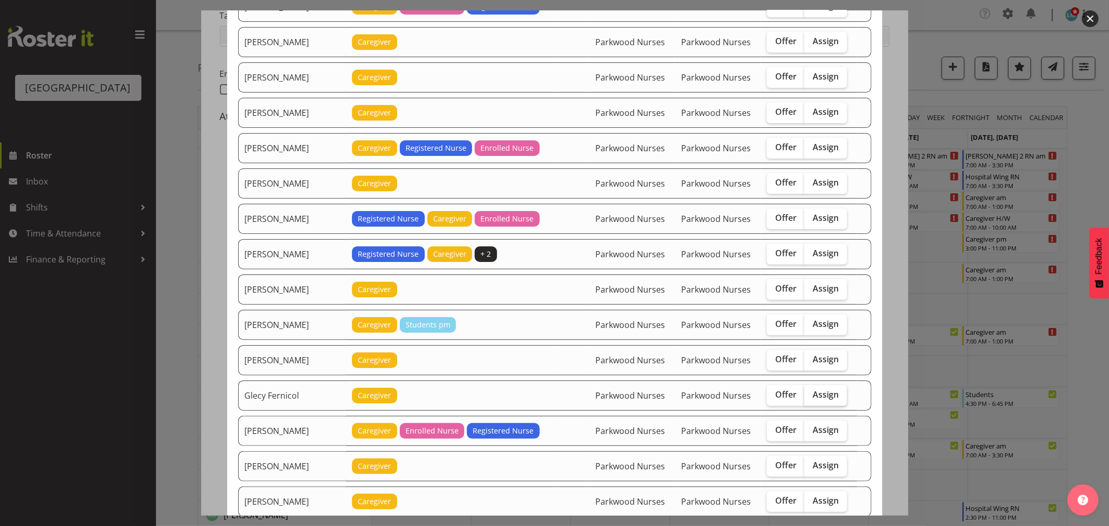
click at [818, 395] on span "Assign" at bounding box center [826, 394] width 26 height 10
click at [811, 395] on input "Assign" at bounding box center [807, 395] width 7 height 7
checkbox input "true"
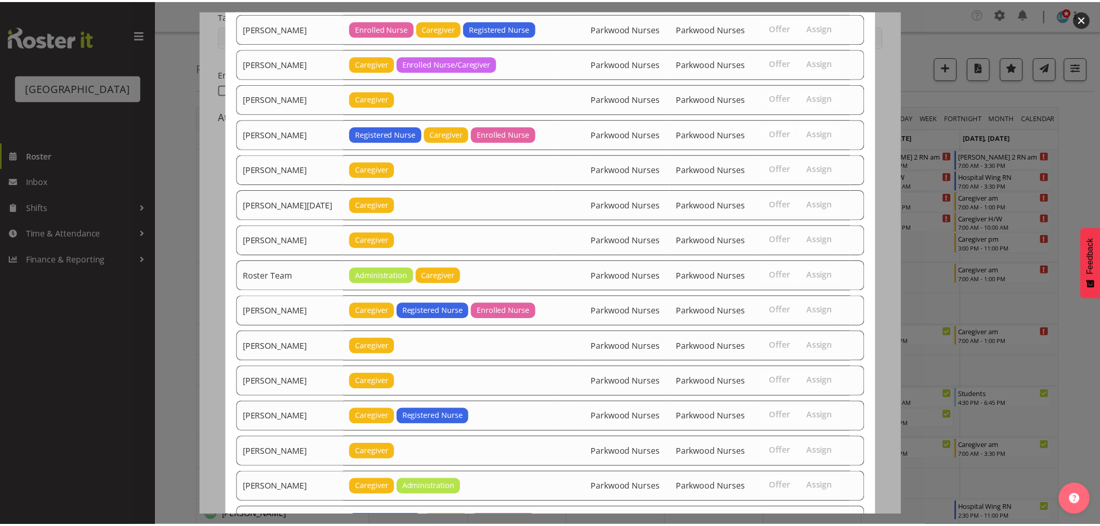
scroll to position [1339, 0]
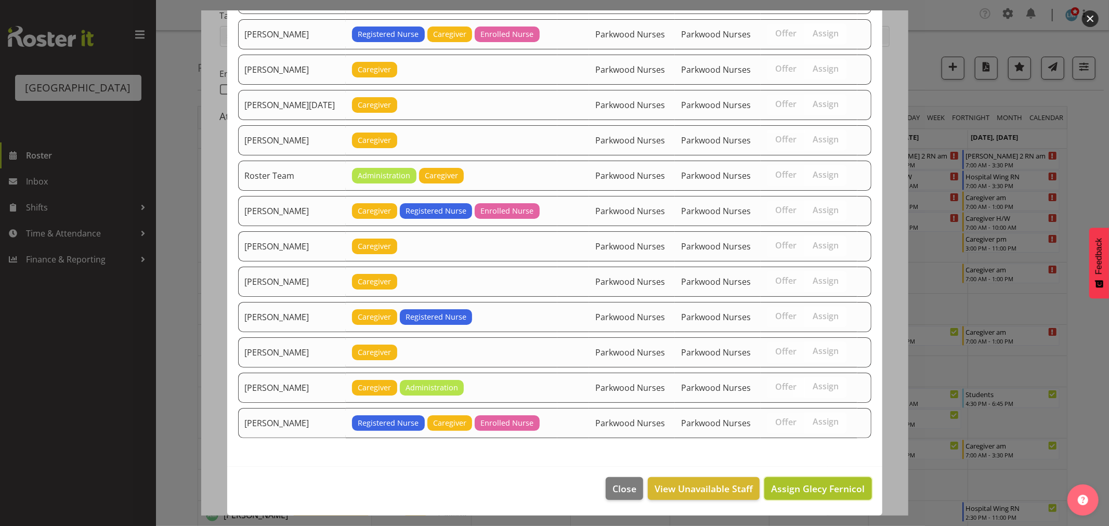
click at [822, 485] on span "Assign Glecy Fernicol" at bounding box center [818, 489] width 94 height 12
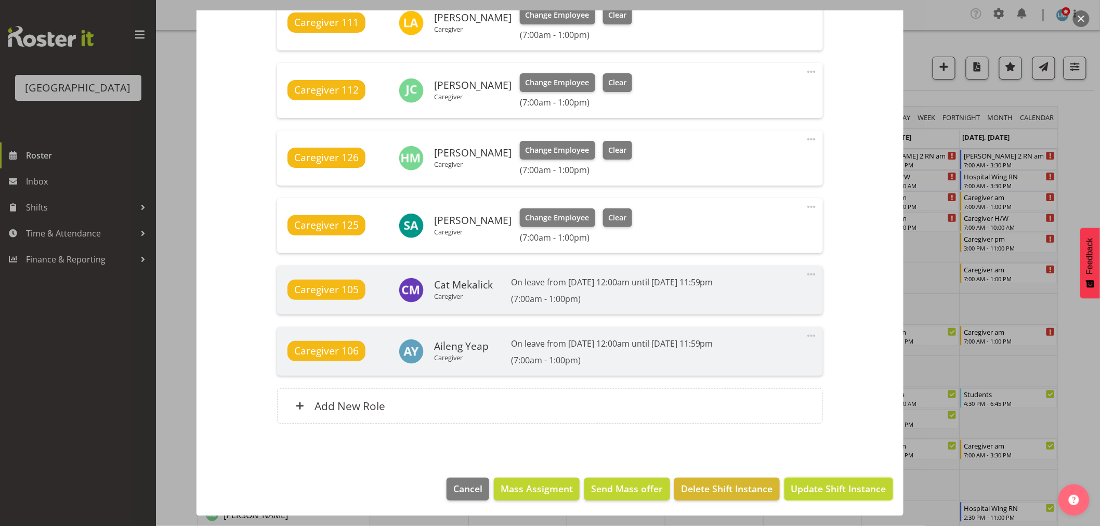
click at [822, 485] on span "Update Shift Instance" at bounding box center [838, 489] width 95 height 14
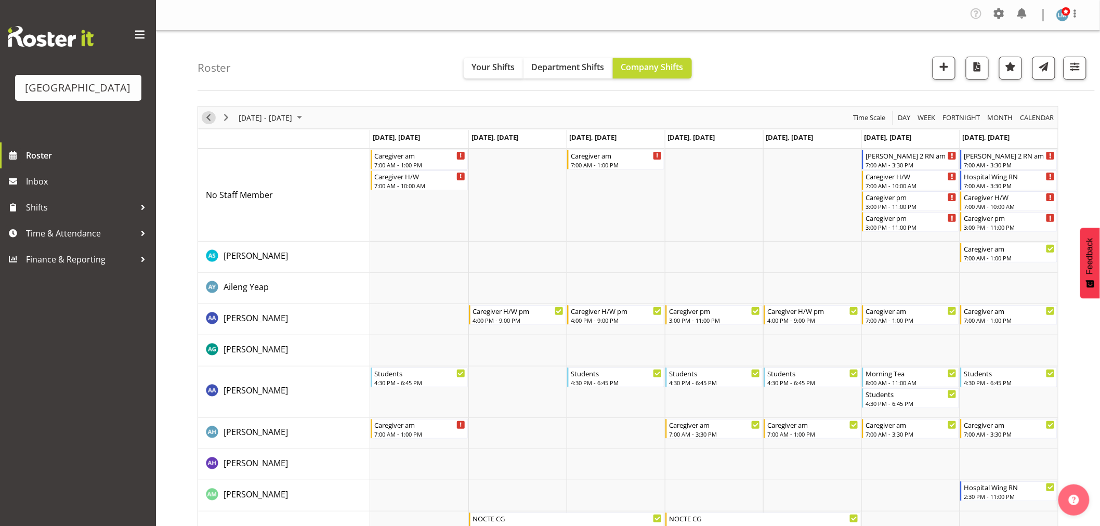
click at [211, 115] on span "Previous" at bounding box center [208, 117] width 12 height 13
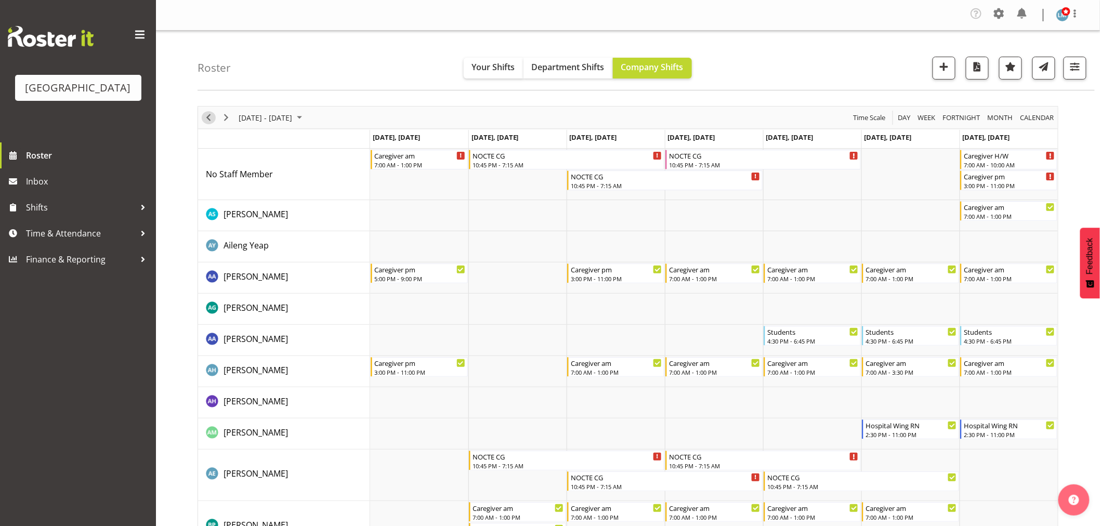
click at [212, 115] on span "Previous" at bounding box center [208, 117] width 12 height 13
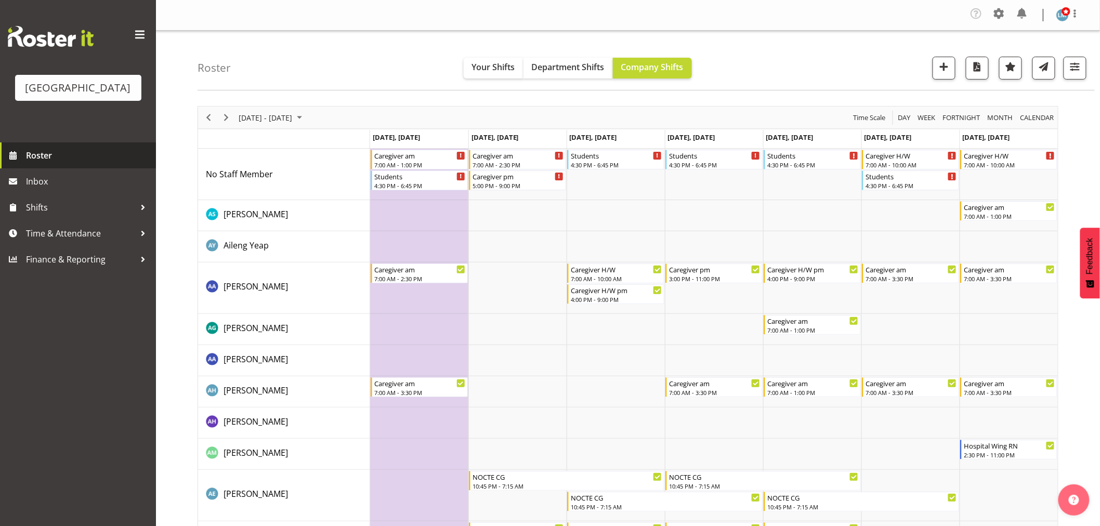
click at [34, 163] on span "Roster" at bounding box center [88, 156] width 125 height 16
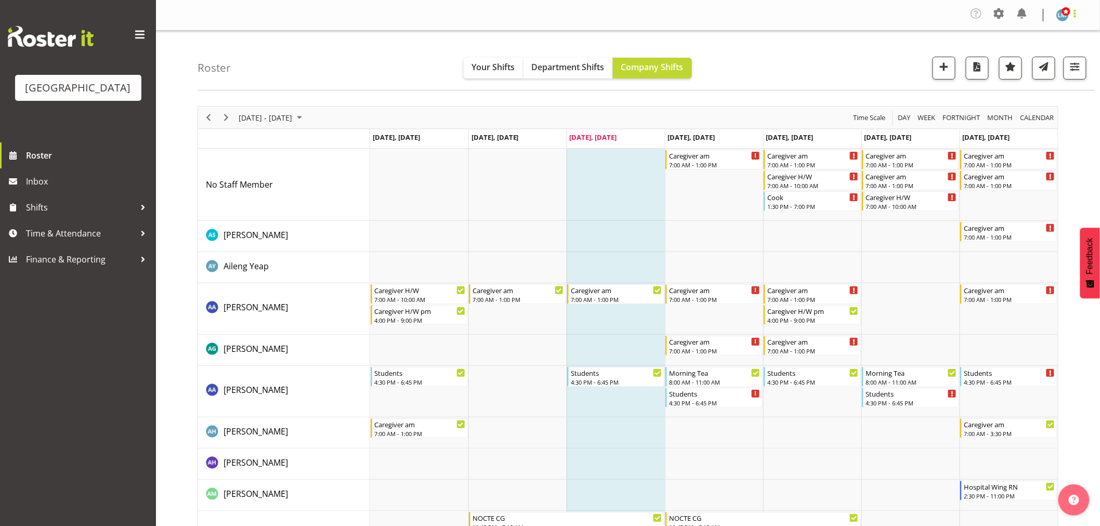
click at [1077, 12] on span at bounding box center [1075, 13] width 12 height 12
click at [1070, 60] on link "Log Out" at bounding box center [1032, 57] width 100 height 19
